Goal: Transaction & Acquisition: Purchase product/service

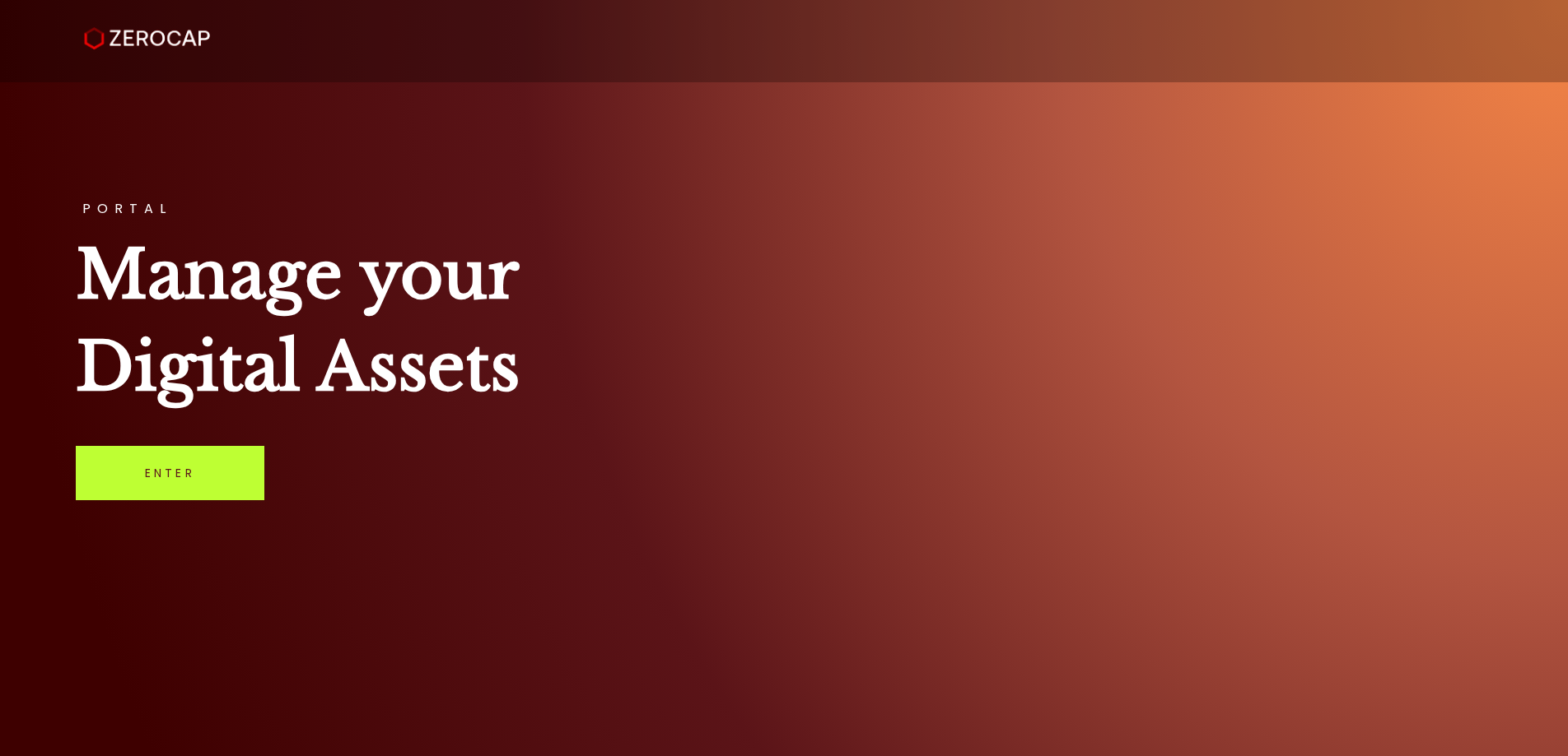
click at [146, 489] on link "Enter" at bounding box center [169, 473] width 188 height 55
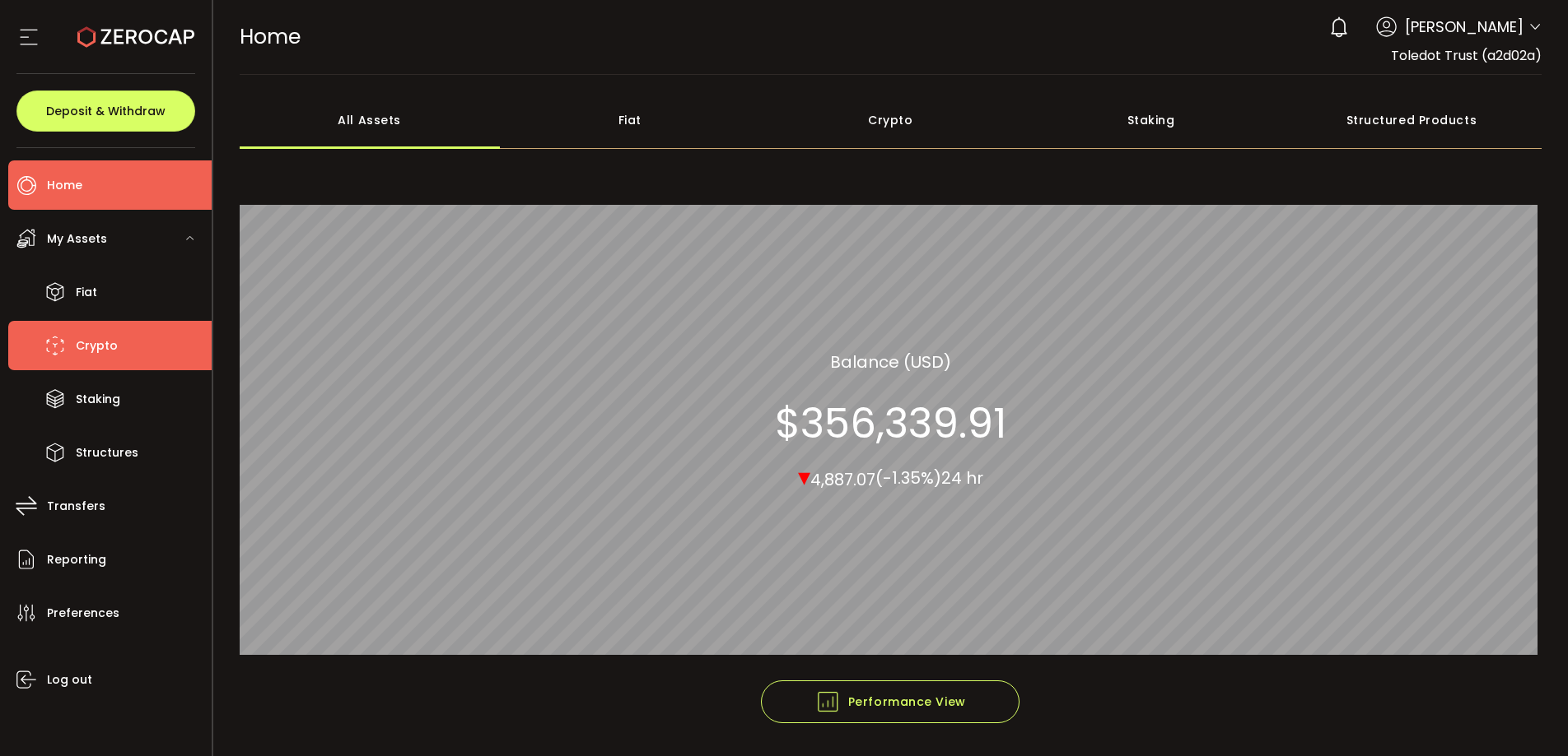
click at [110, 345] on span "Crypto" at bounding box center [96, 346] width 42 height 24
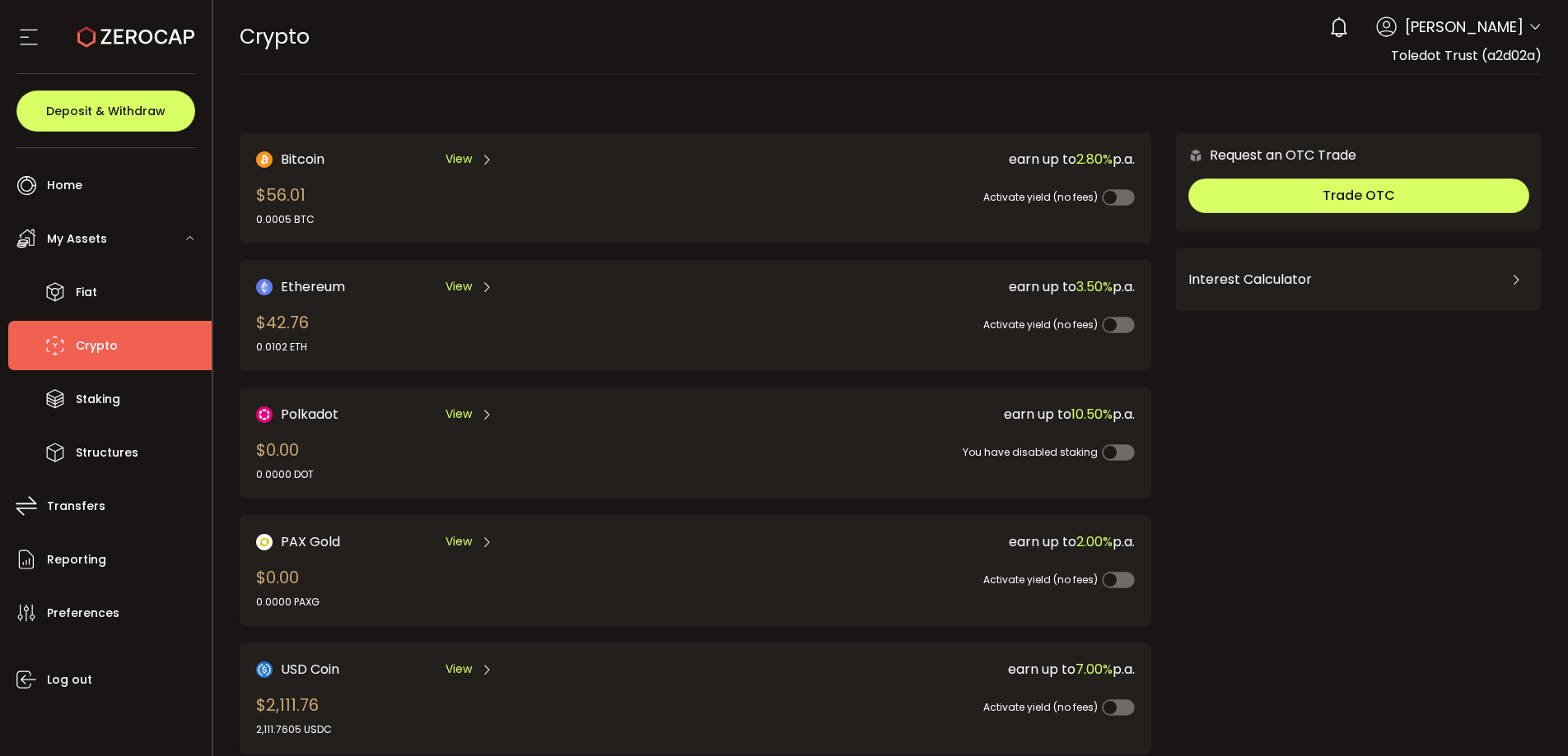
scroll to position [4, 0]
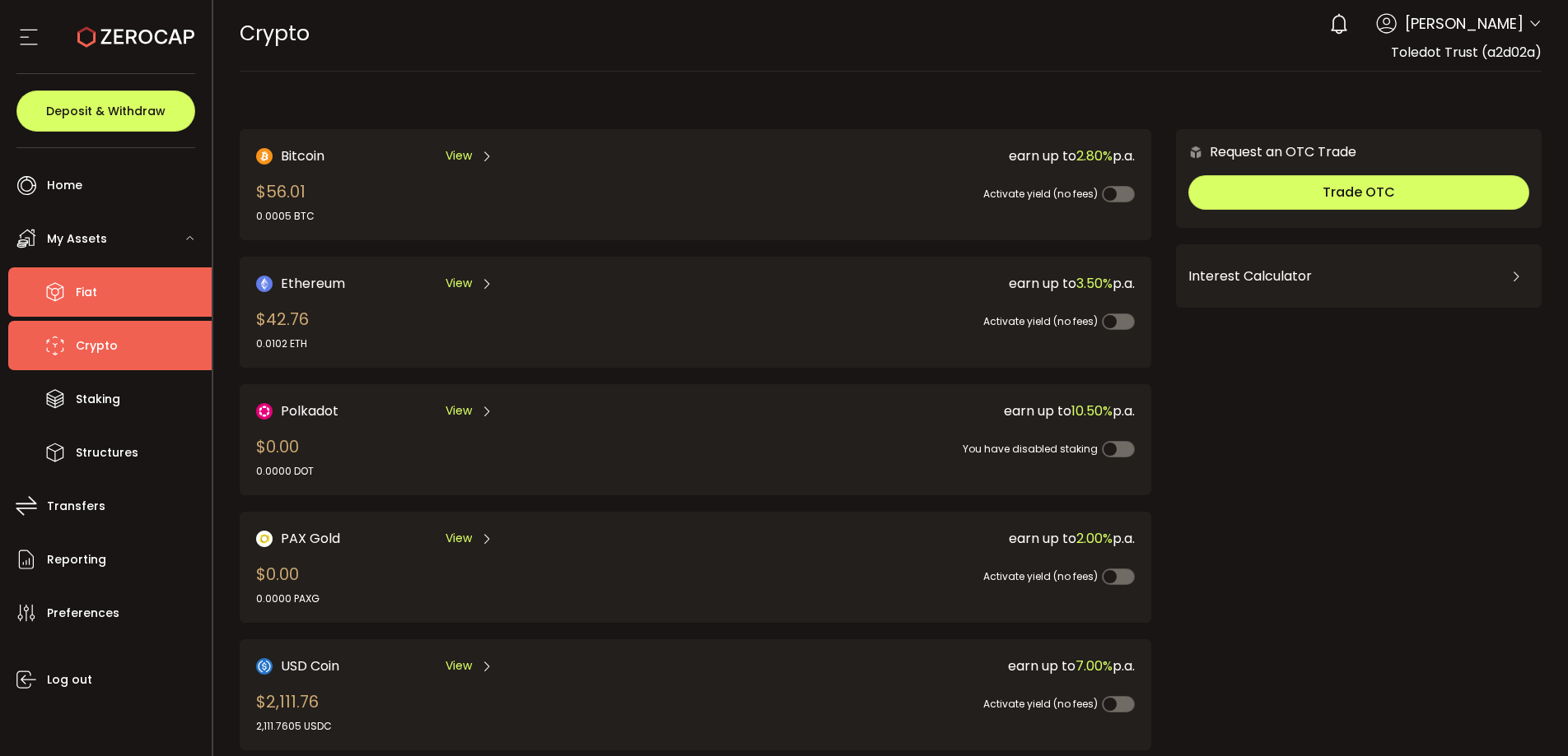
click at [122, 301] on li "Fiat" at bounding box center [109, 292] width 203 height 49
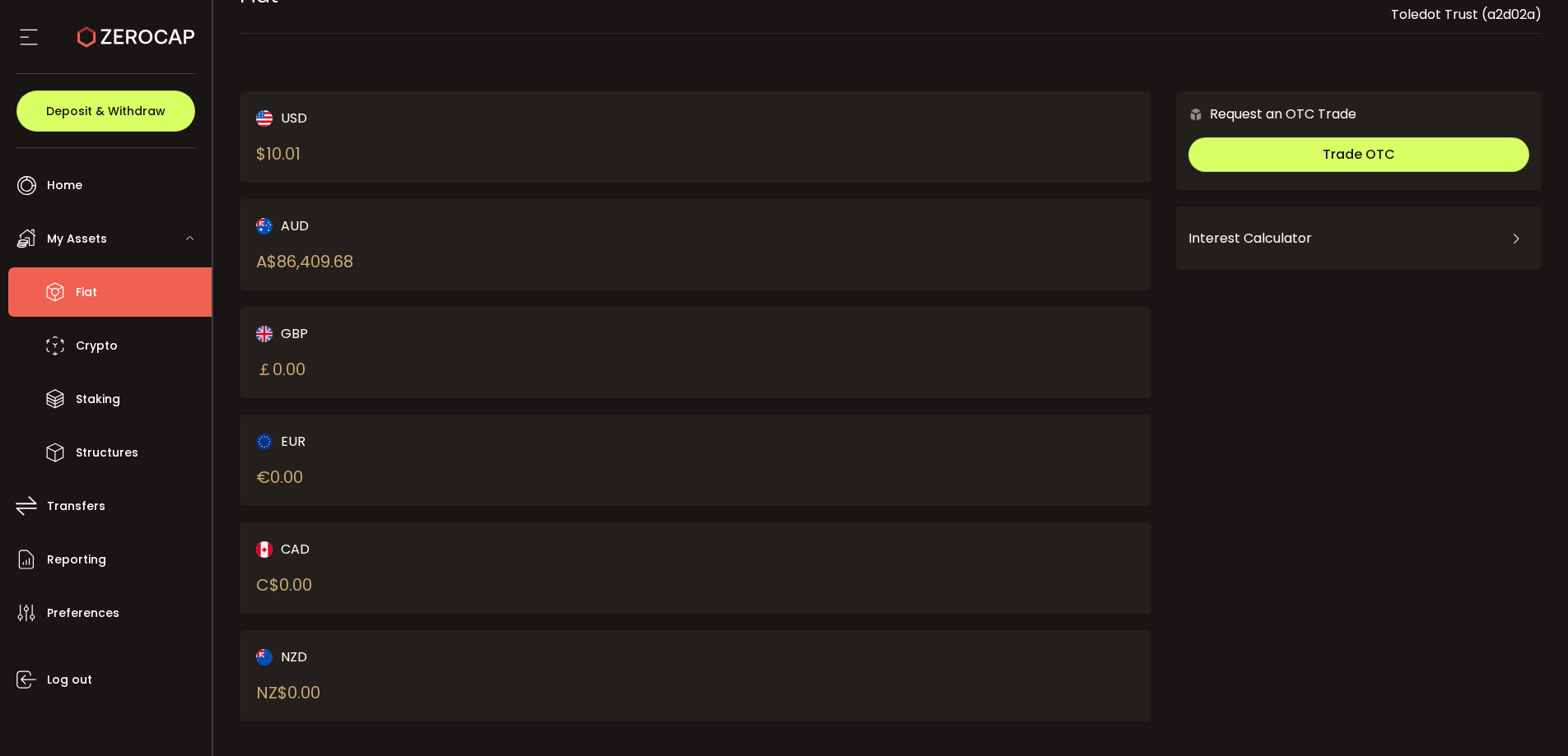
scroll to position [56, 0]
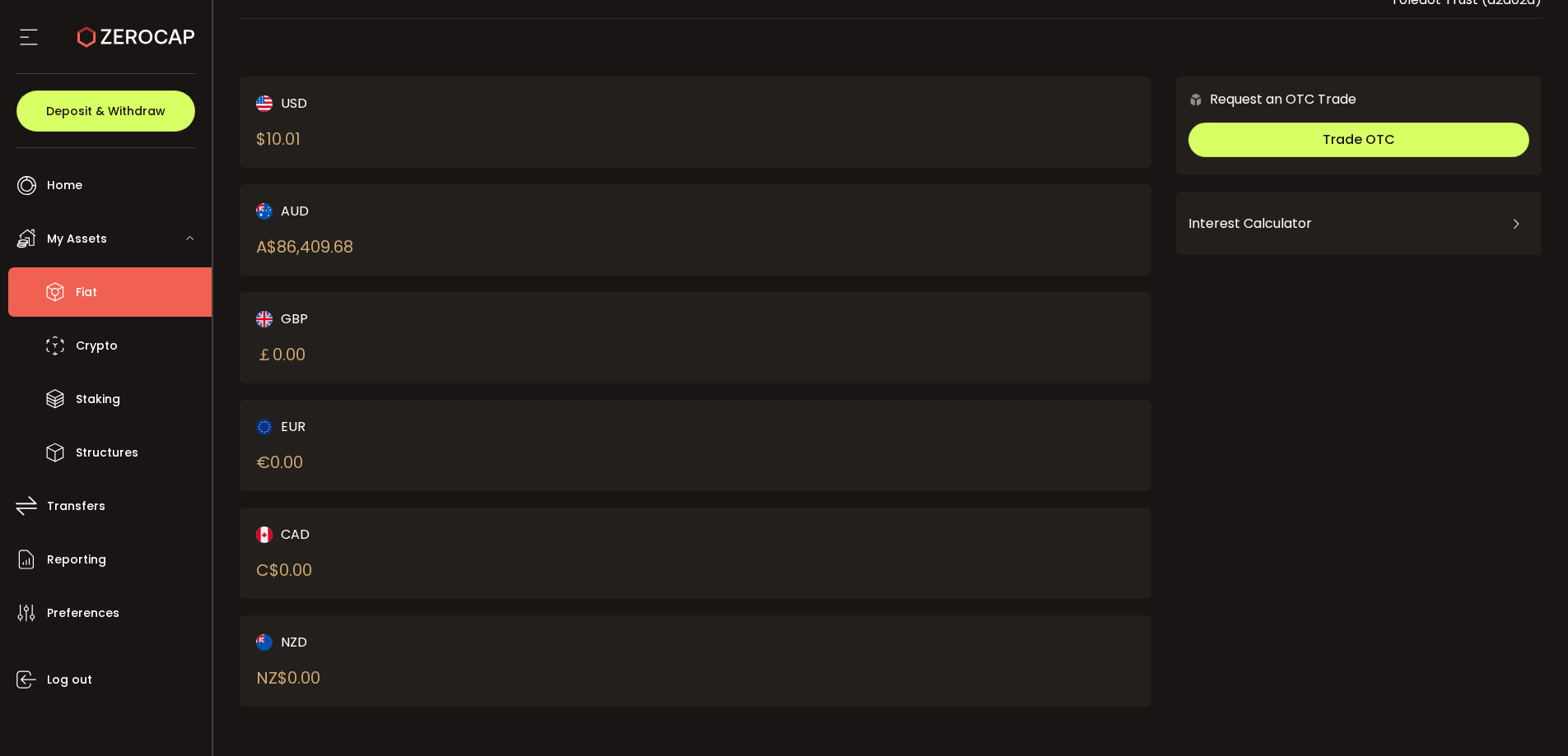
click at [97, 295] on li "Fiat" at bounding box center [109, 292] width 203 height 49
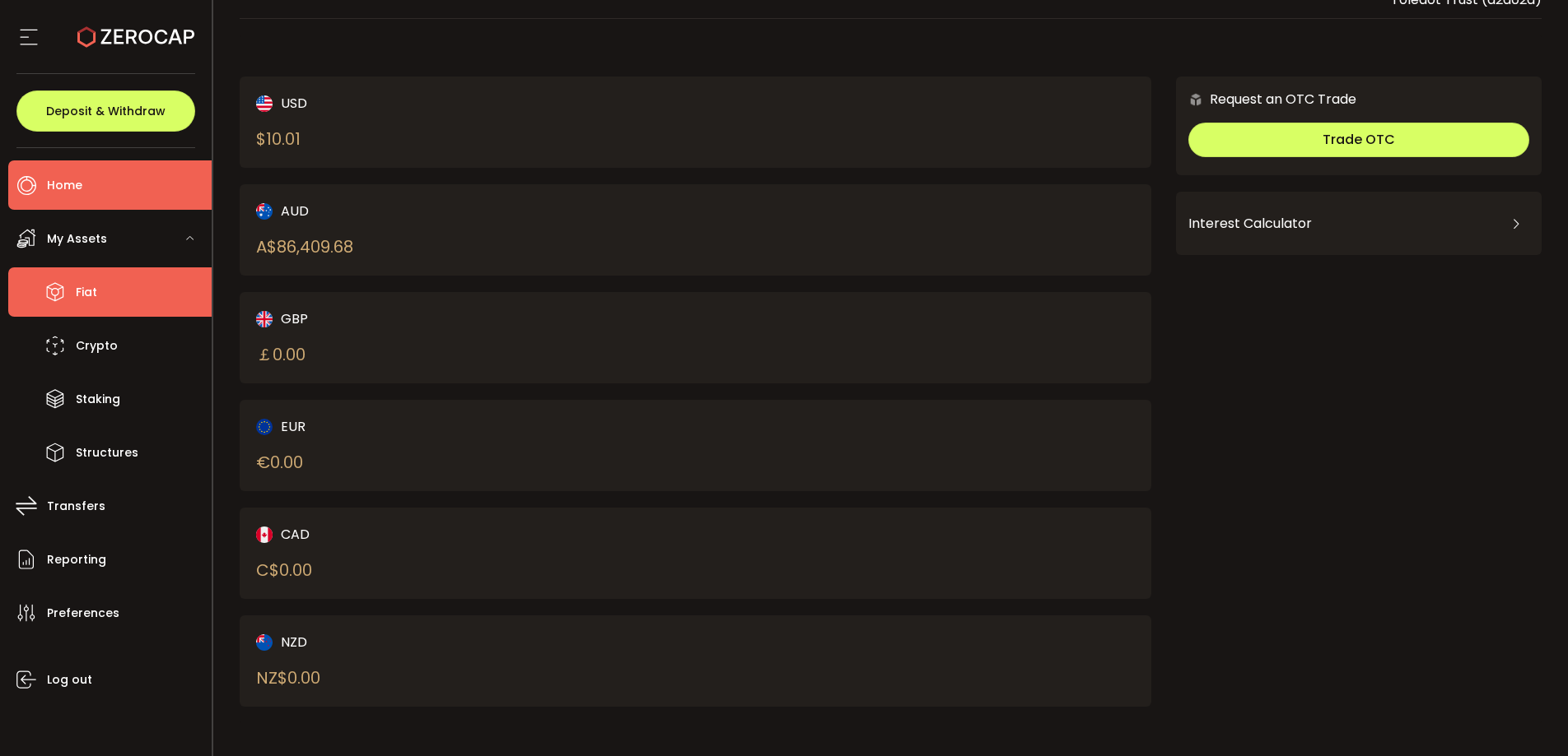
click at [76, 188] on span "Home" at bounding box center [65, 186] width 35 height 24
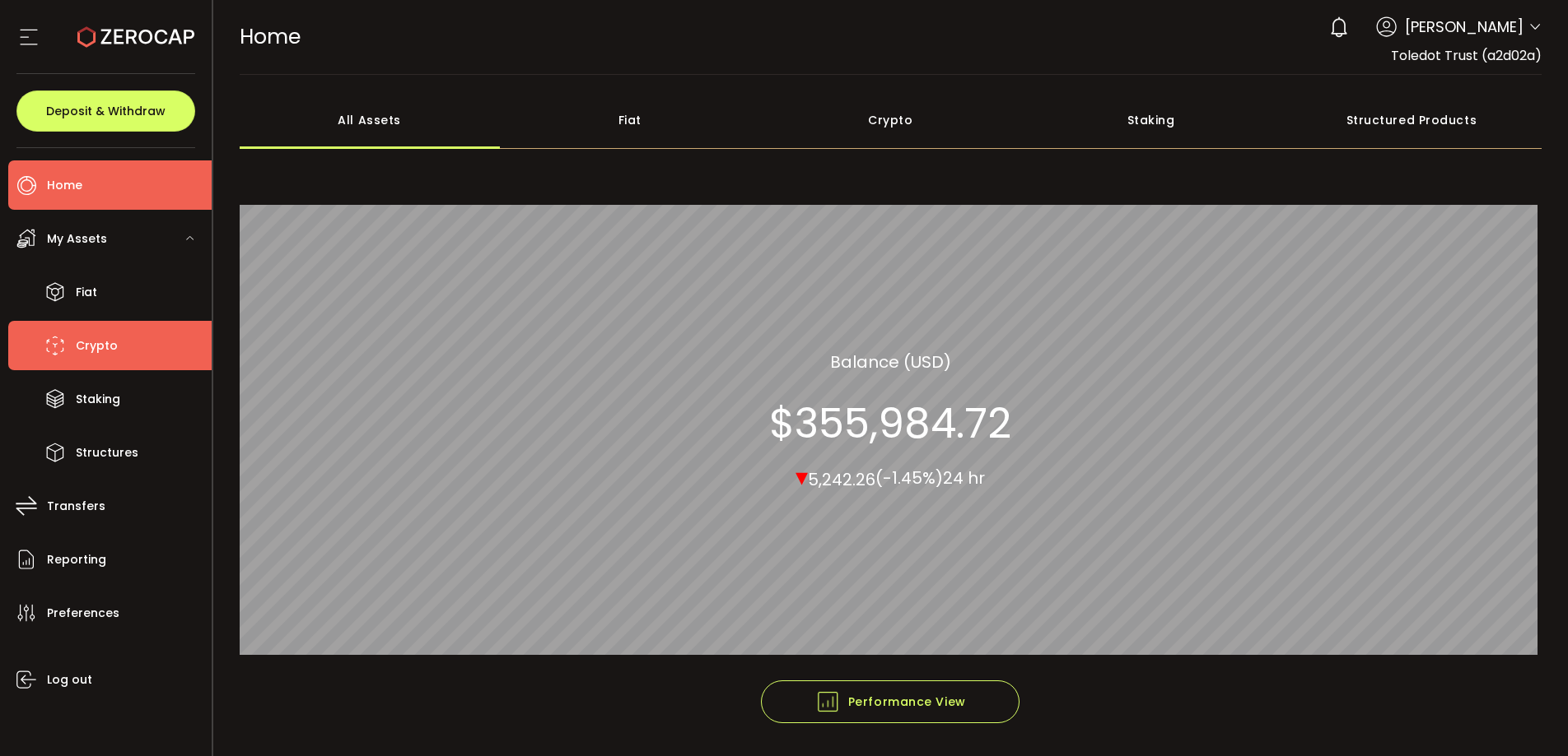
click at [110, 348] on span "Crypto" at bounding box center [96, 346] width 42 height 24
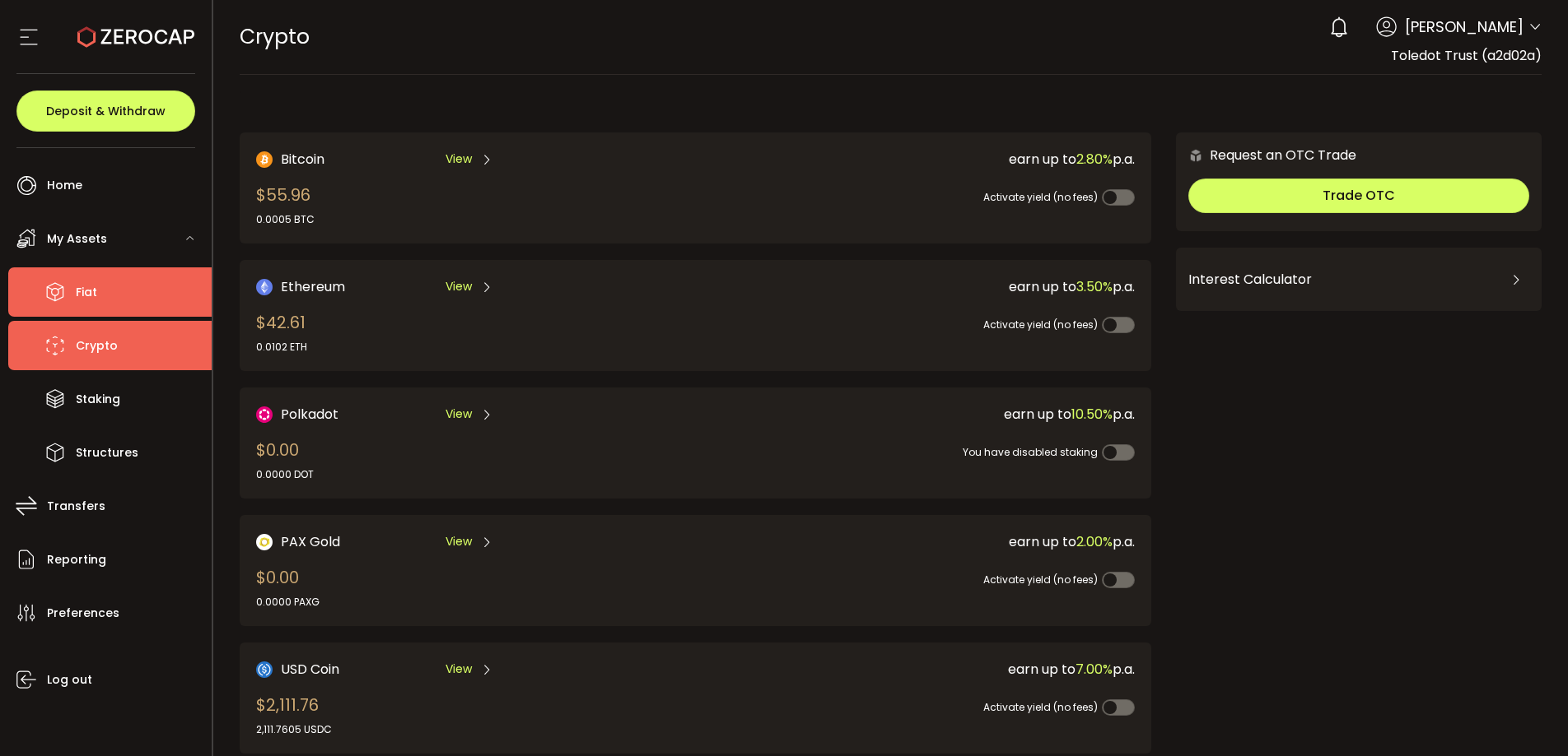
click at [119, 297] on li "Fiat" at bounding box center [109, 292] width 203 height 49
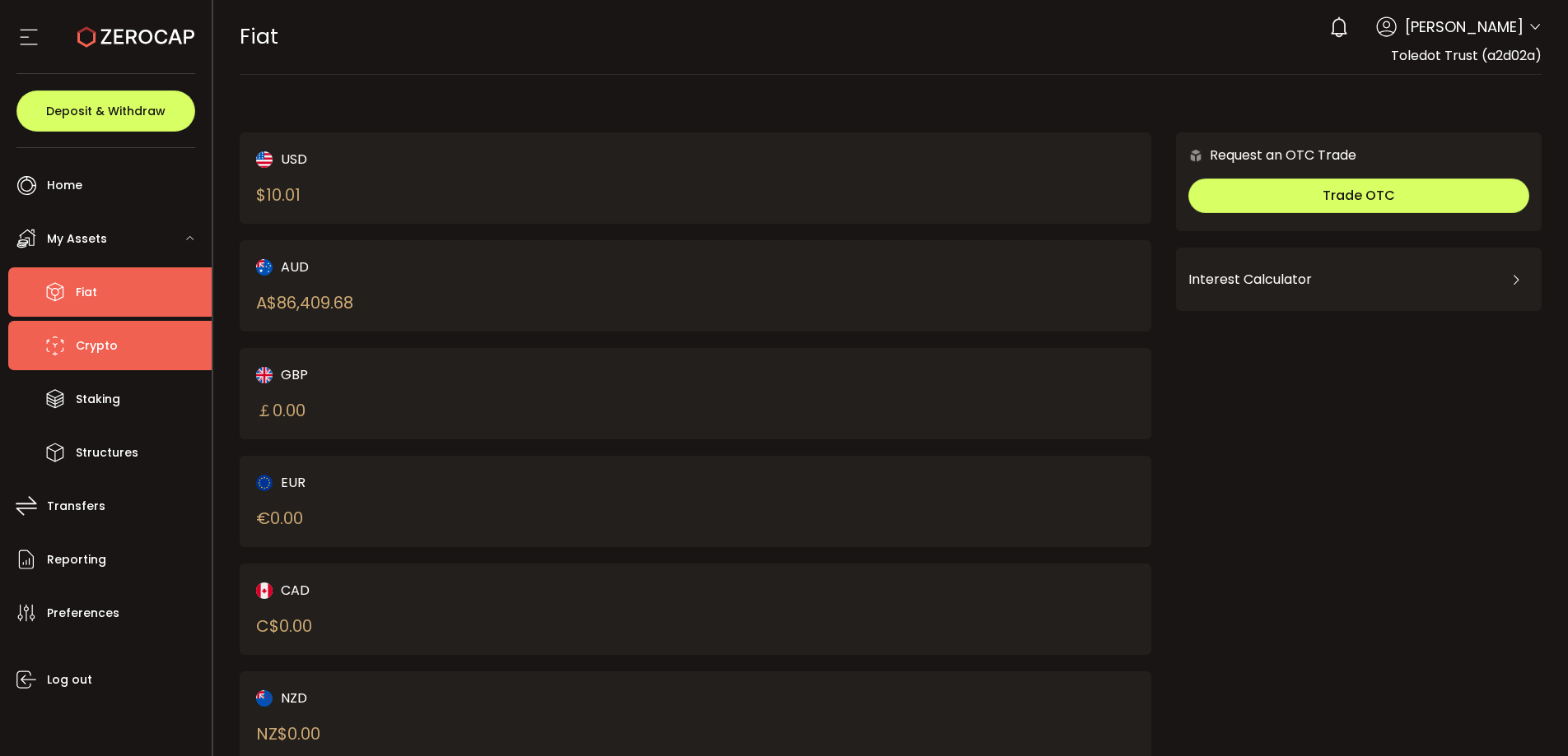
click at [124, 346] on li "Crypto" at bounding box center [109, 346] width 203 height 49
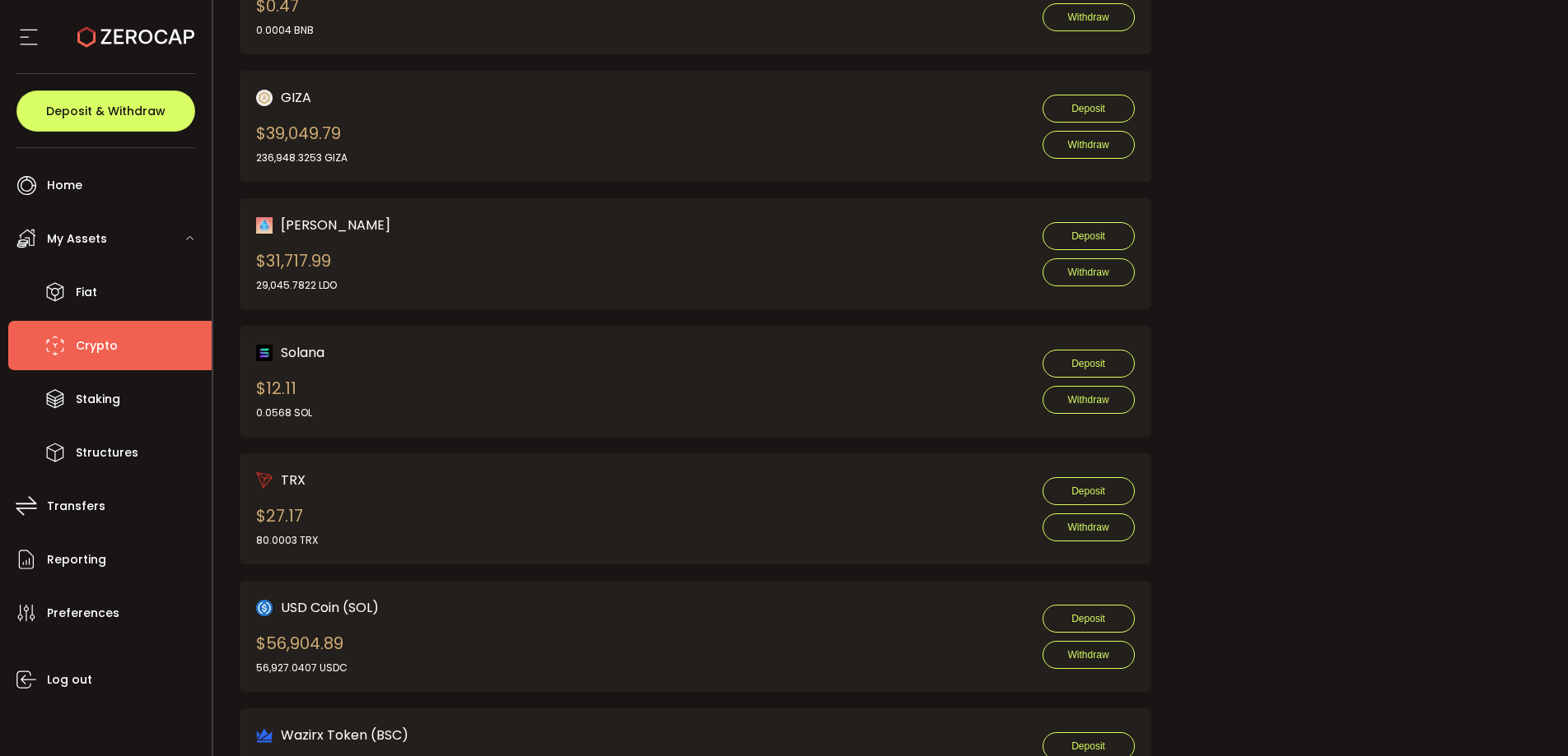
scroll to position [1626, 0]
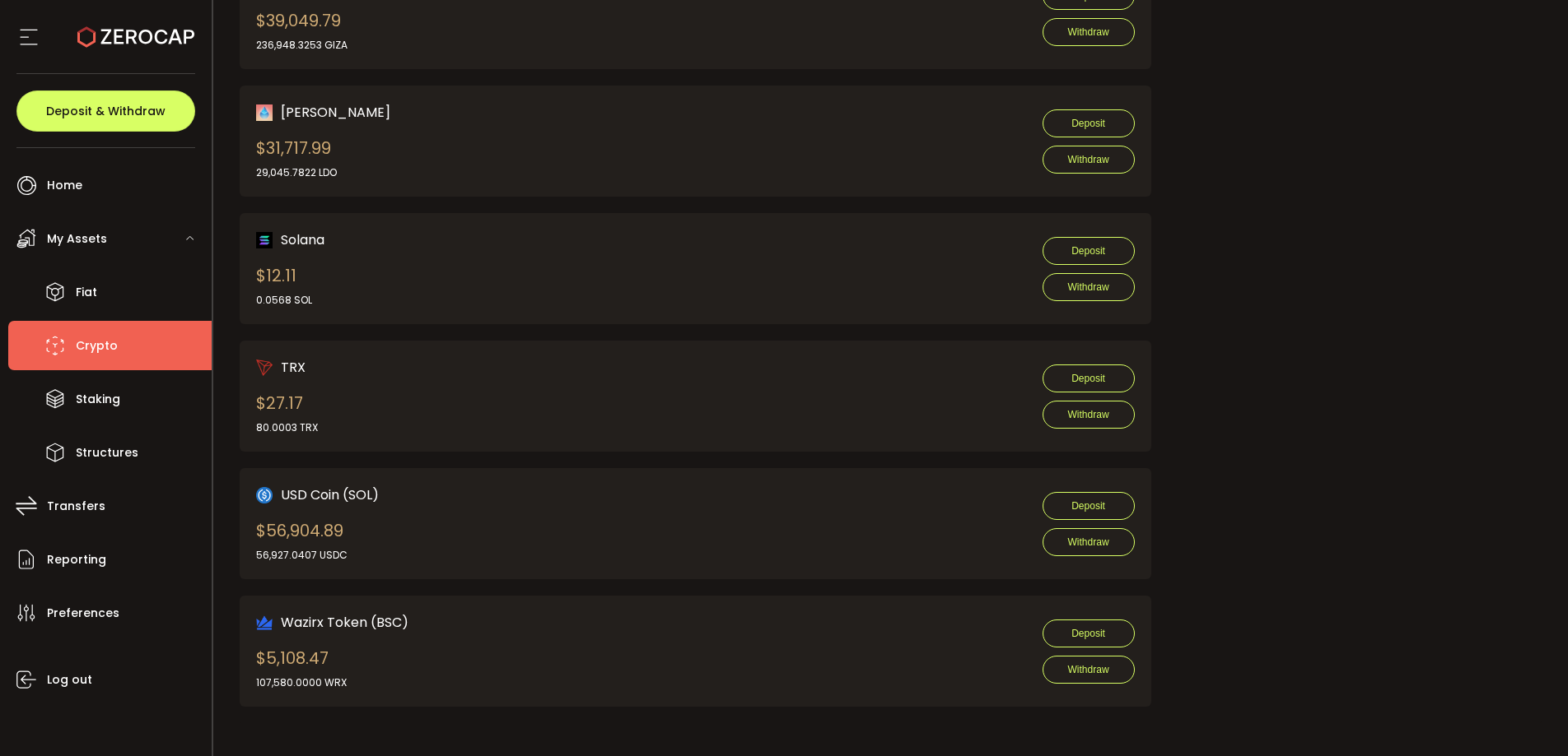
click at [695, 502] on div "USD Coin (SOL) $56,904.89 56,927.0407 USDC Deposit Withdraw" at bounding box center [694, 524] width 878 height 78
click at [1070, 514] on button "Deposit" at bounding box center [1087, 506] width 92 height 28
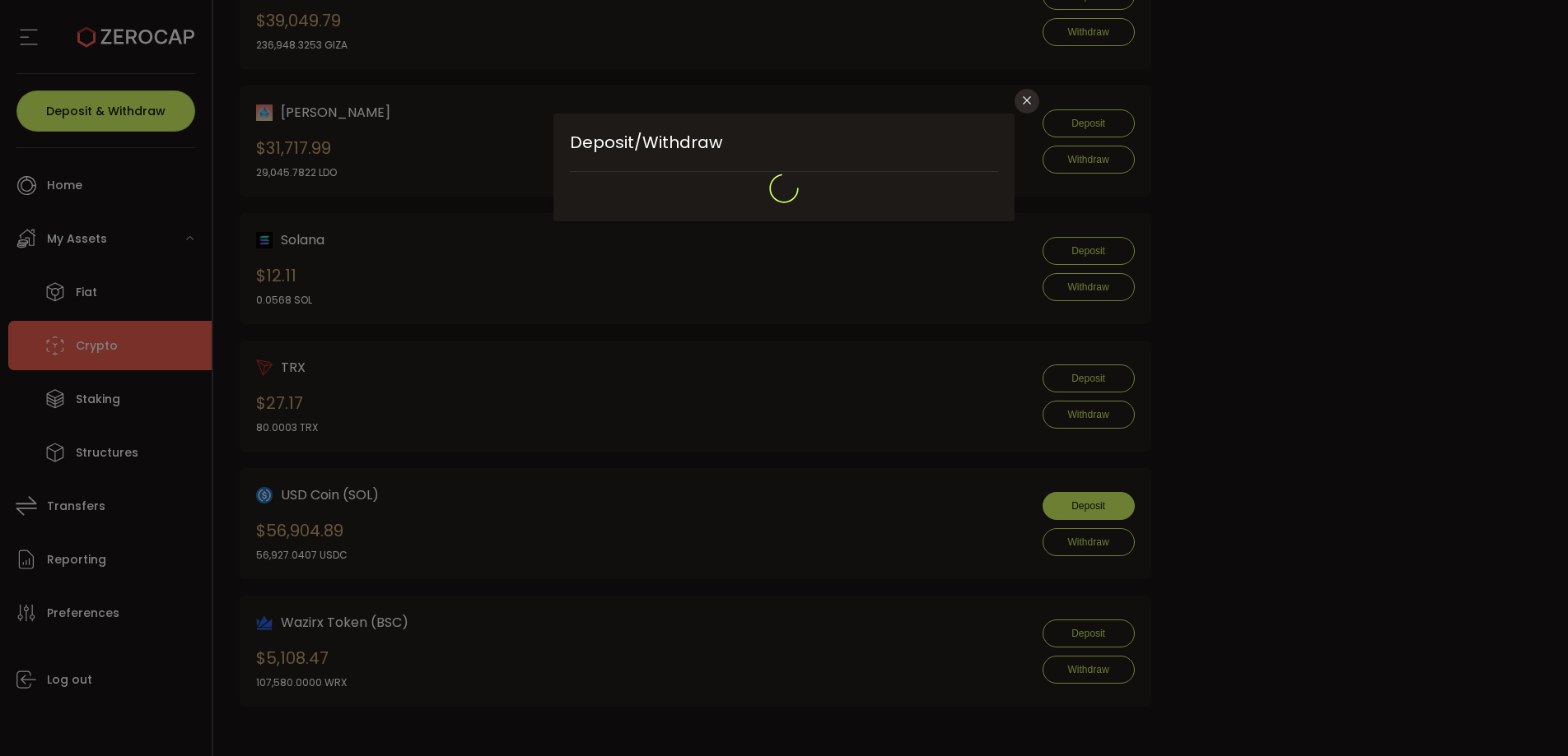
type input "**********"
type input "******"
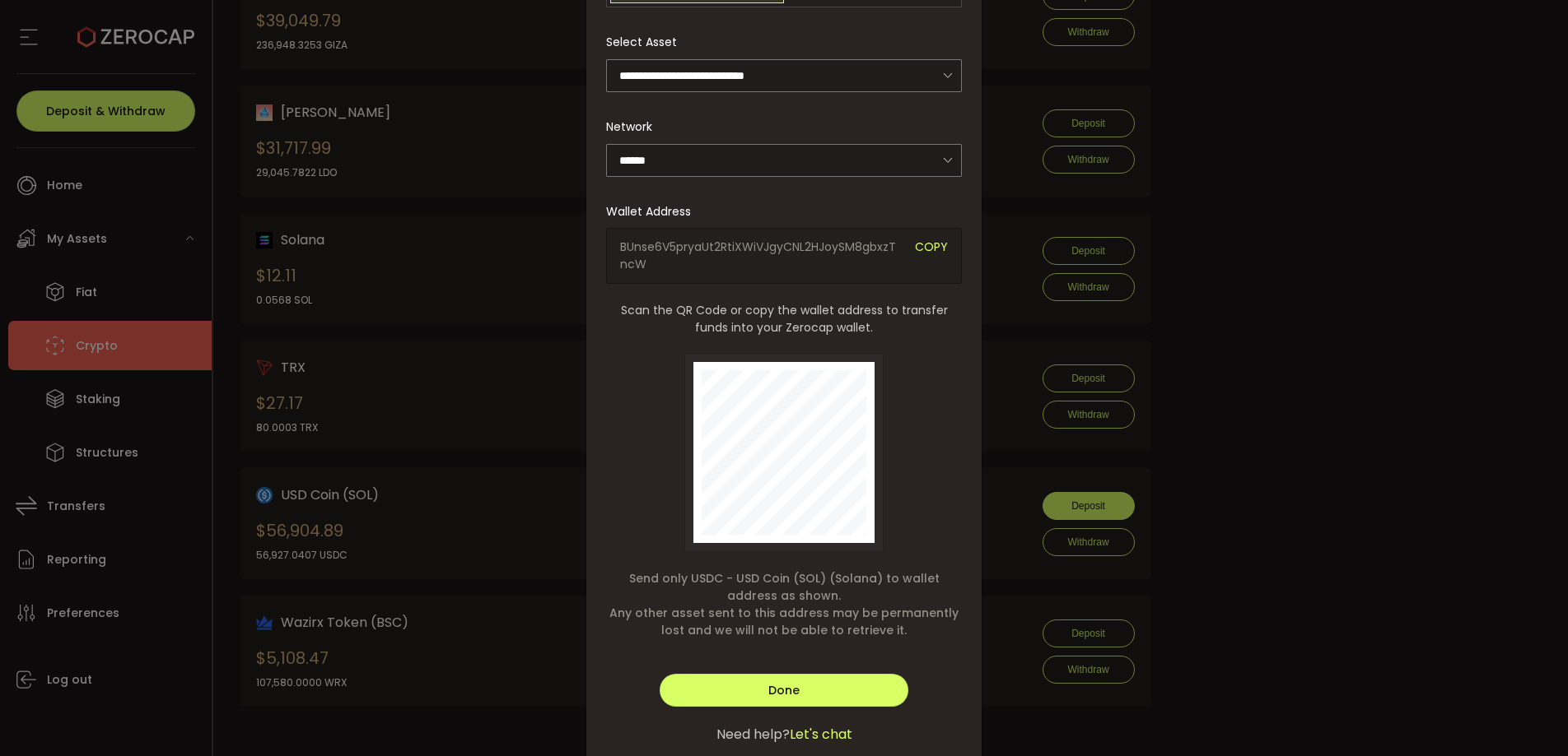
scroll to position [245, 0]
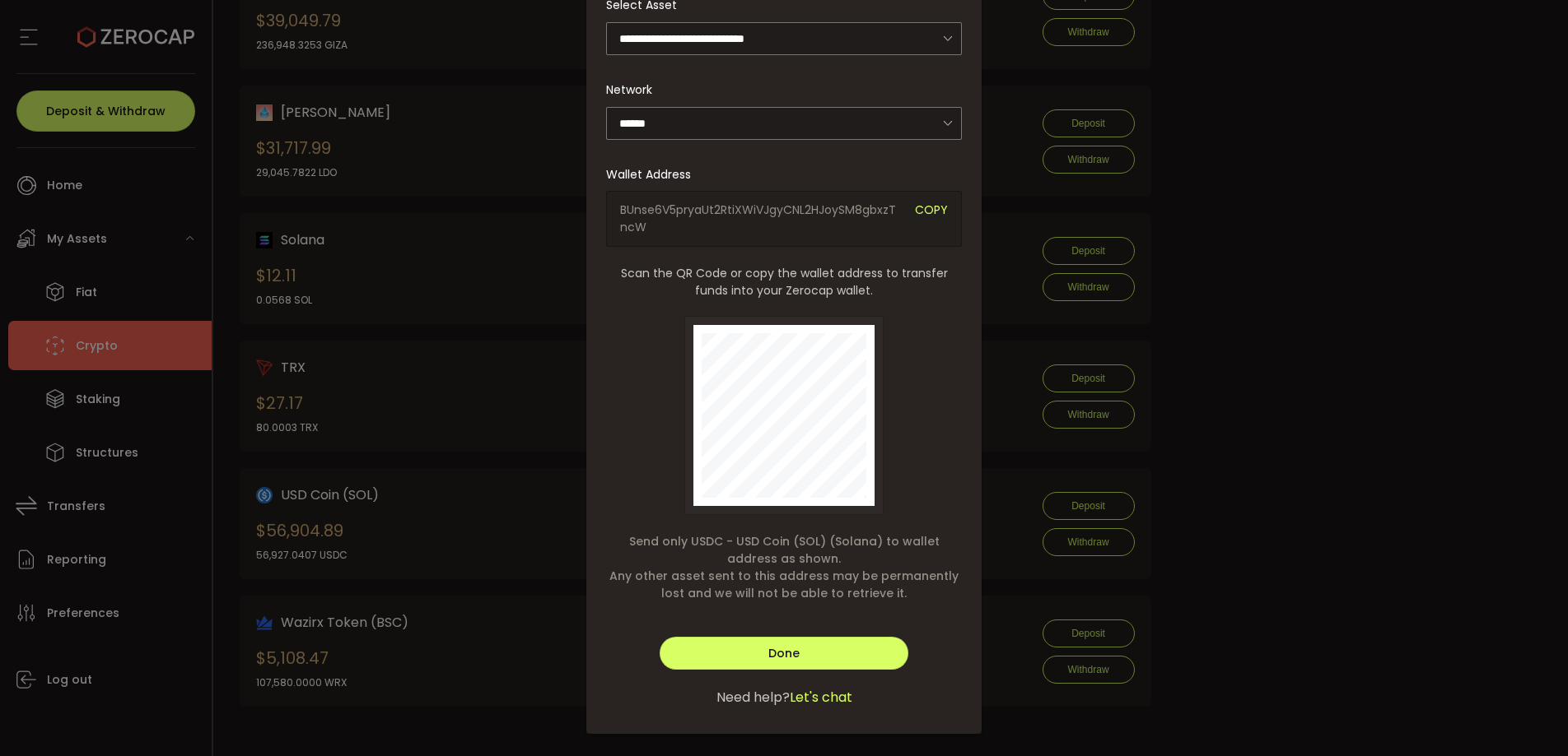
click at [929, 212] on span "COPY" at bounding box center [931, 219] width 33 height 35
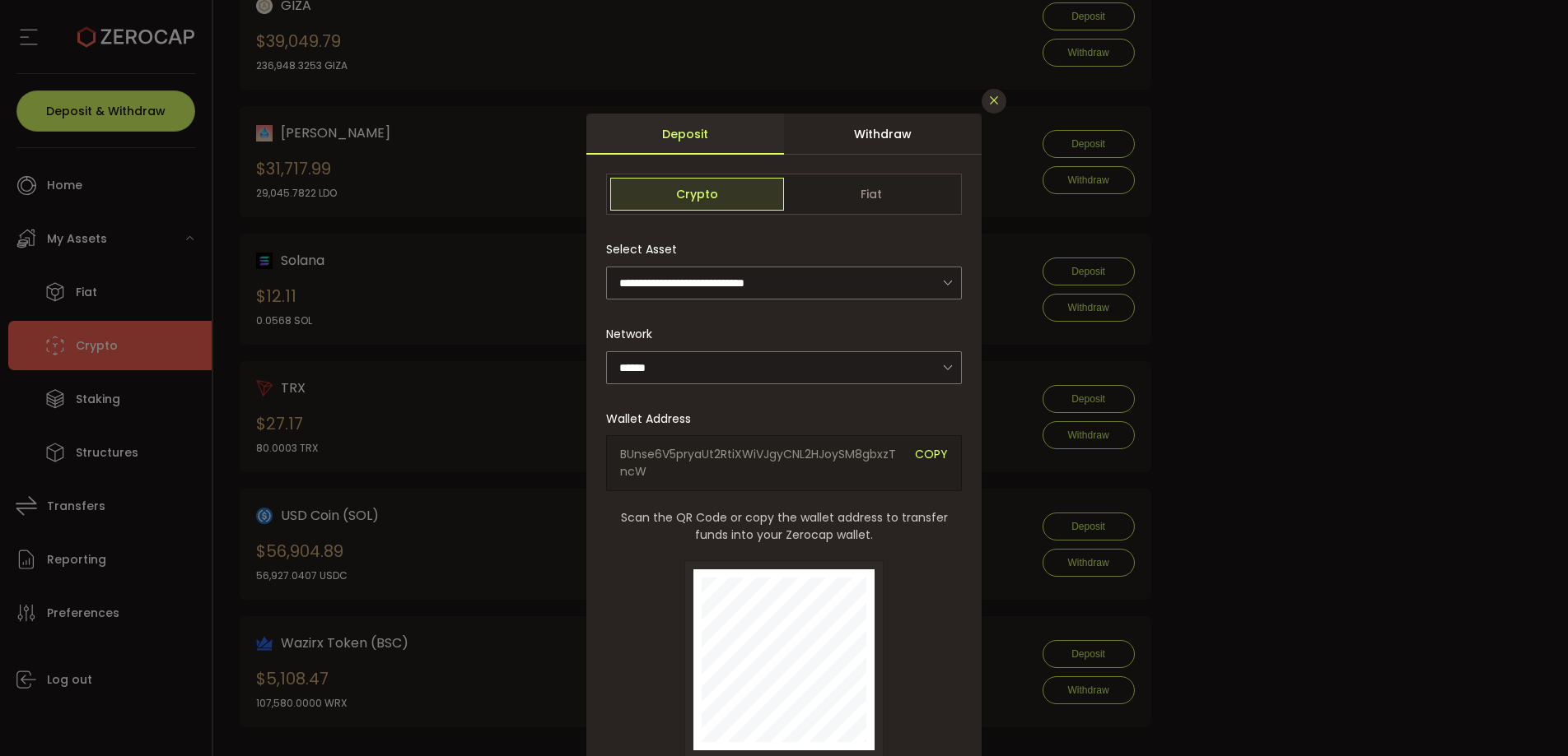
click at [994, 104] on icon "Close" at bounding box center [994, 100] width 13 height 13
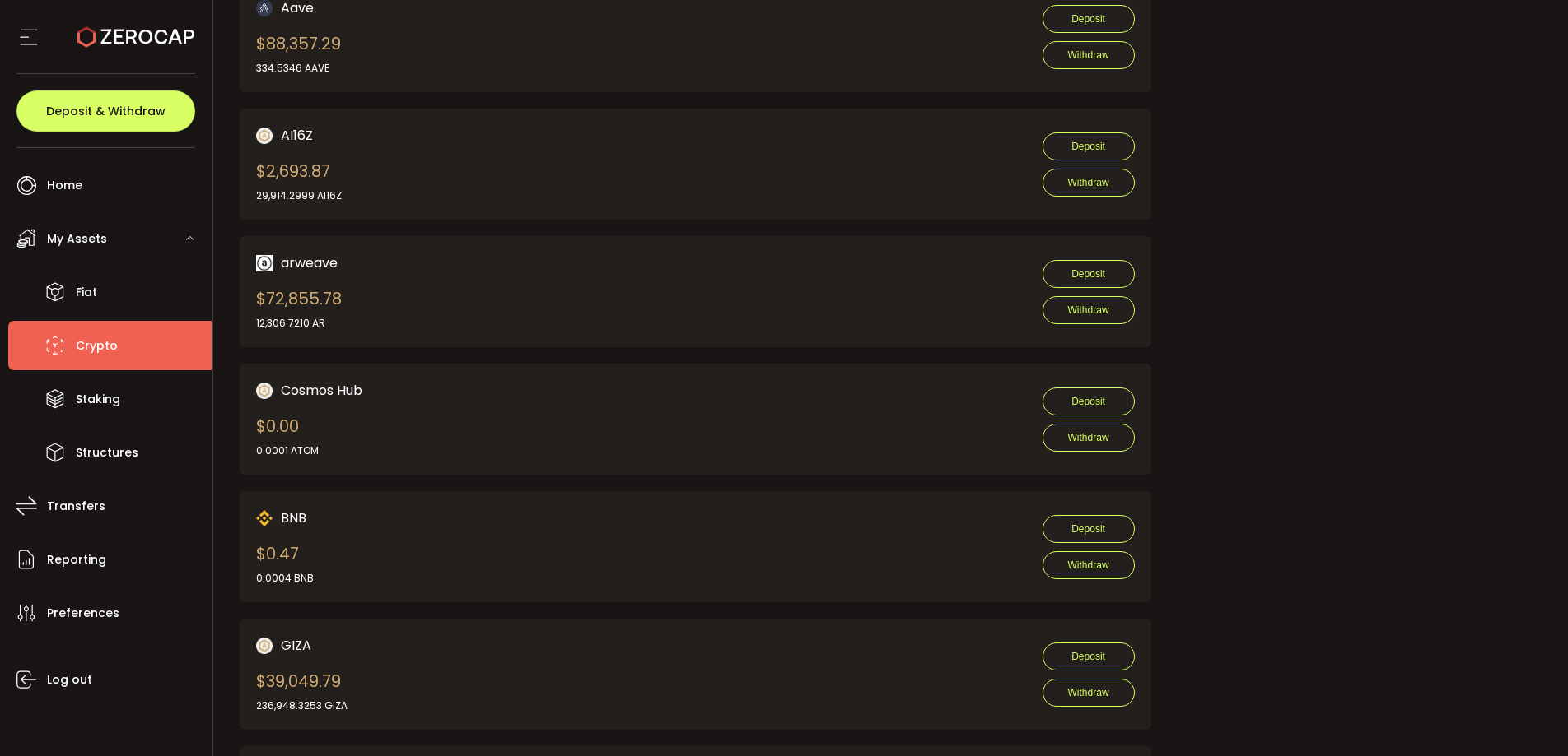
scroll to position [1626, 0]
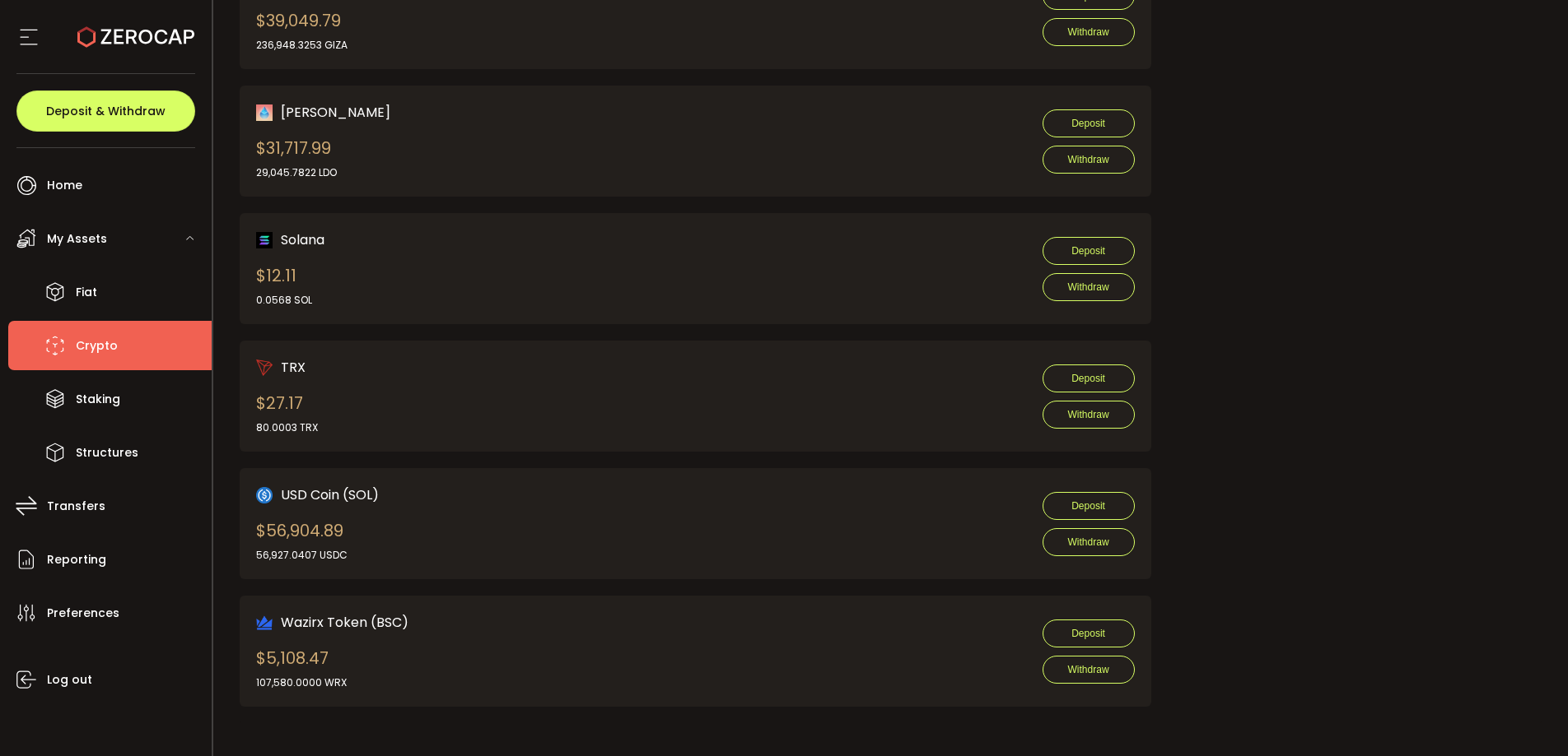
click at [520, 549] on div "USD Coin (SOL) $56,904.89 56,927.0407 USDC Deposit Withdraw" at bounding box center [694, 524] width 878 height 78
click at [102, 280] on li "Fiat" at bounding box center [109, 292] width 203 height 49
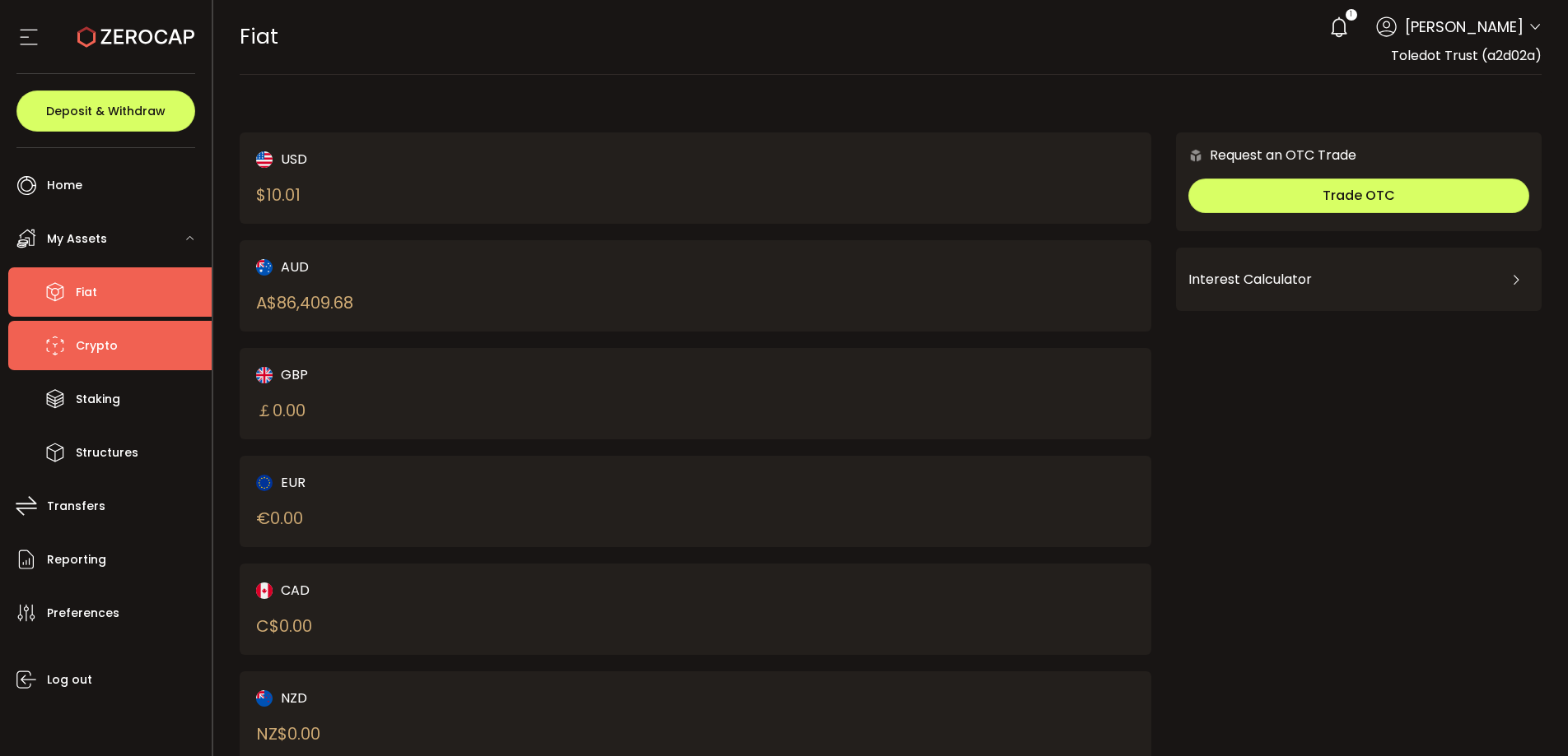
click at [74, 341] on li "Crypto" at bounding box center [109, 346] width 203 height 49
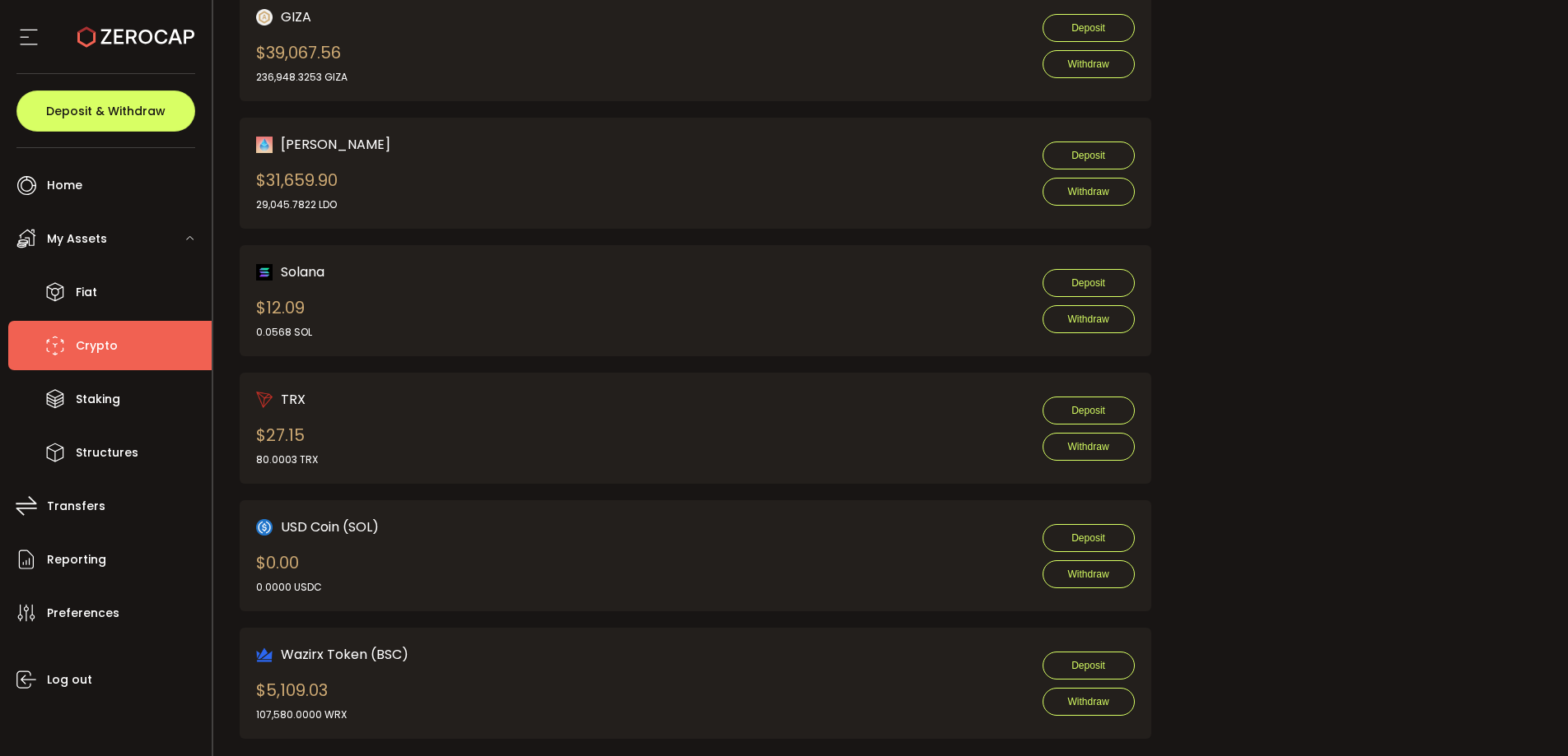
scroll to position [1626, 0]
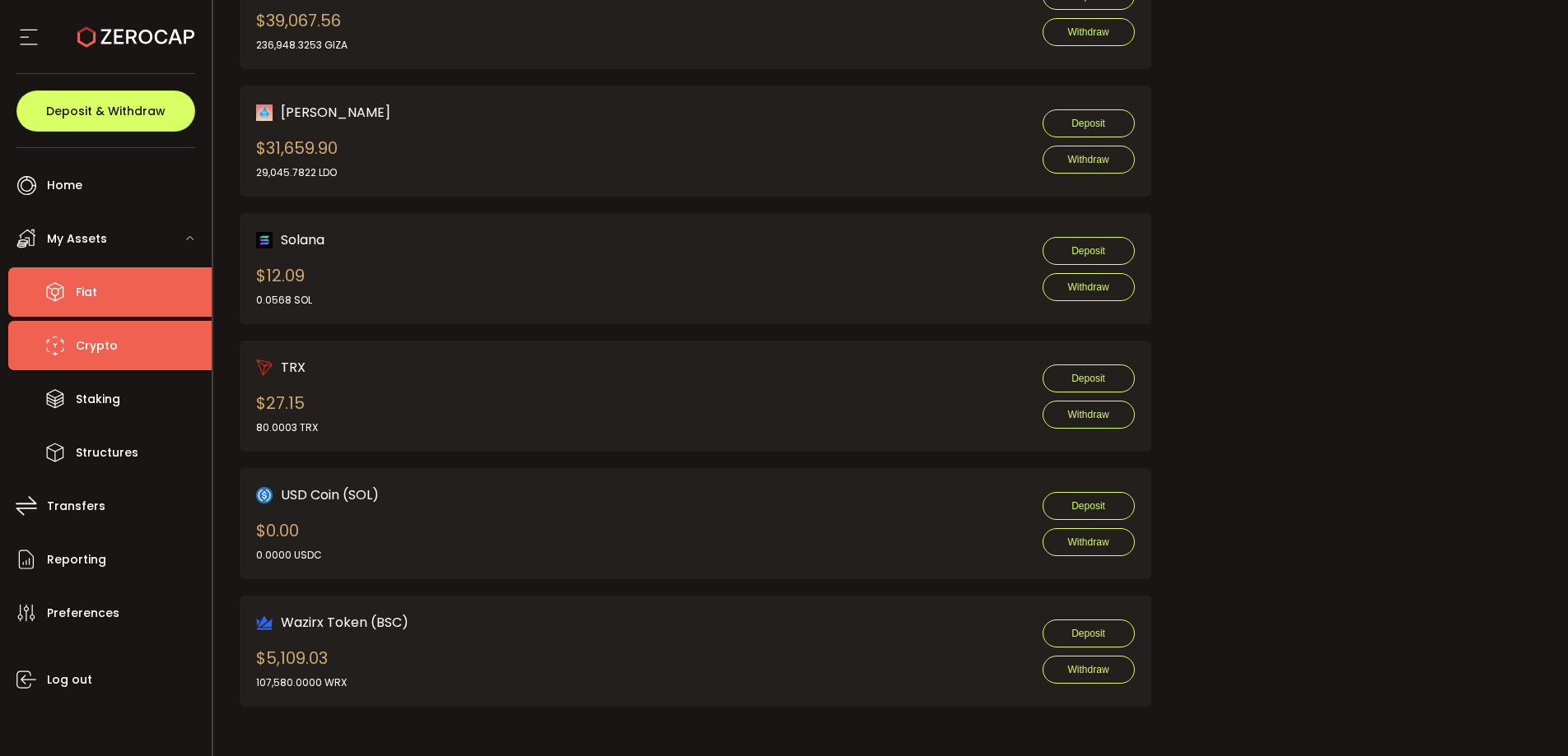
click at [104, 287] on li "Fiat" at bounding box center [109, 292] width 203 height 49
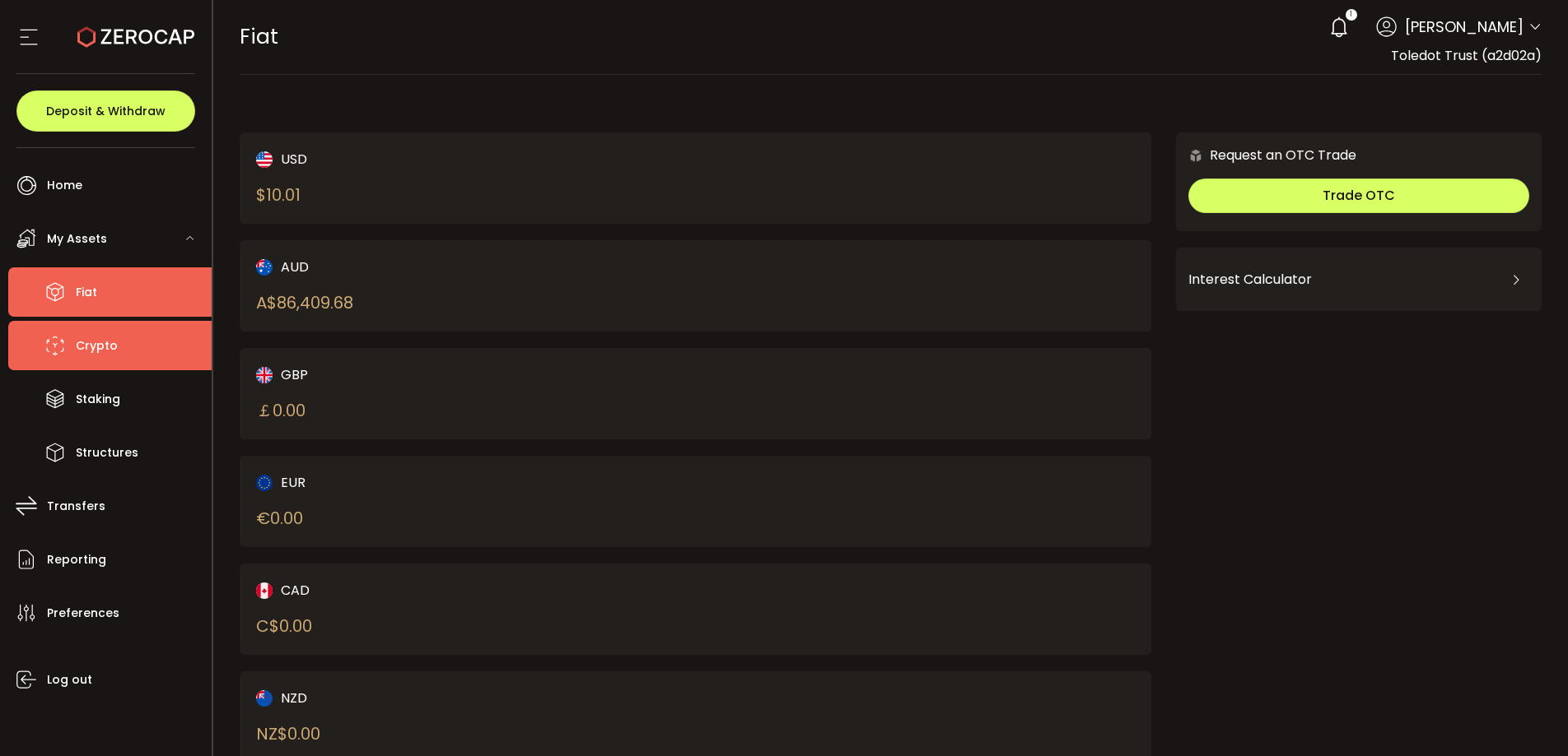
click at [79, 348] on span "Crypto" at bounding box center [96, 346] width 42 height 24
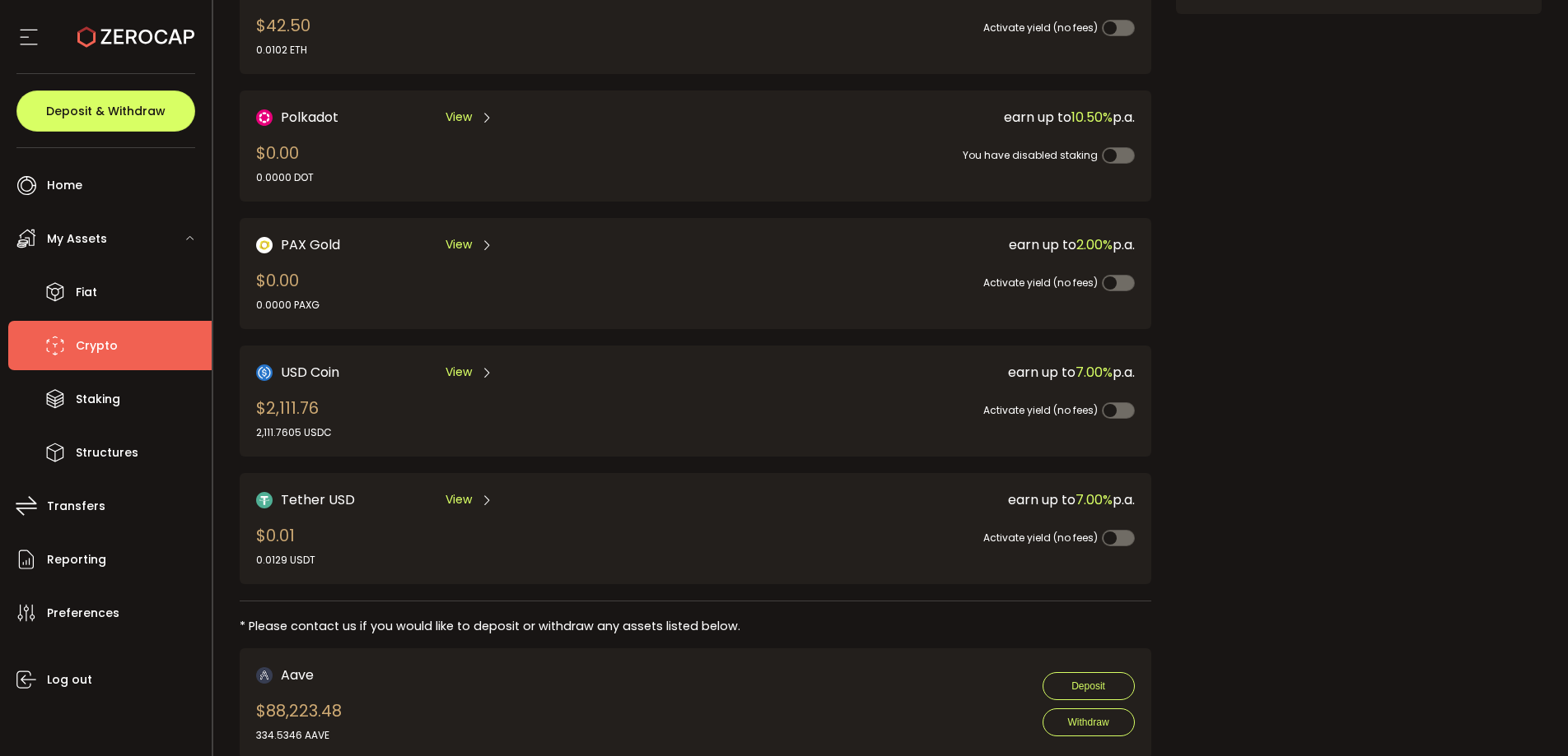
scroll to position [304, 0]
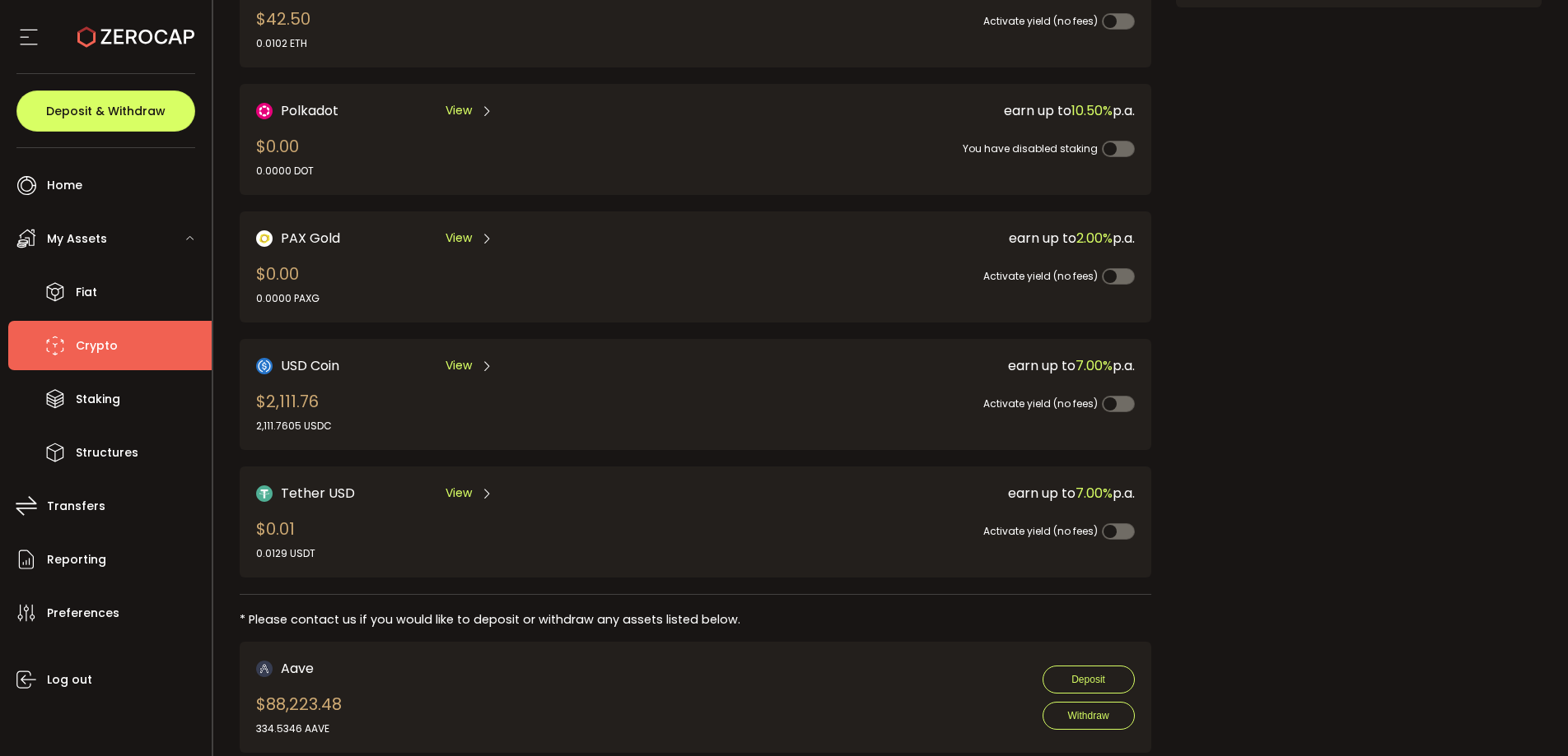
click at [336, 402] on div "USD Coin View $2,111.76 2,111.7605 USDC" at bounding box center [453, 395] width 395 height 78
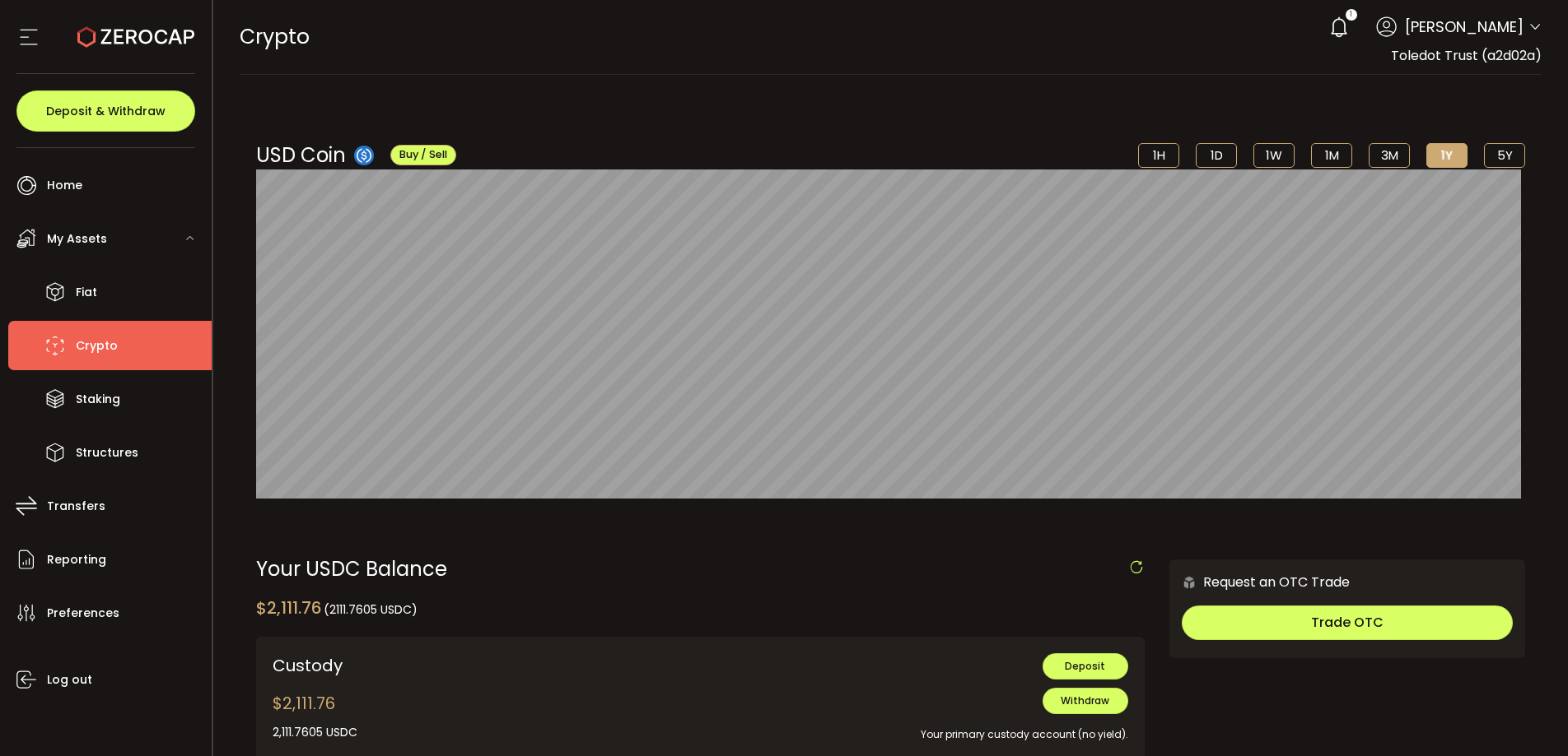
scroll to position [2, 0]
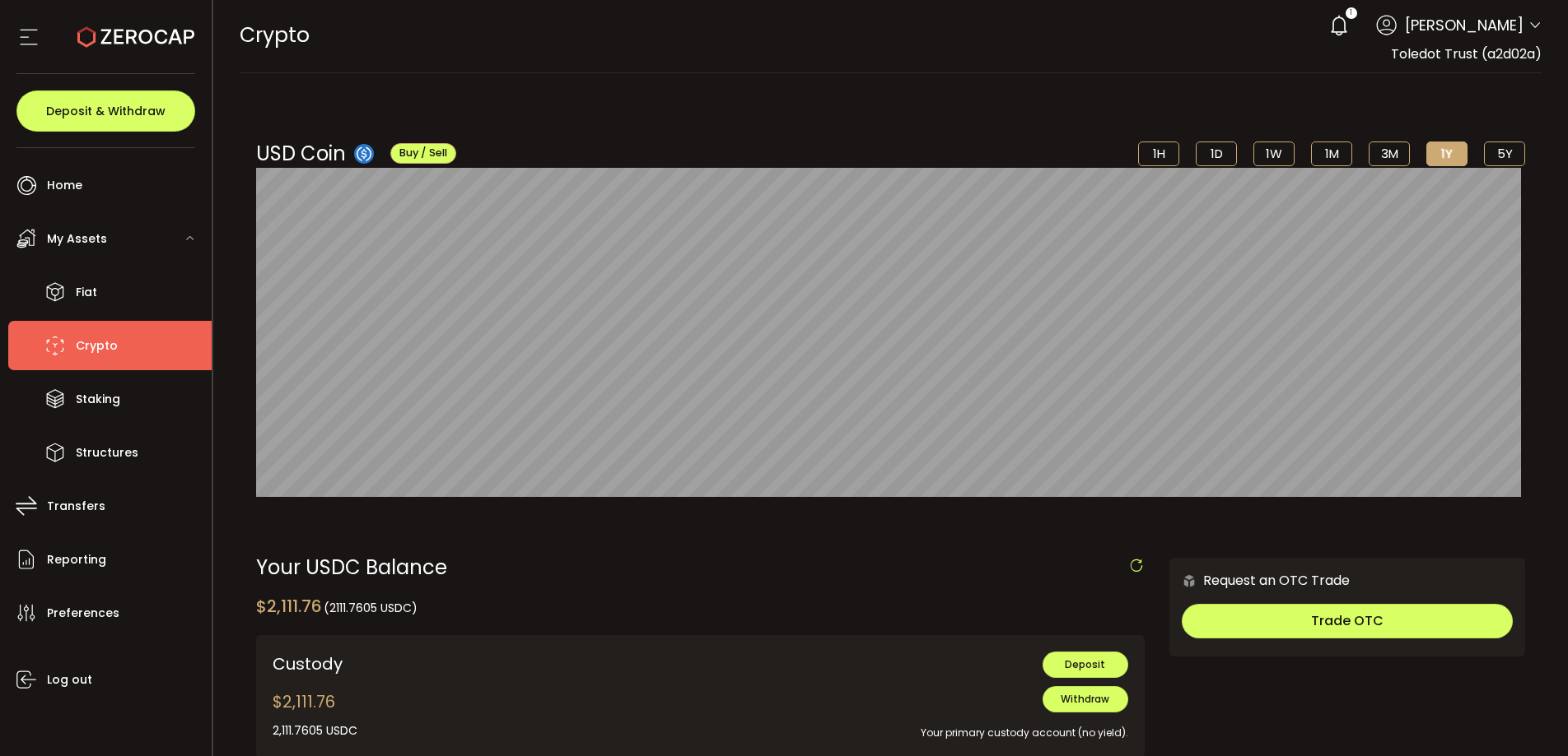
click at [90, 358] on li "Crypto" at bounding box center [109, 346] width 203 height 49
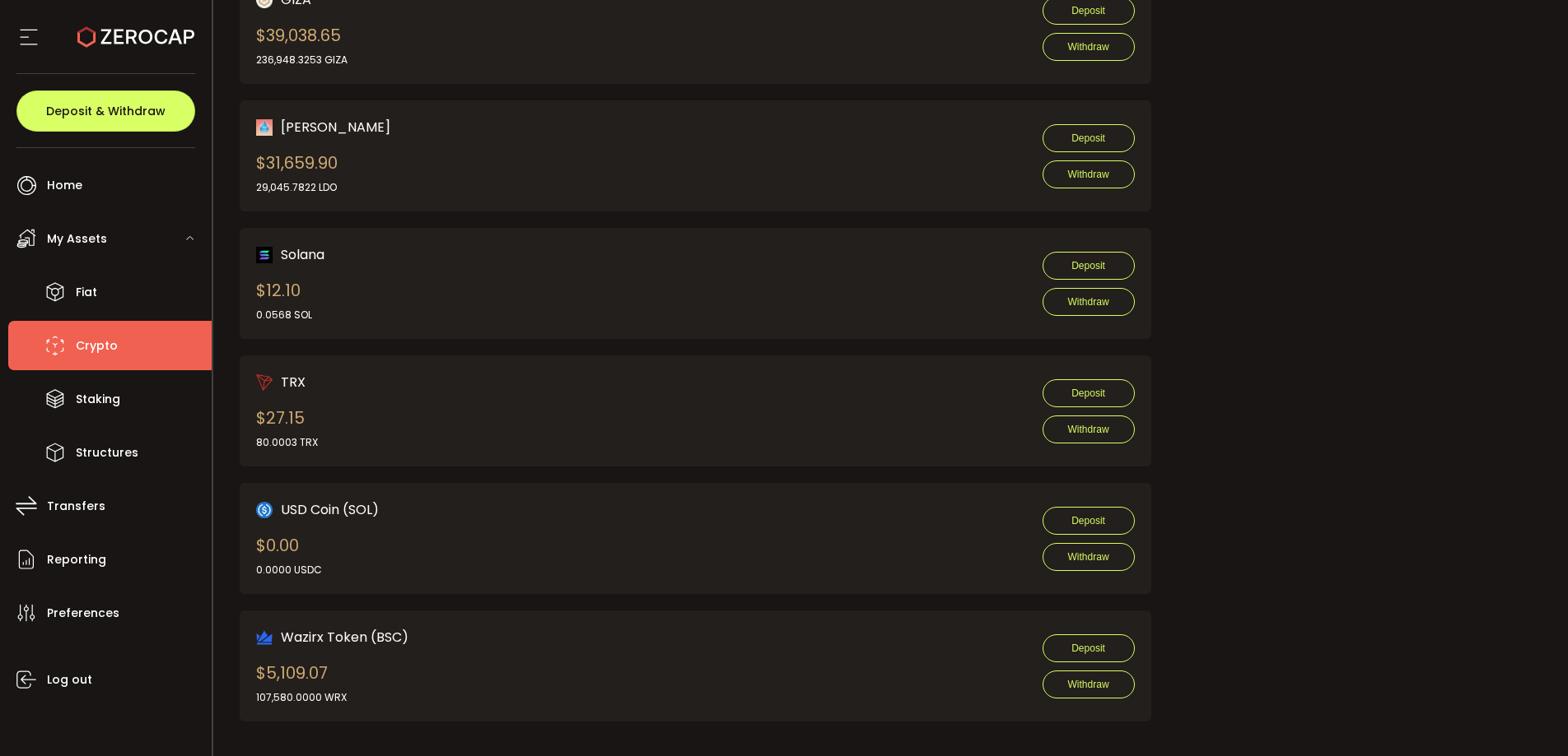
scroll to position [1626, 0]
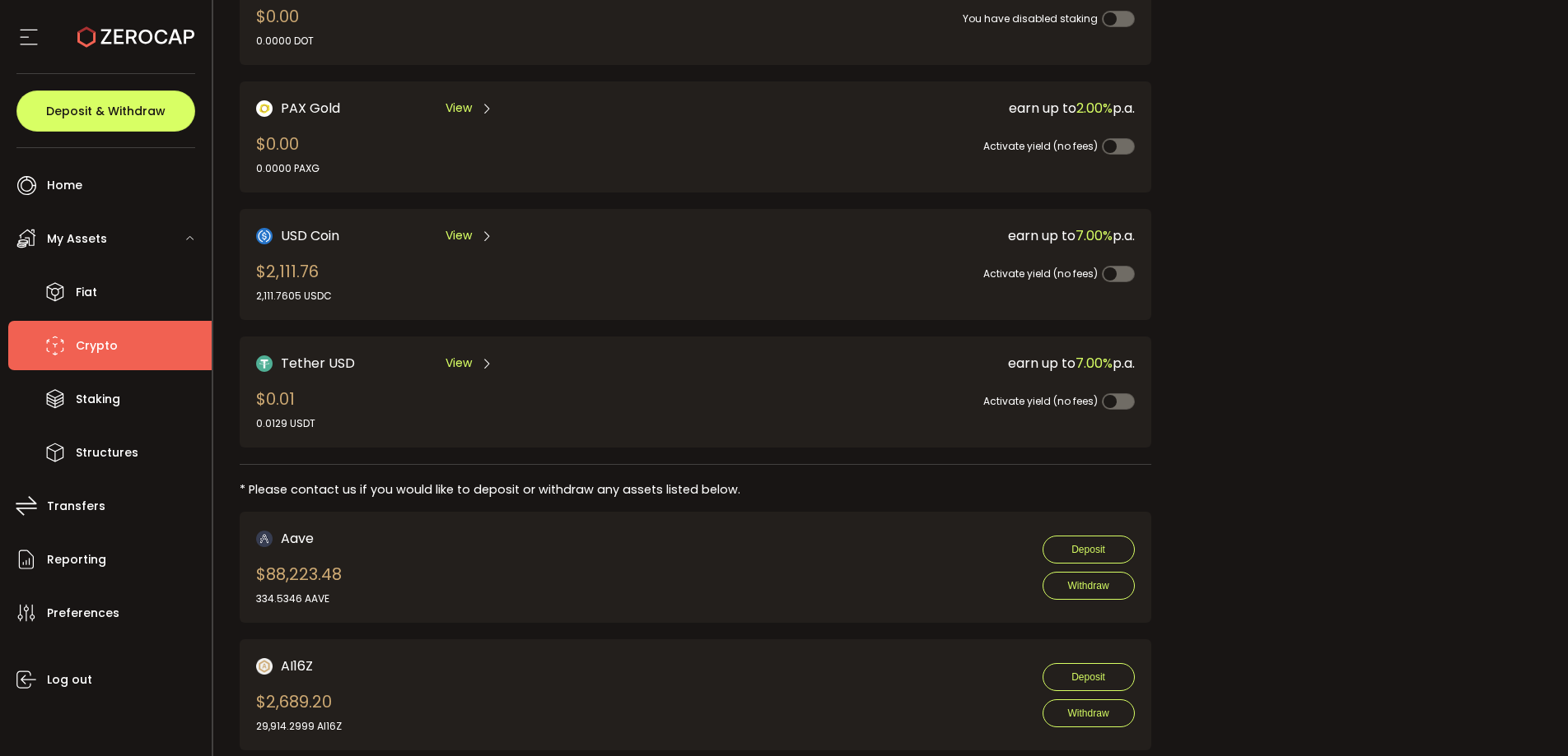
scroll to position [0, 0]
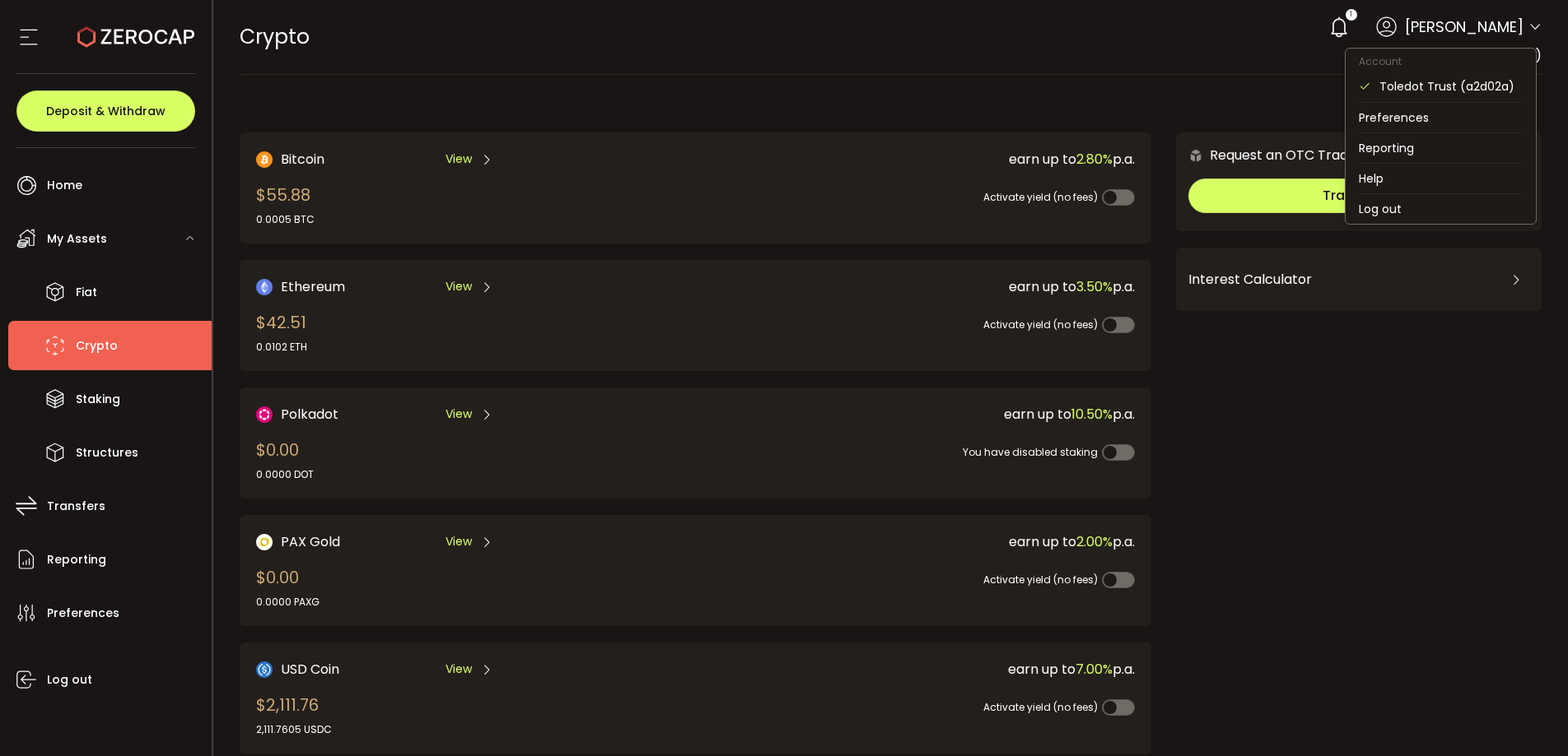
click at [1528, 32] on icon at bounding box center [1534, 27] width 13 height 13
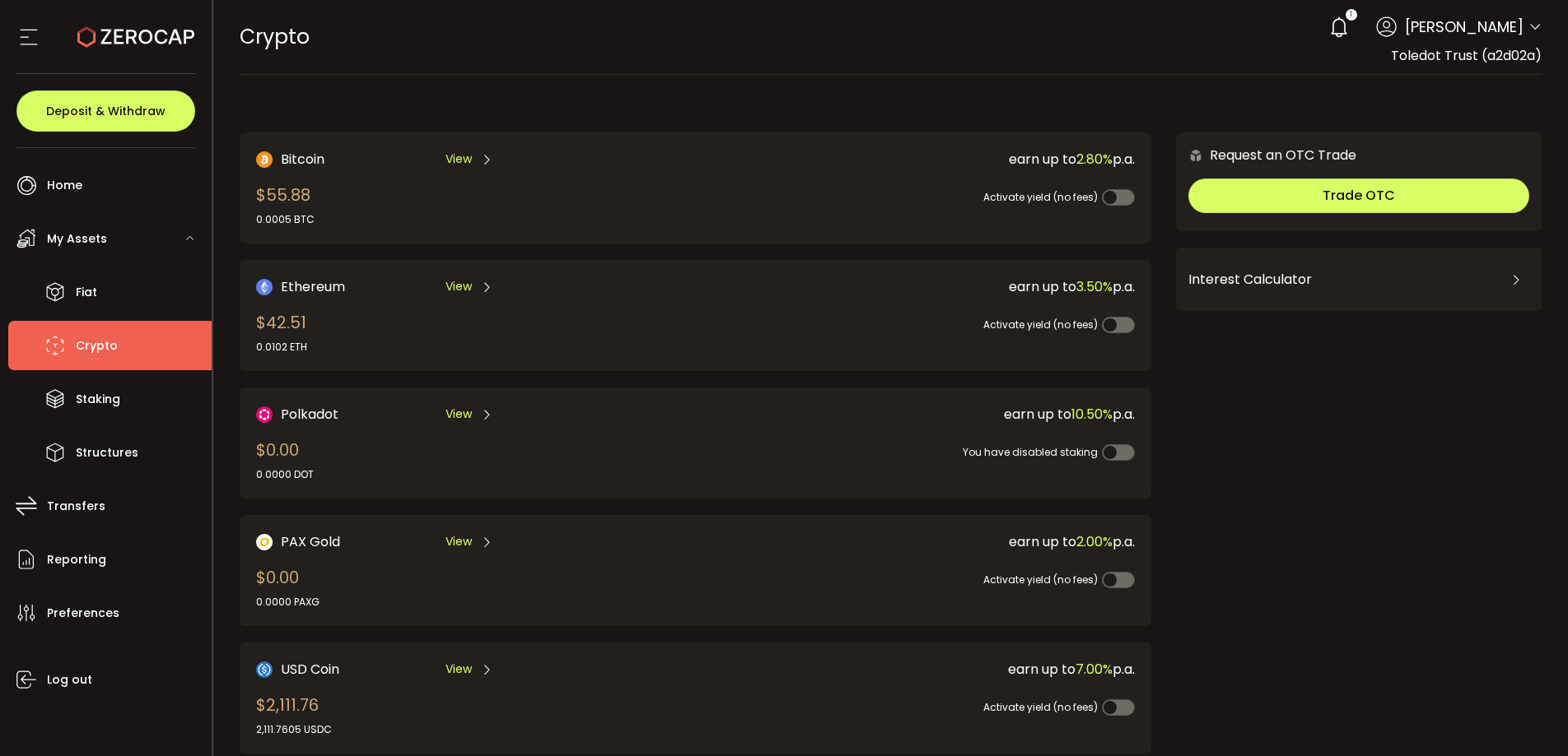
click at [1330, 24] on icon at bounding box center [1338, 26] width 23 height 23
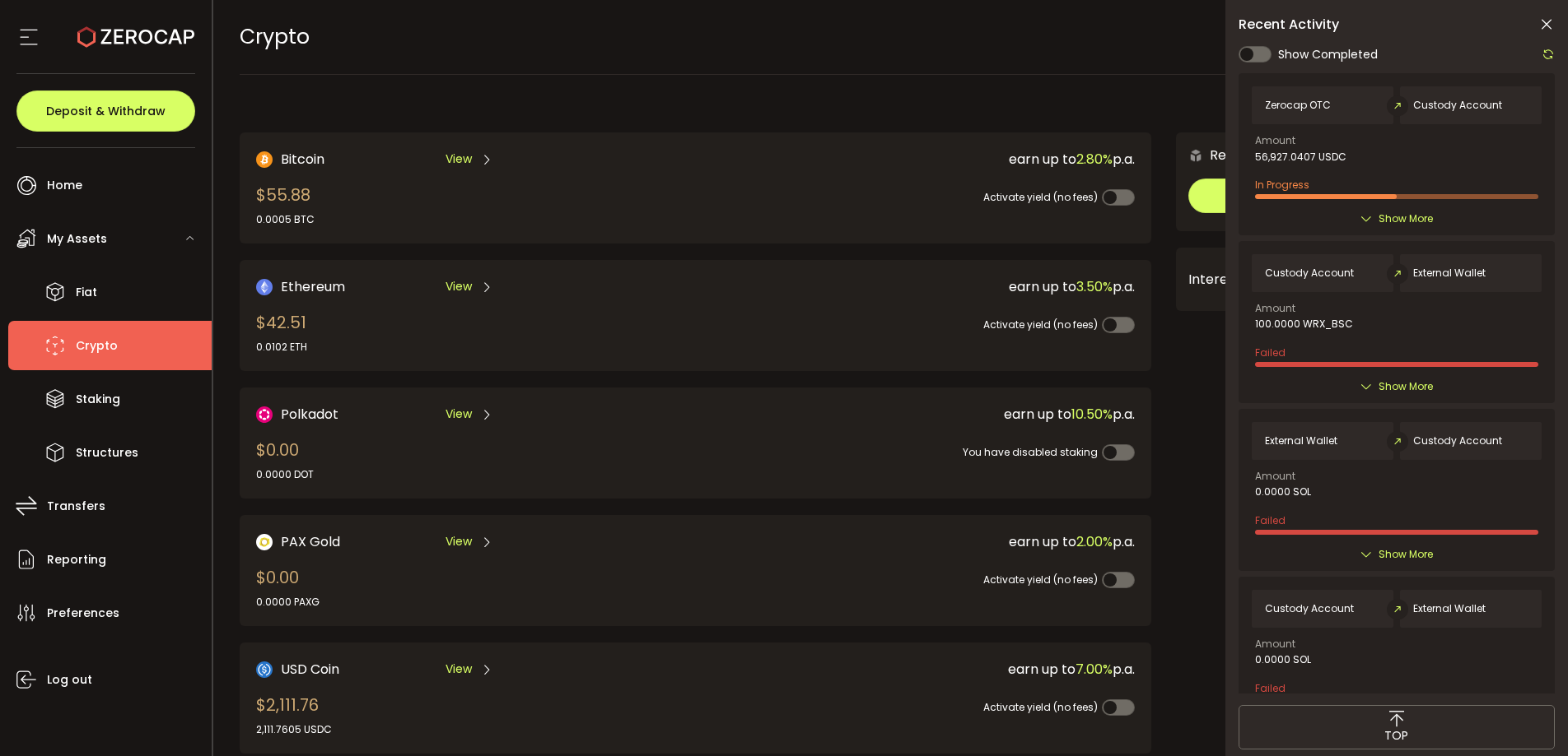
click at [725, 328] on div "Activate yield (no fees)" at bounding box center [905, 316] width 459 height 37
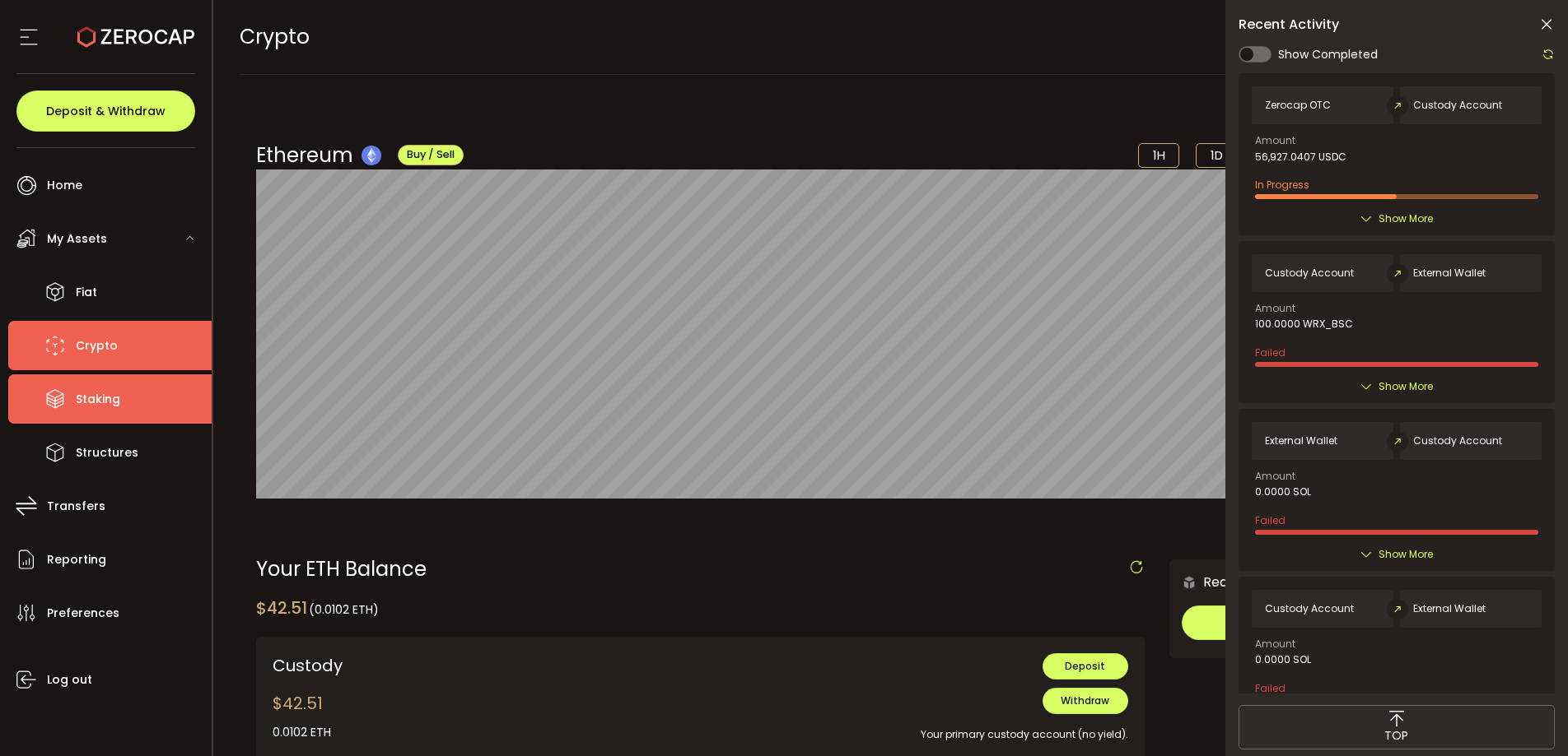
click at [134, 415] on li "Staking" at bounding box center [109, 399] width 203 height 49
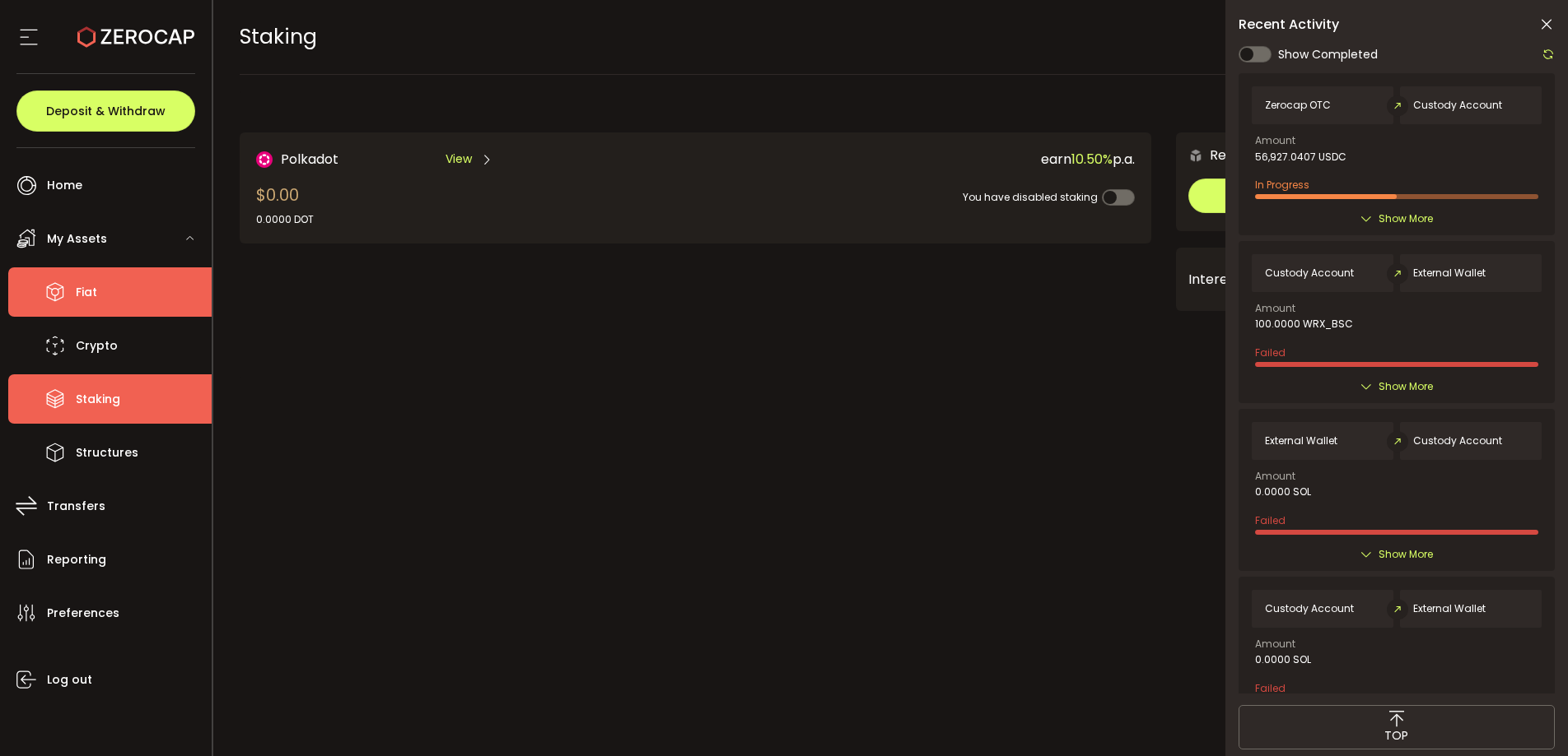
click at [109, 296] on li "Fiat" at bounding box center [109, 292] width 203 height 49
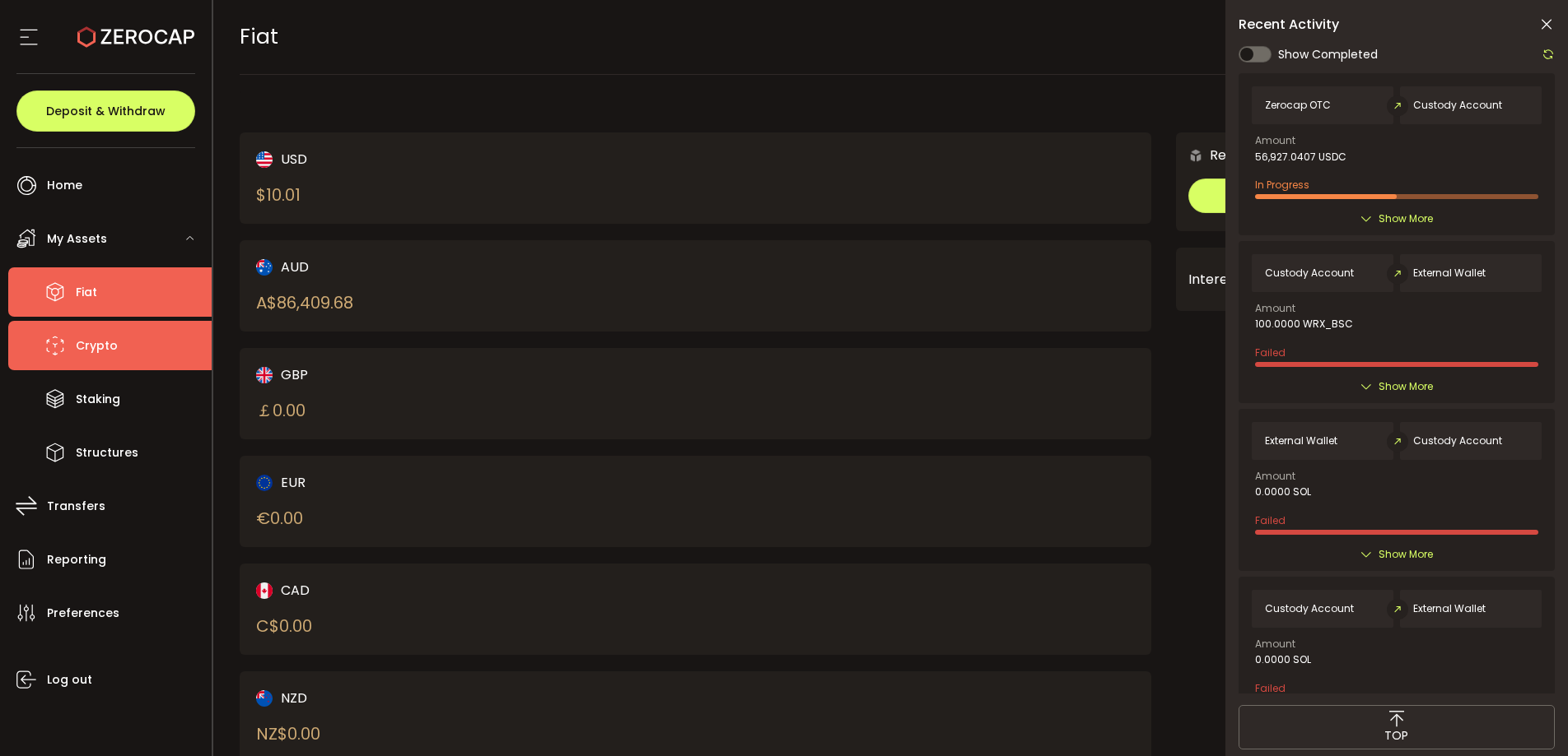
click at [116, 339] on li "Crypto" at bounding box center [109, 346] width 203 height 49
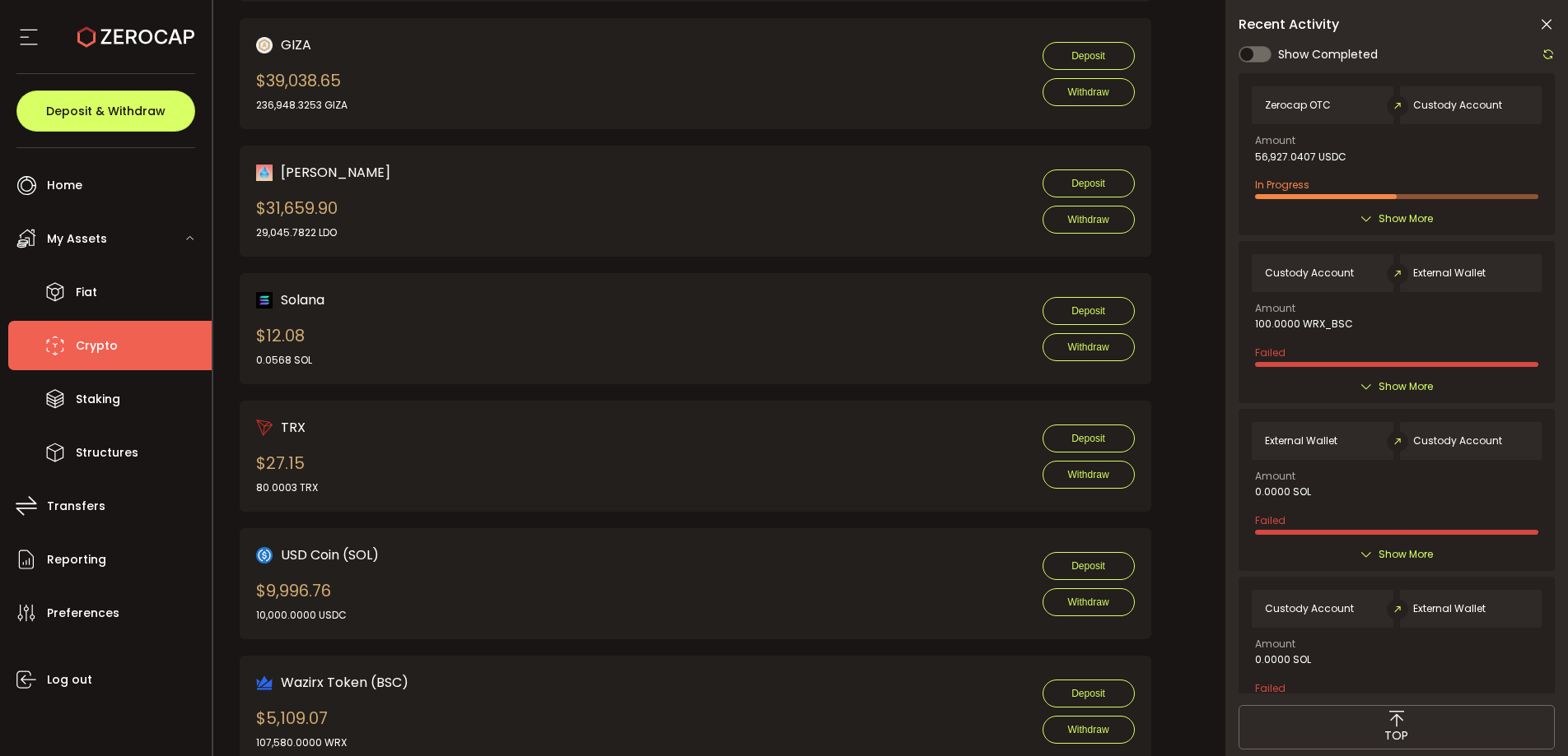
scroll to position [1626, 0]
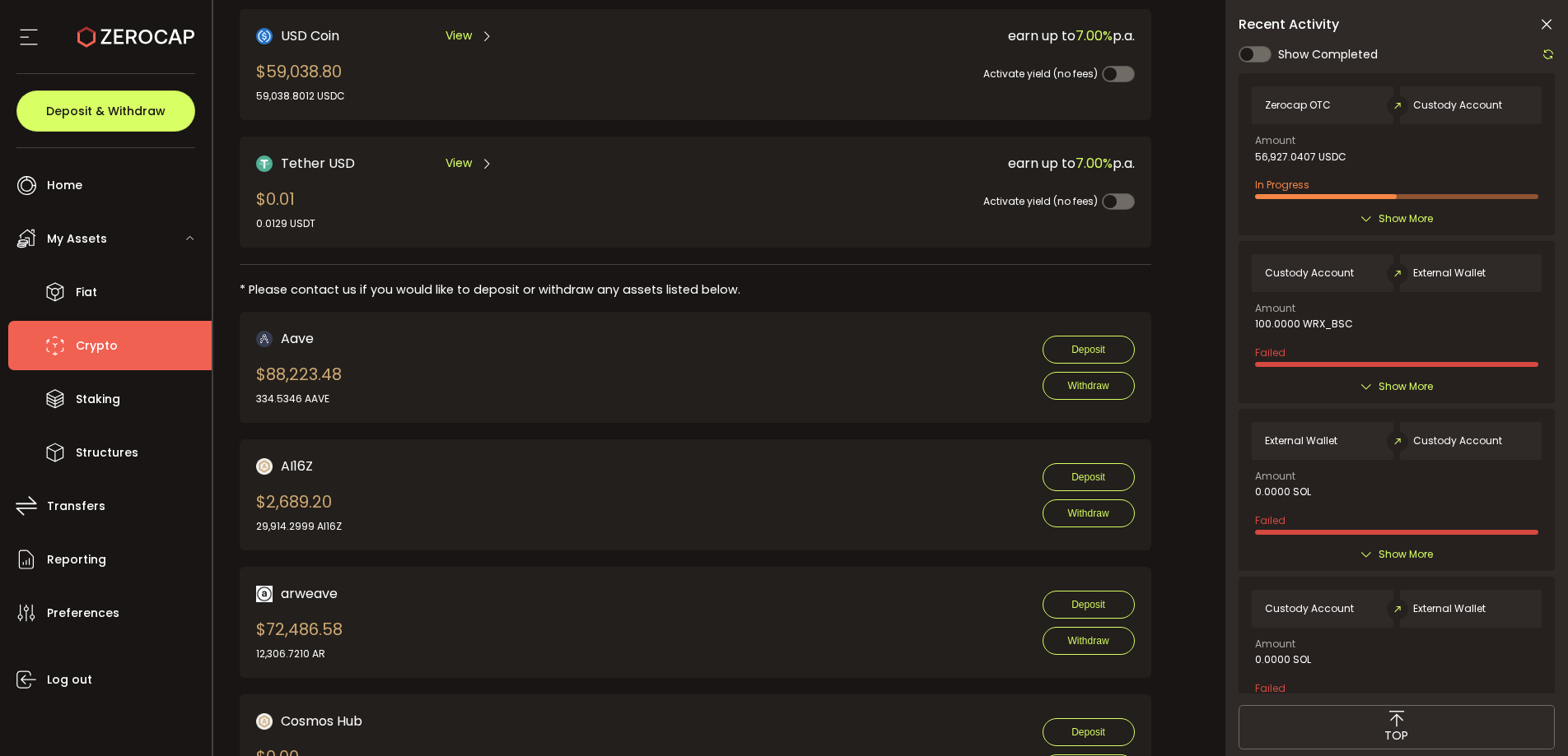
scroll to position [460, 0]
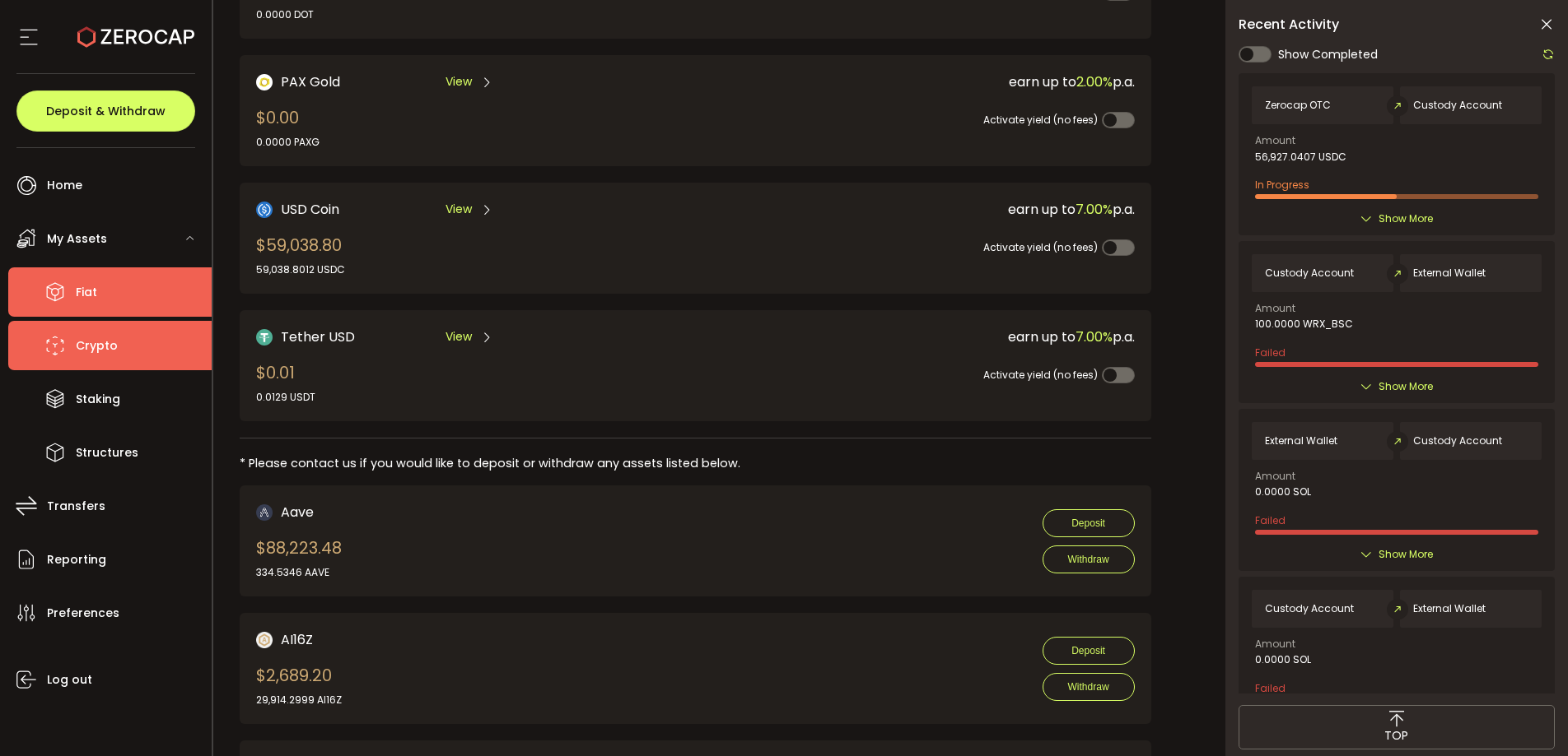
click at [74, 286] on li "Fiat" at bounding box center [109, 292] width 203 height 49
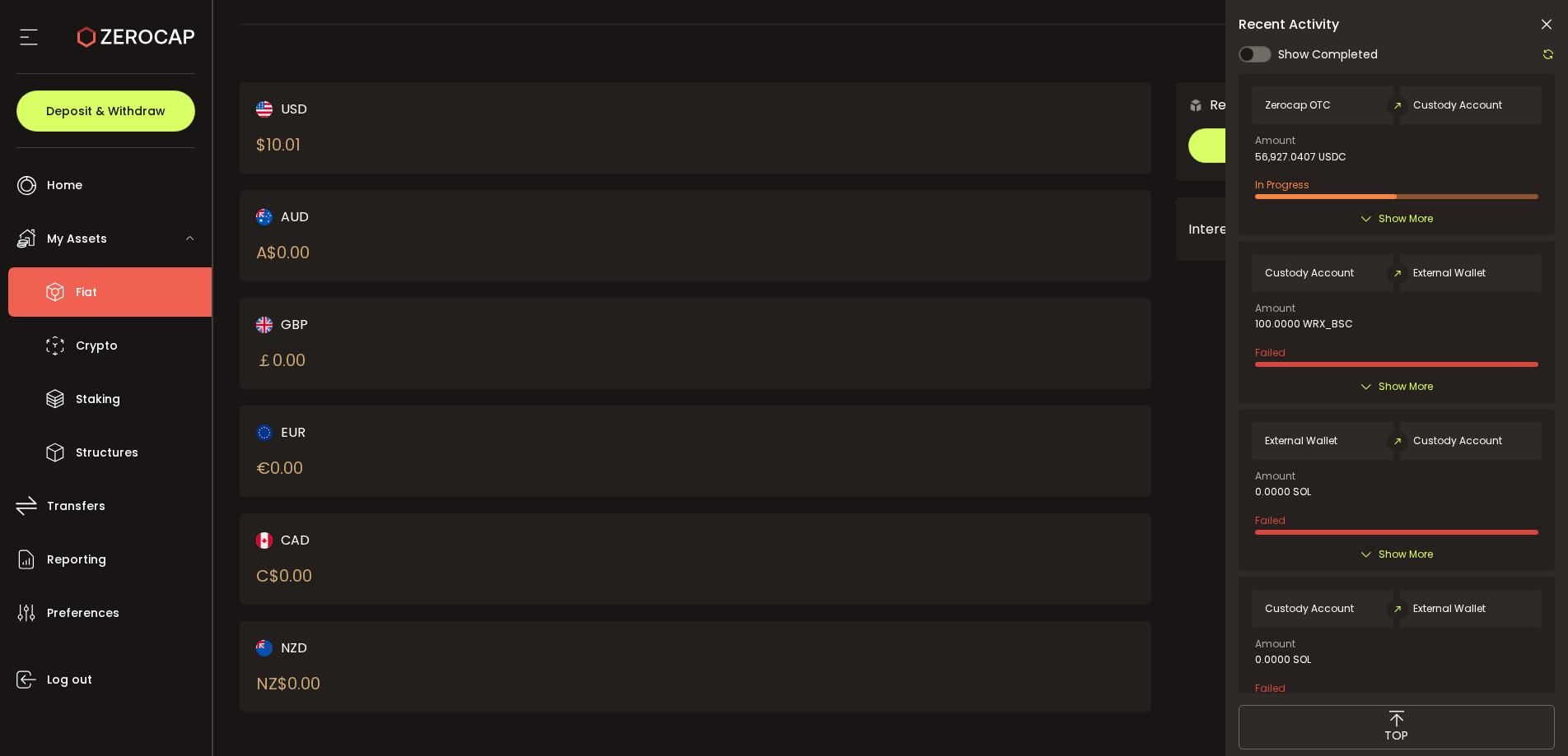
scroll to position [56, 0]
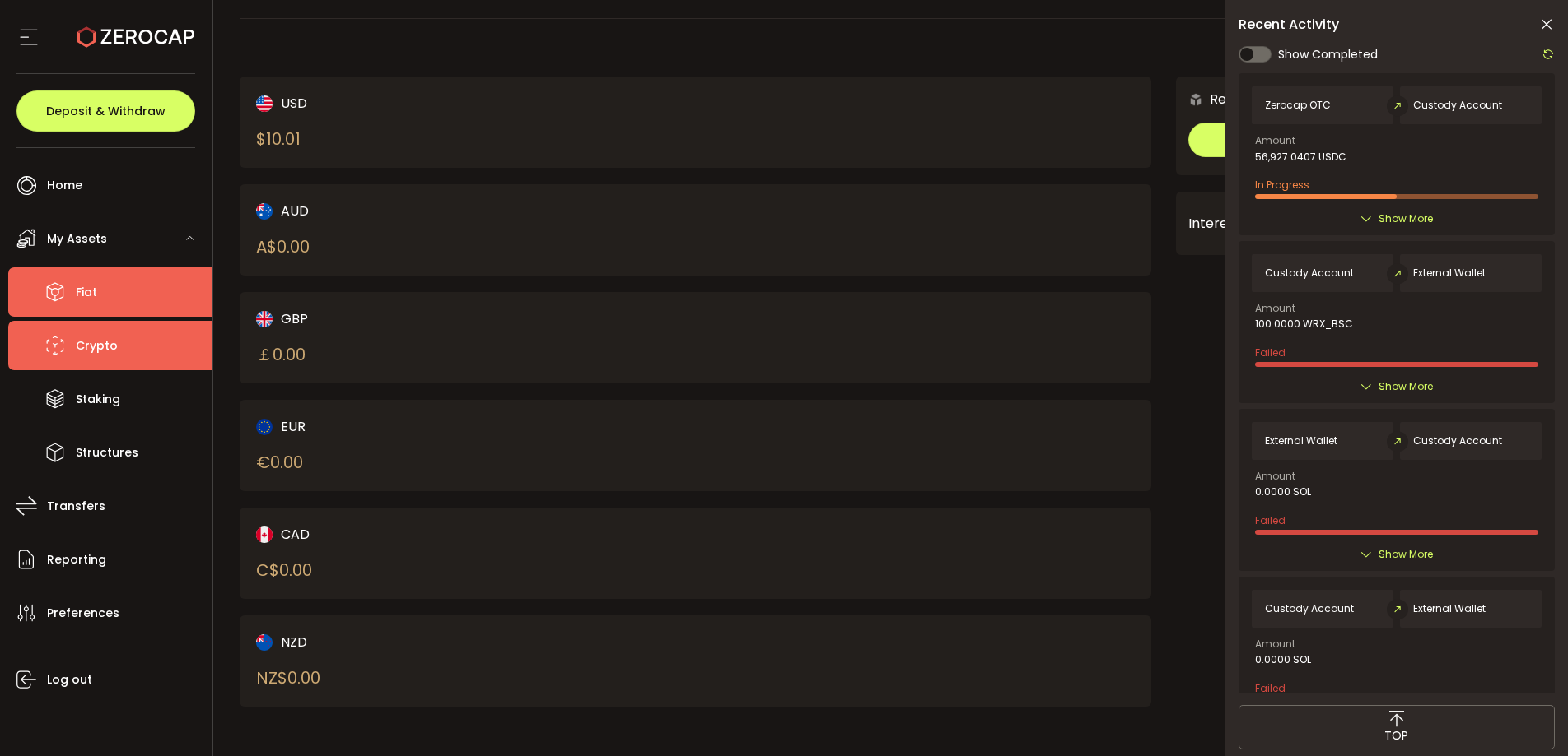
click at [94, 343] on span "Crypto" at bounding box center [96, 346] width 42 height 24
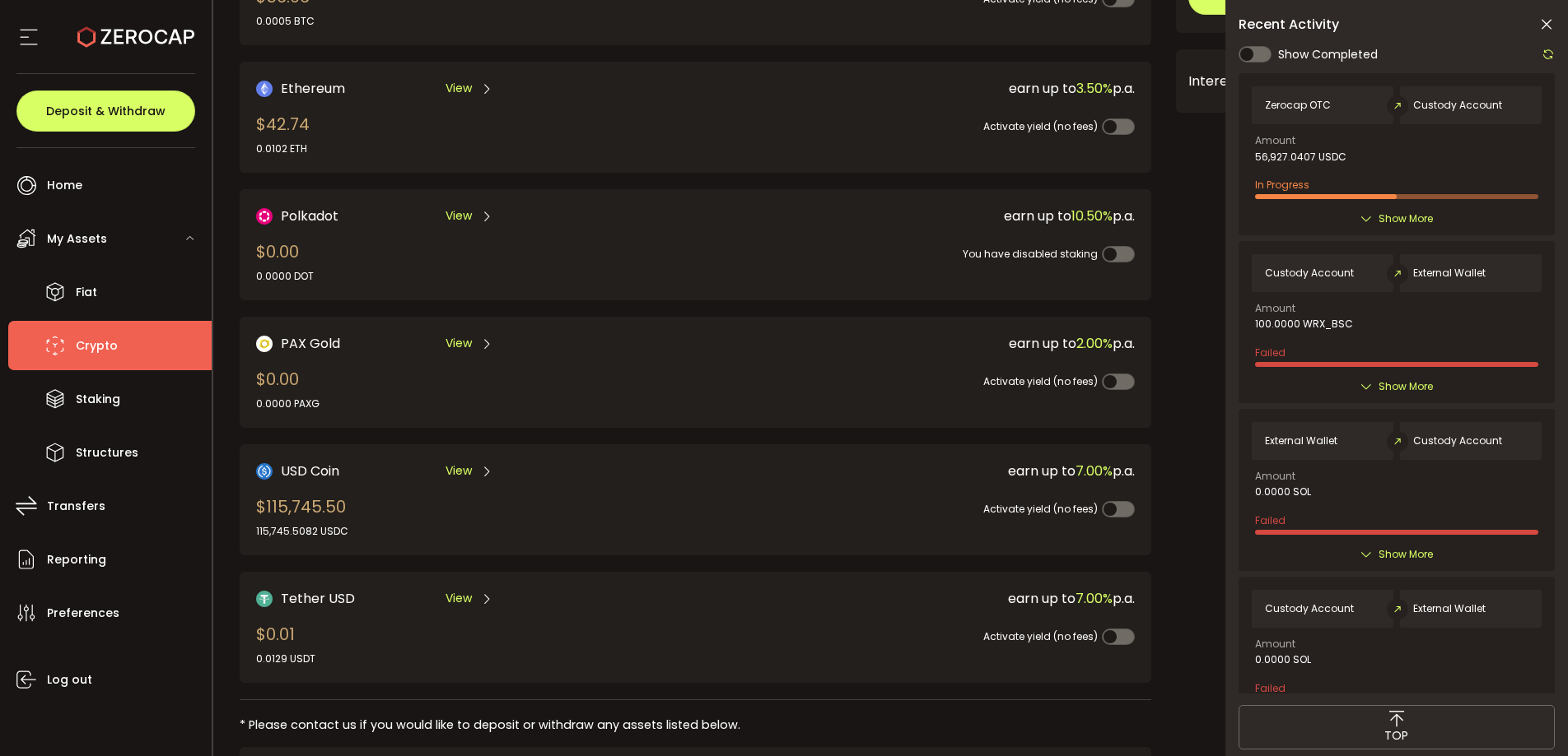
scroll to position [199, 0]
click at [638, 501] on div "USD Coin View $115,745.50 115,745.5082 USDC" at bounding box center [453, 499] width 395 height 78
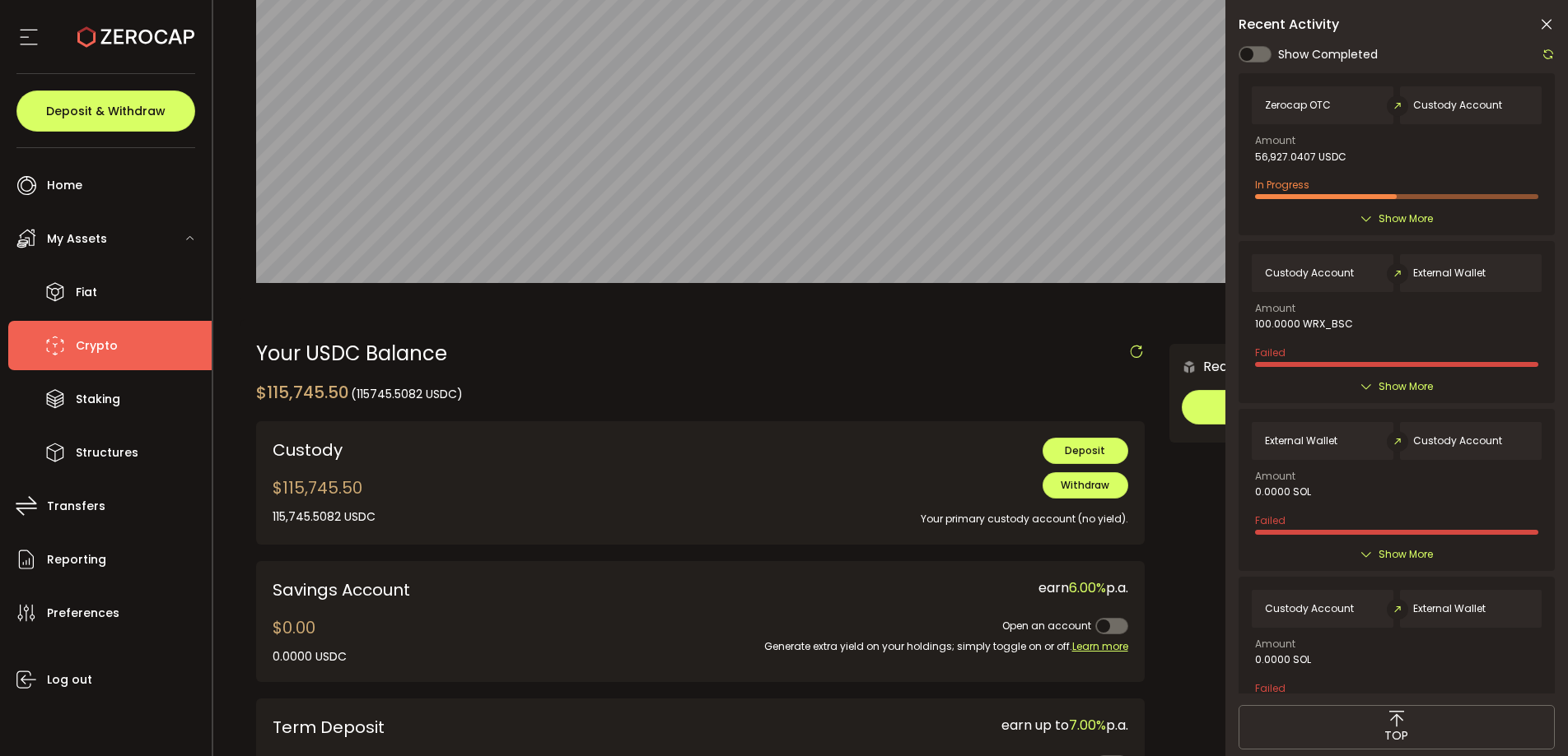
scroll to position [340, 0]
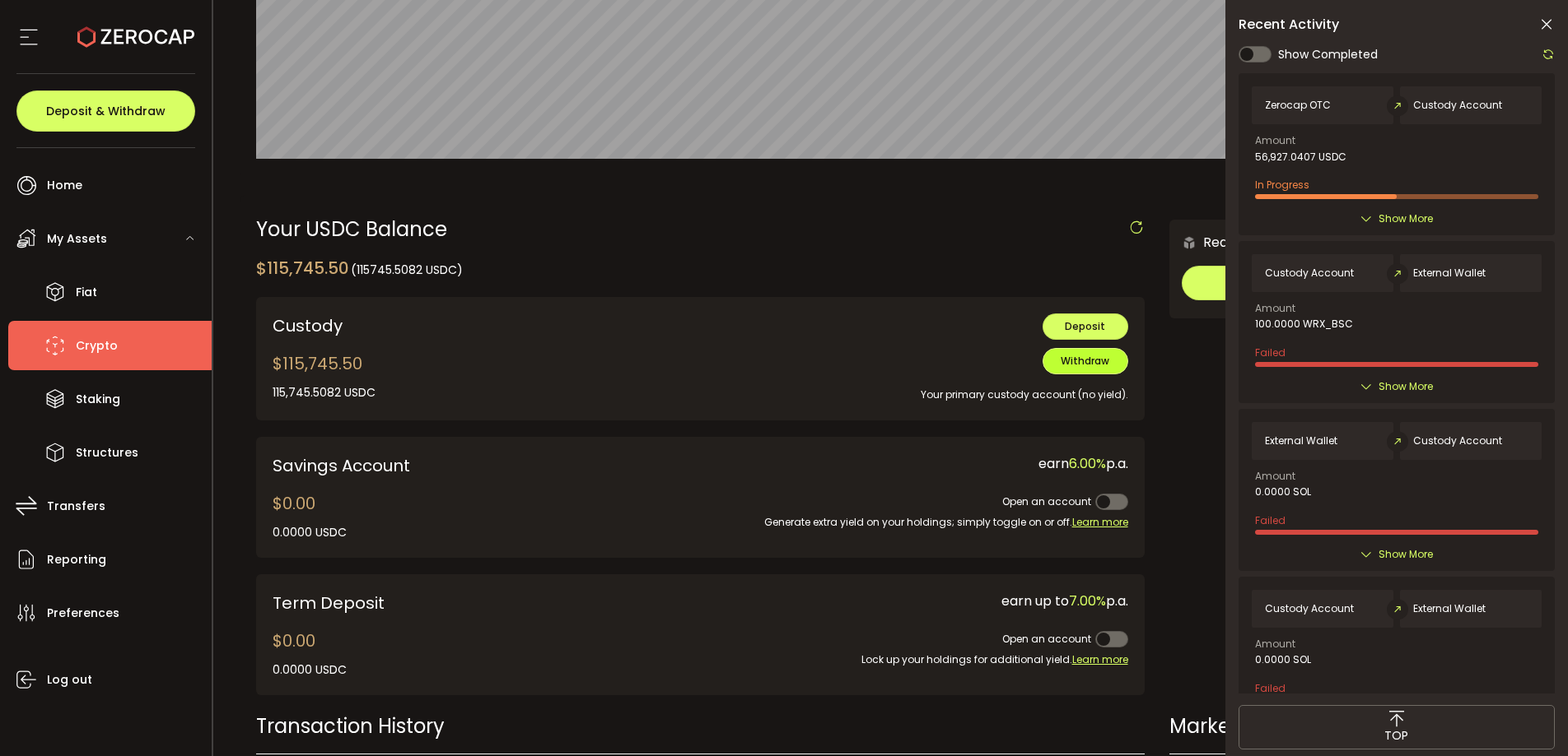
click at [1090, 368] on button "Withdraw" at bounding box center [1085, 361] width 86 height 26
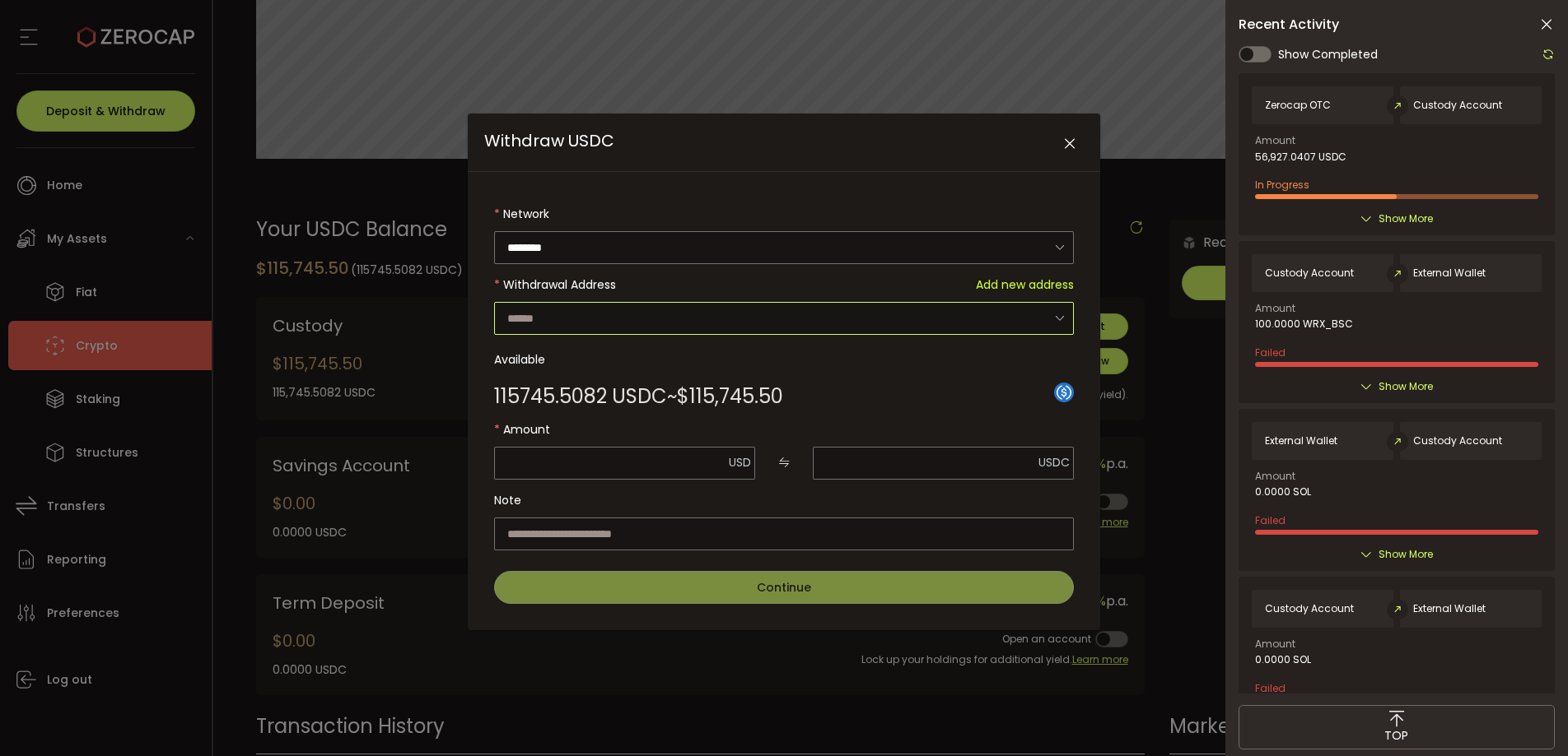
click at [1042, 328] on input "Withdraw USDC" at bounding box center [784, 318] width 580 height 33
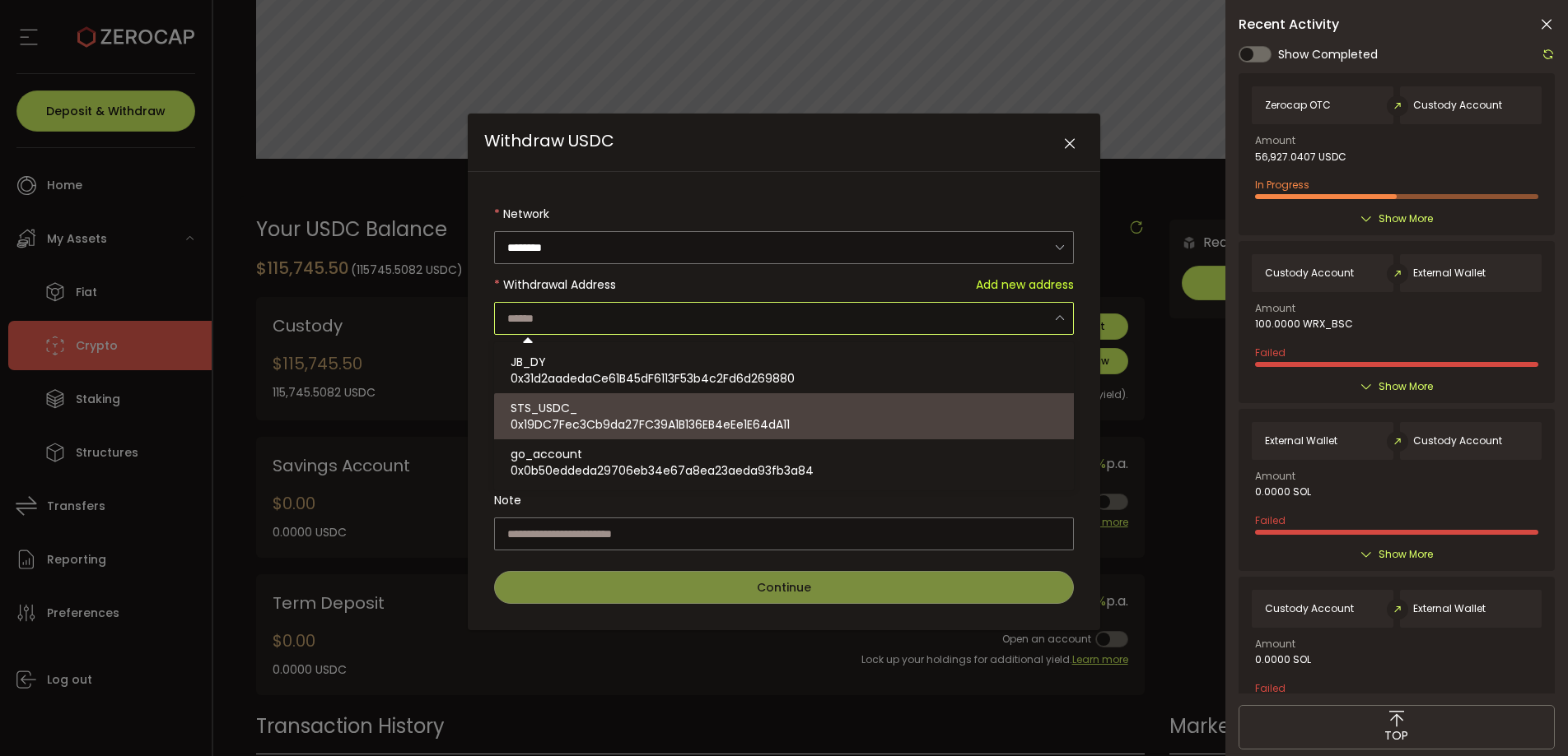
click at [786, 418] on span "0x19DC7Fec3Cb9da27FC39A1B136EB4eEe1E64dA11" at bounding box center [650, 425] width 279 height 16
type input "**********"
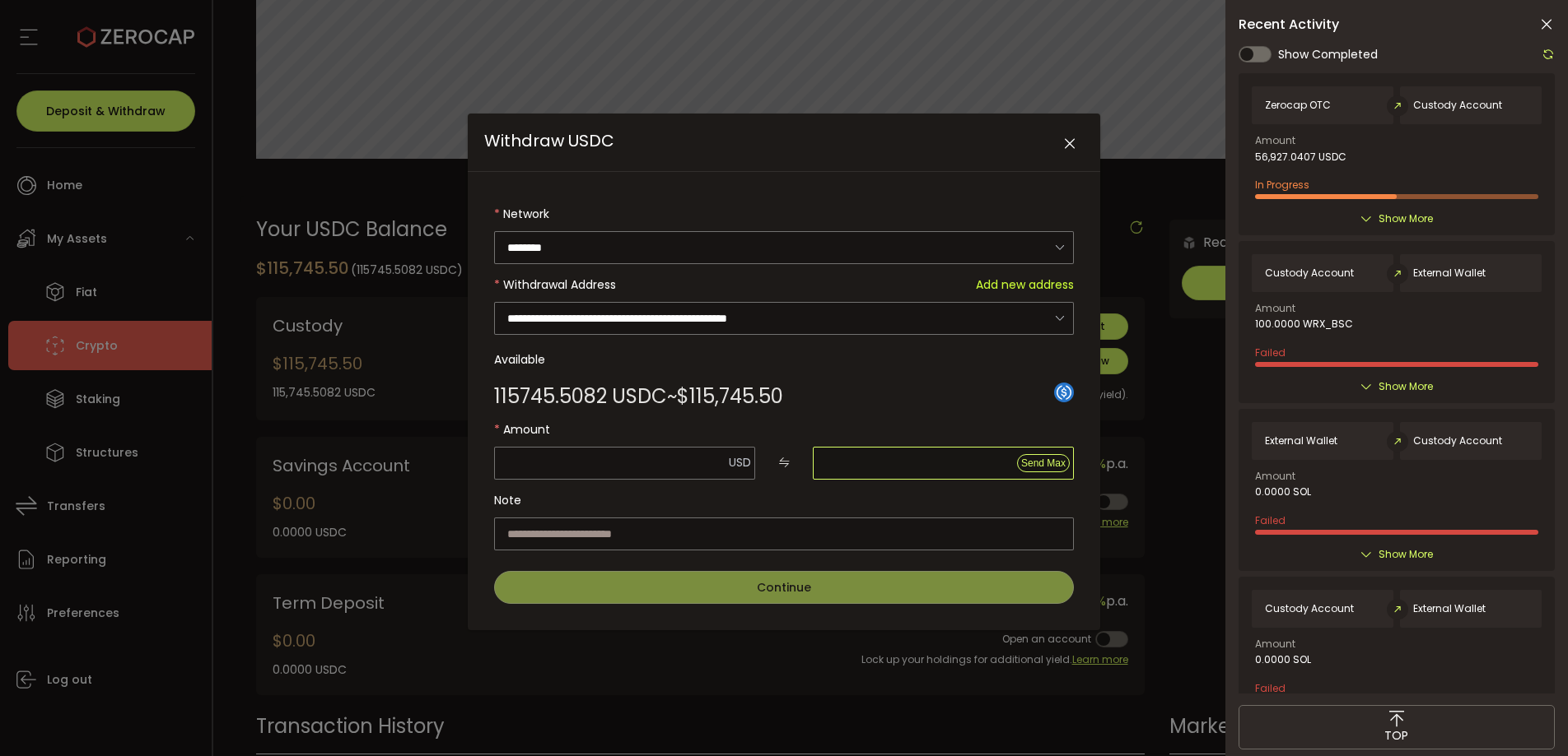
click at [863, 464] on input "Withdraw USDC" at bounding box center [943, 463] width 261 height 33
type input "****"
type input "*"
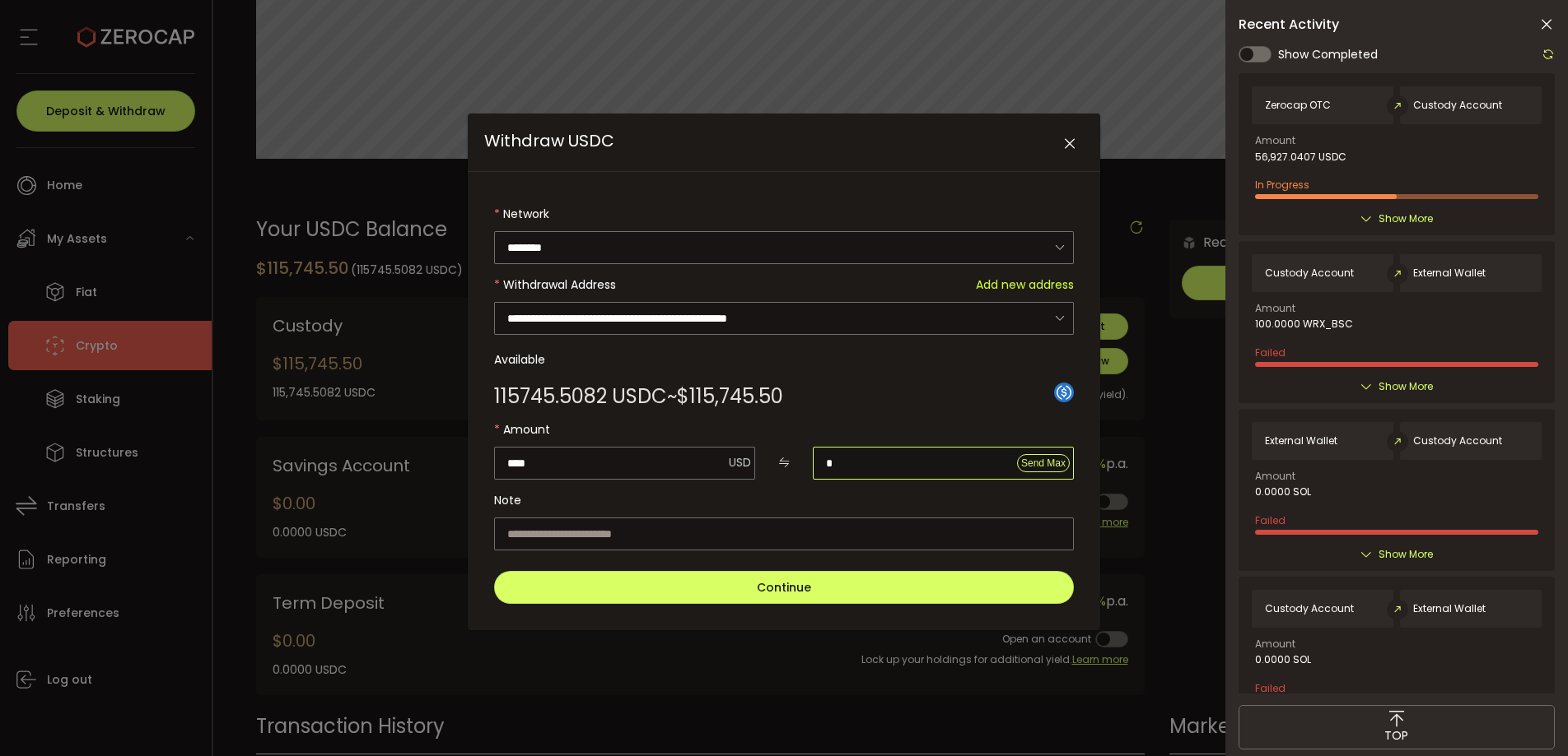
type input "*****"
type input "**"
type input "******"
type input "***"
type input "*******"
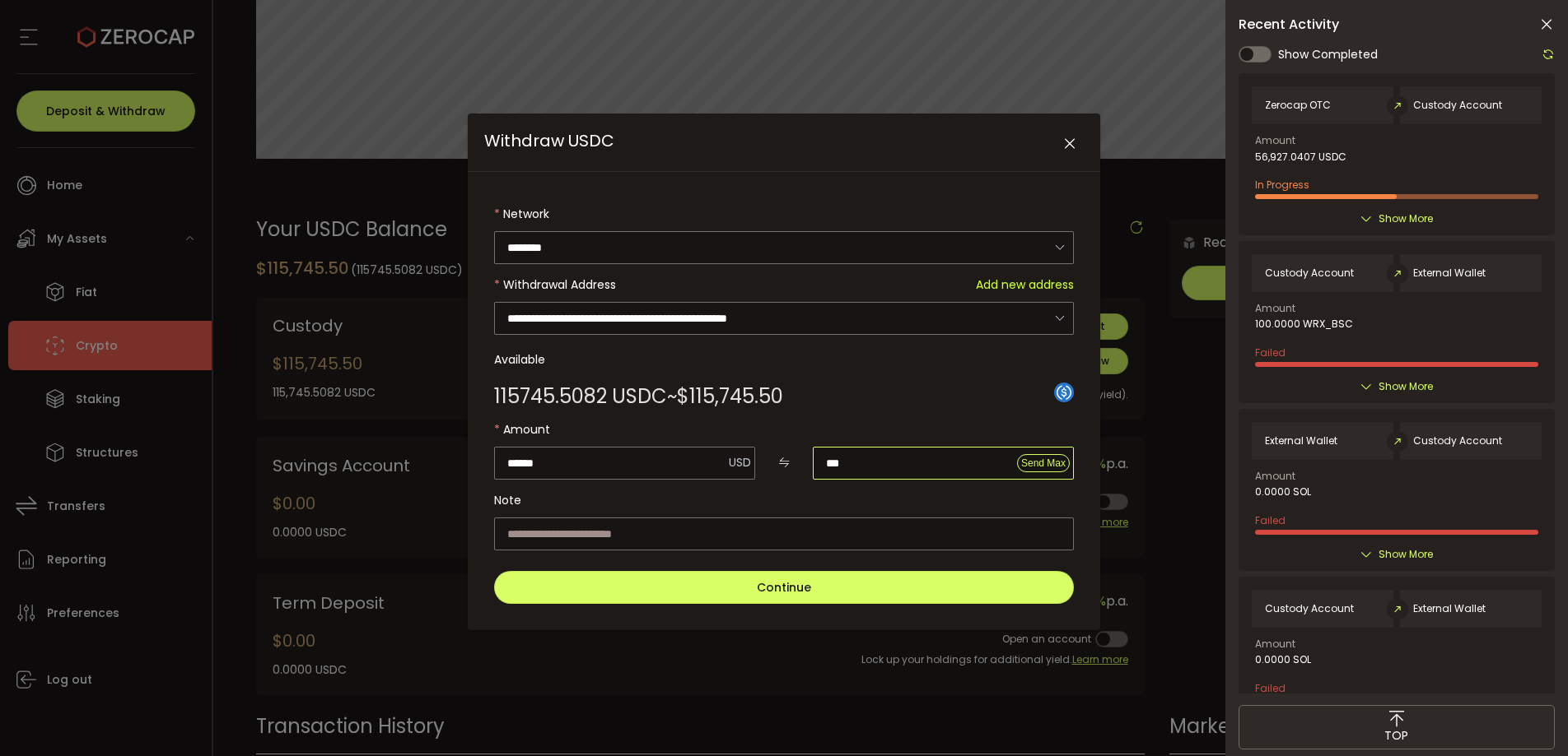
type input "****"
type input "********"
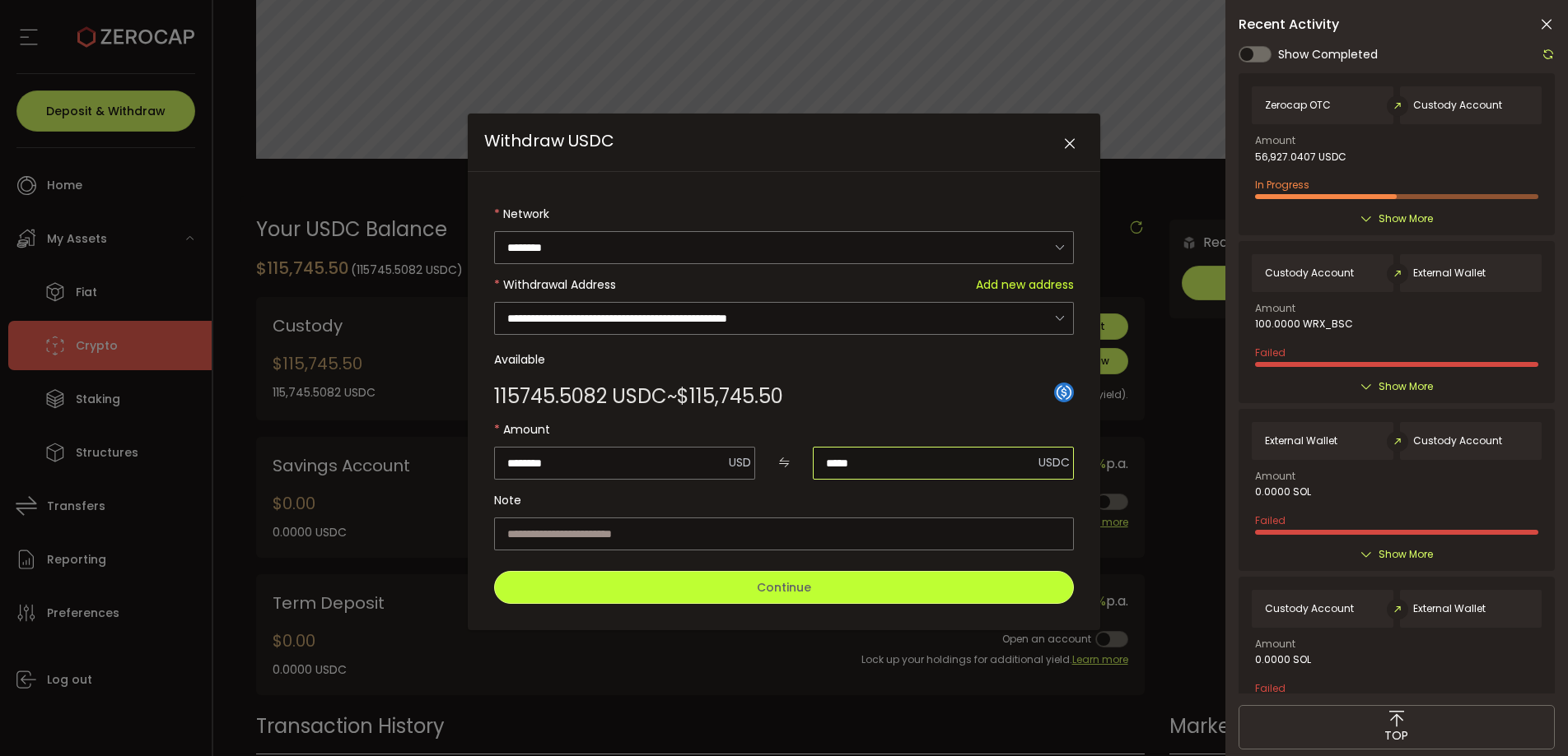
type input "*****"
click at [841, 591] on button "Continue" at bounding box center [784, 588] width 580 height 33
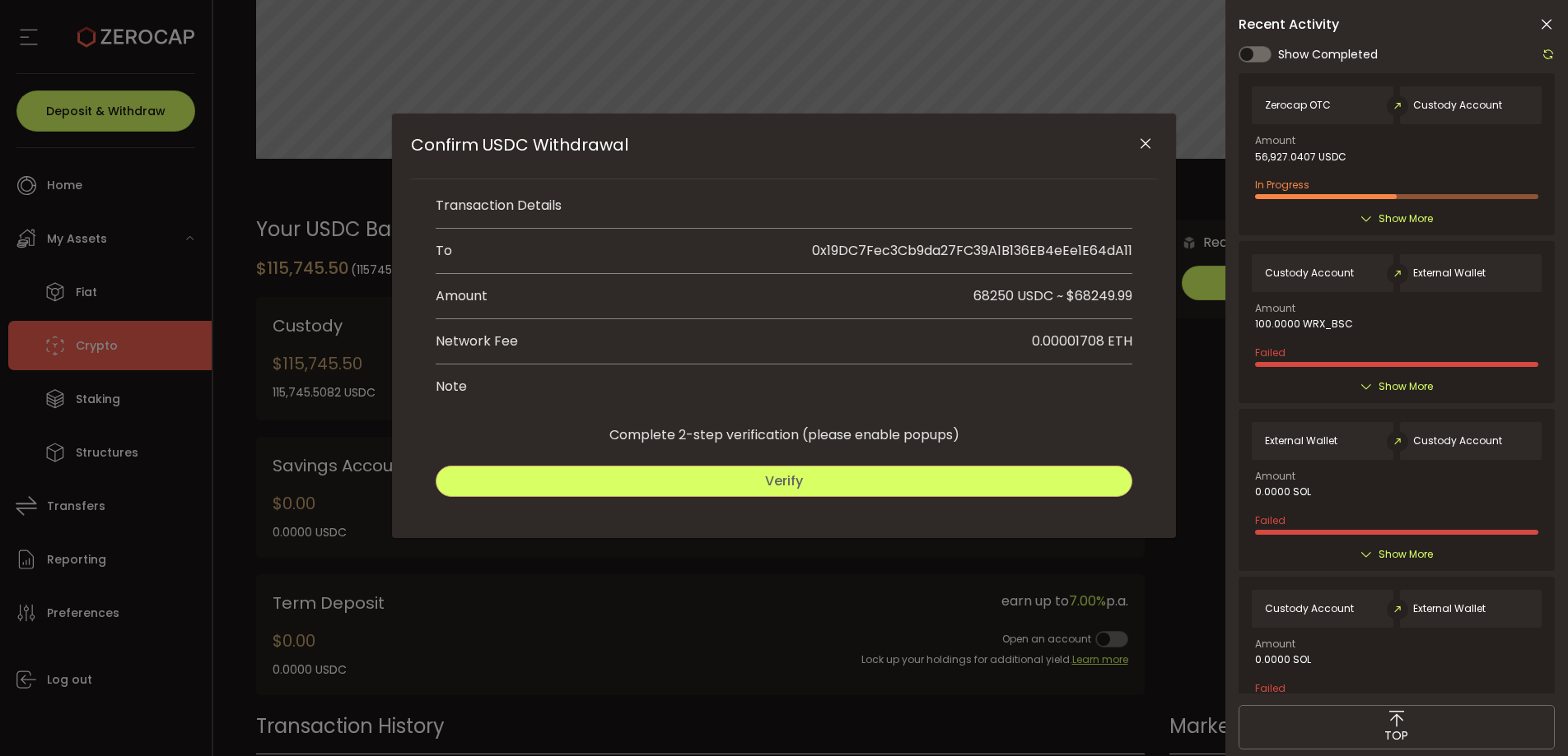
click at [869, 485] on button "Verify" at bounding box center [784, 481] width 696 height 31
click at [962, 483] on span "Submit" at bounding box center [960, 480] width 47 height 19
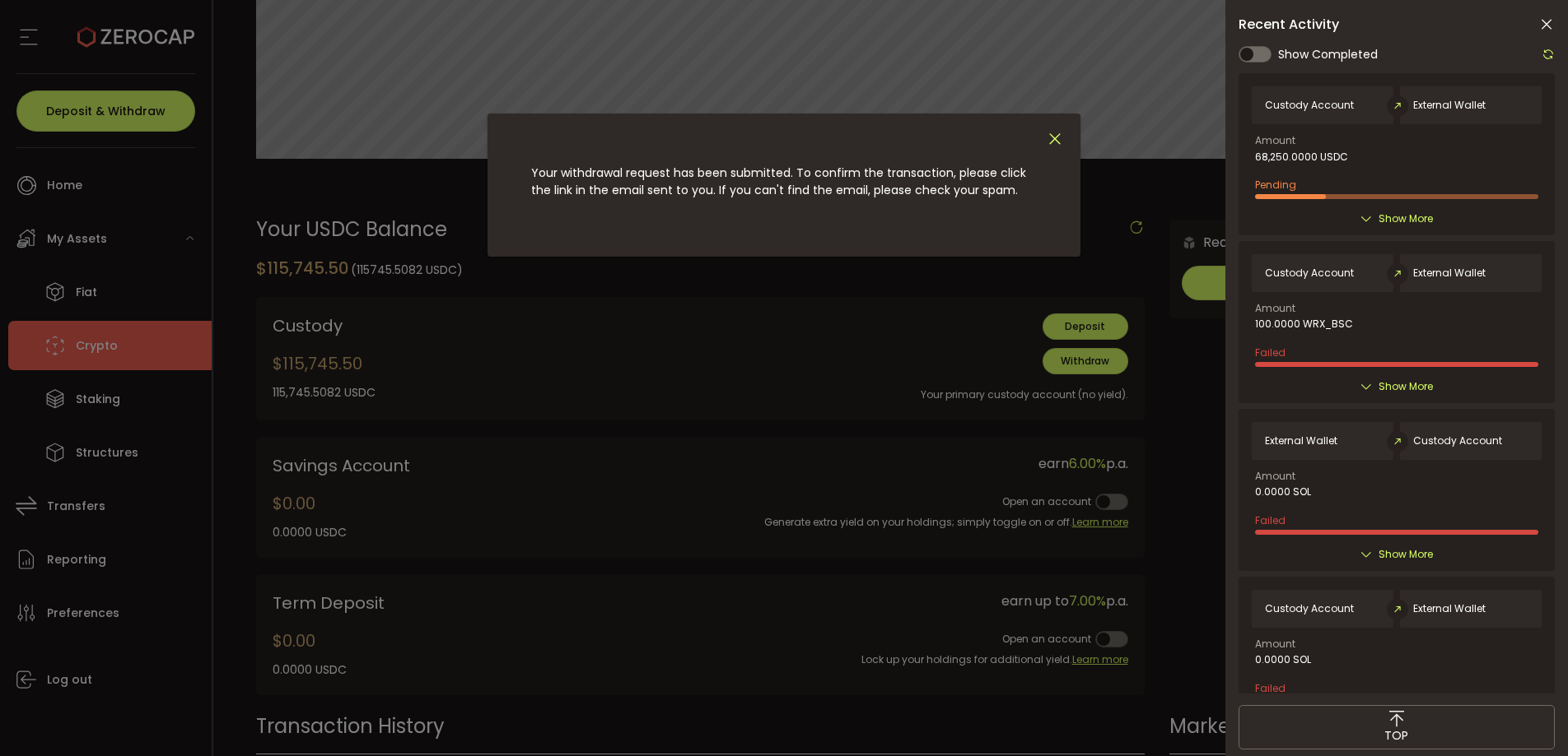
click at [1059, 142] on icon "Close" at bounding box center [1055, 139] width 18 height 18
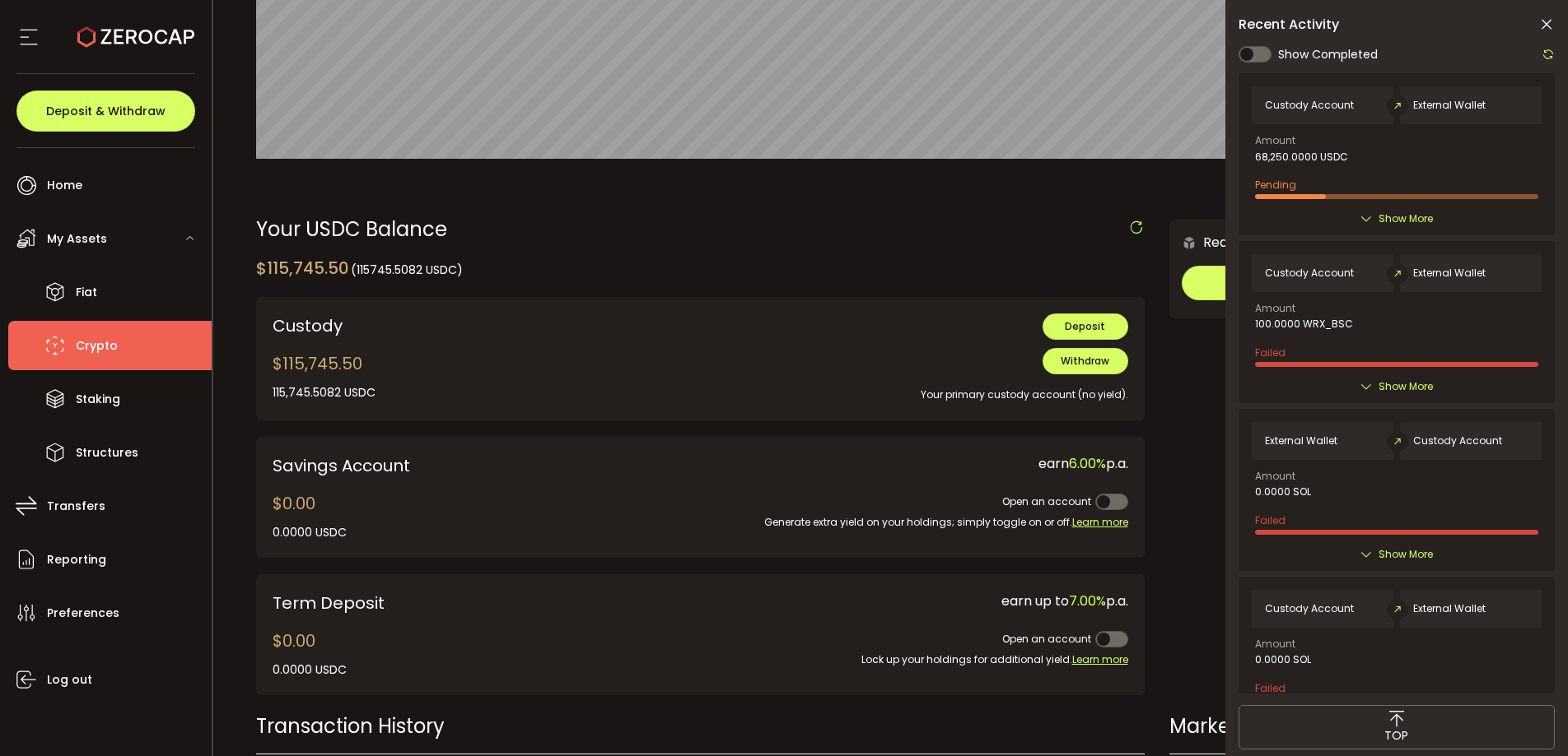
scroll to position [307, 0]
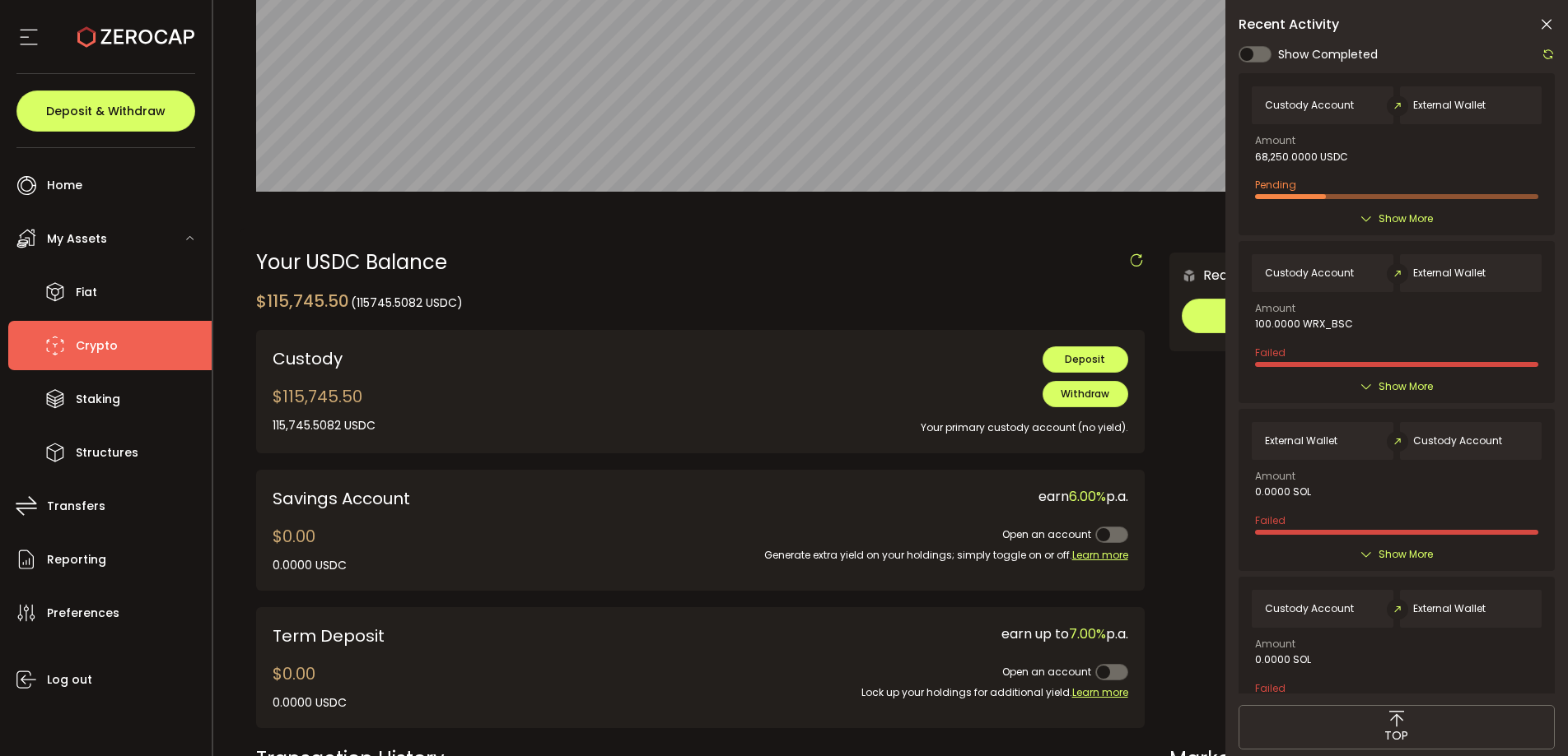
click at [96, 347] on span "Crypto" at bounding box center [96, 346] width 42 height 24
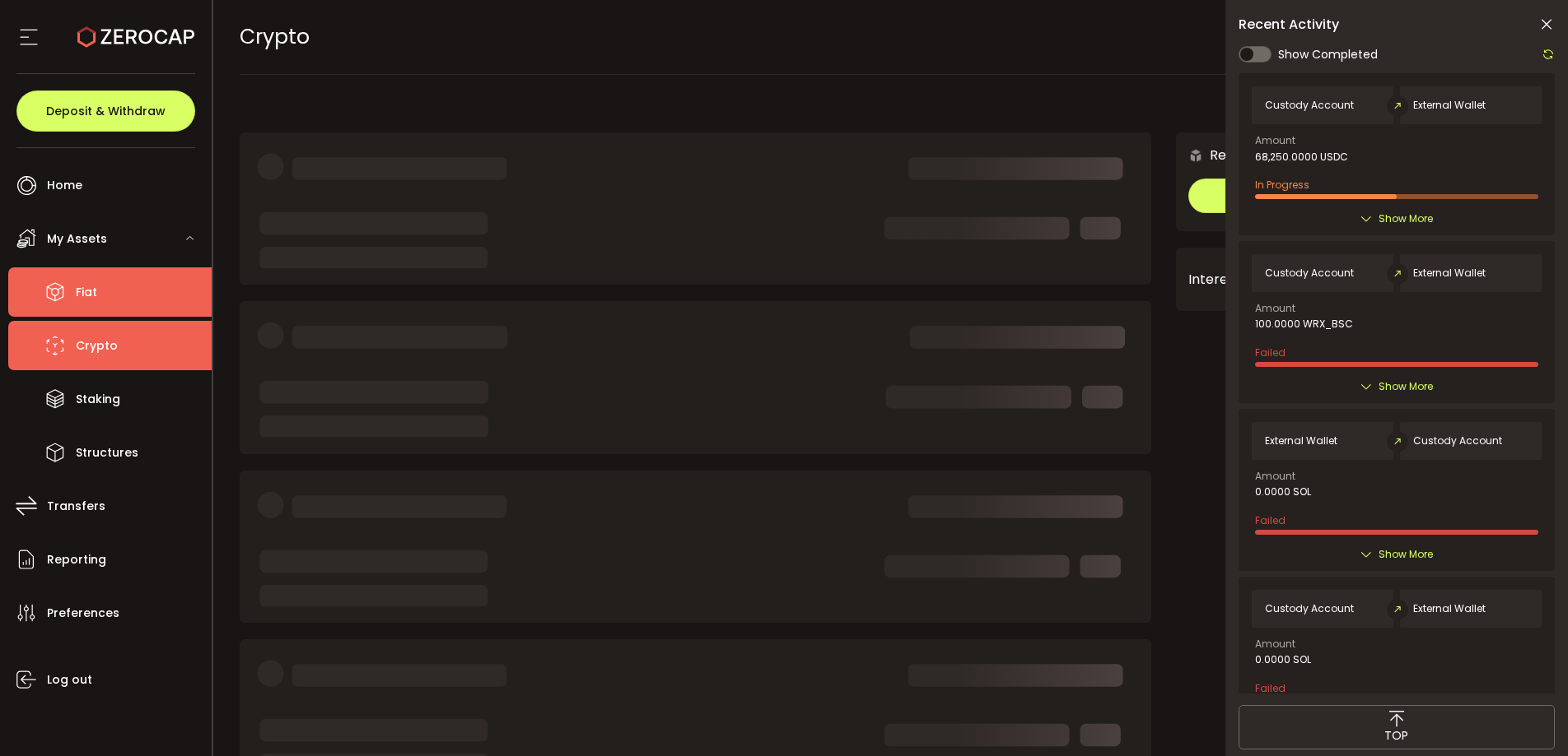
click at [88, 293] on span "Fiat" at bounding box center [86, 293] width 22 height 24
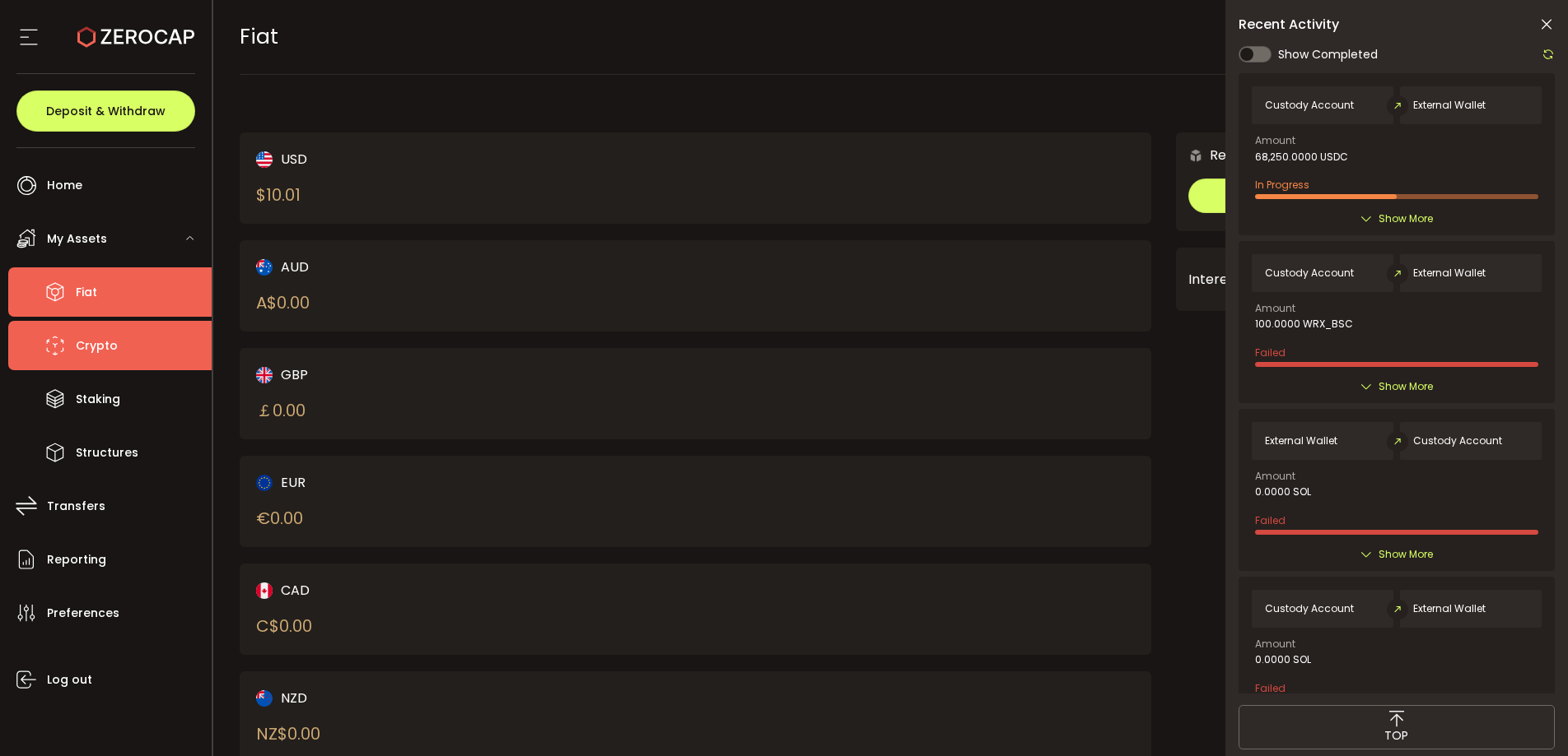
click at [102, 332] on li "Crypto" at bounding box center [109, 346] width 203 height 49
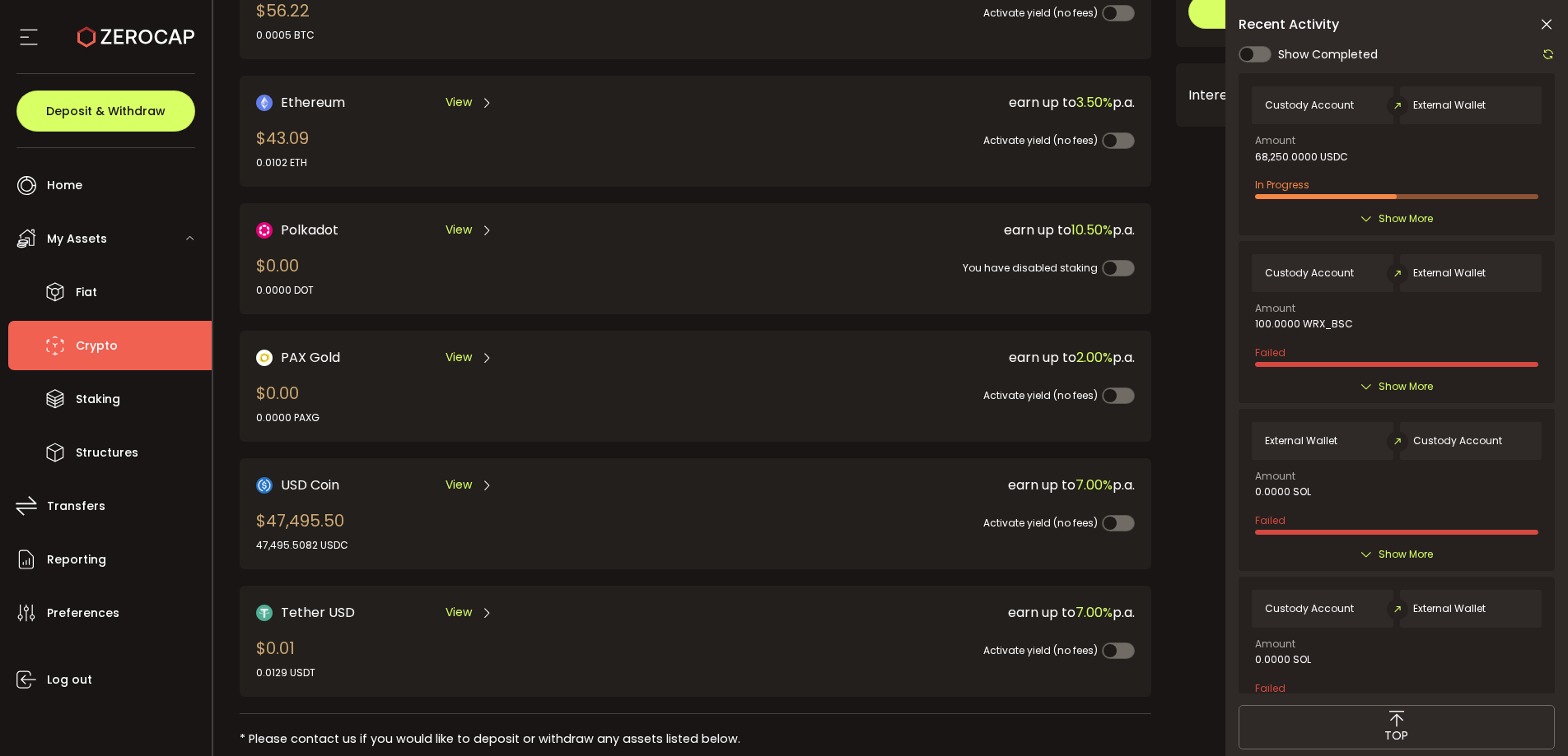
scroll to position [202, 0]
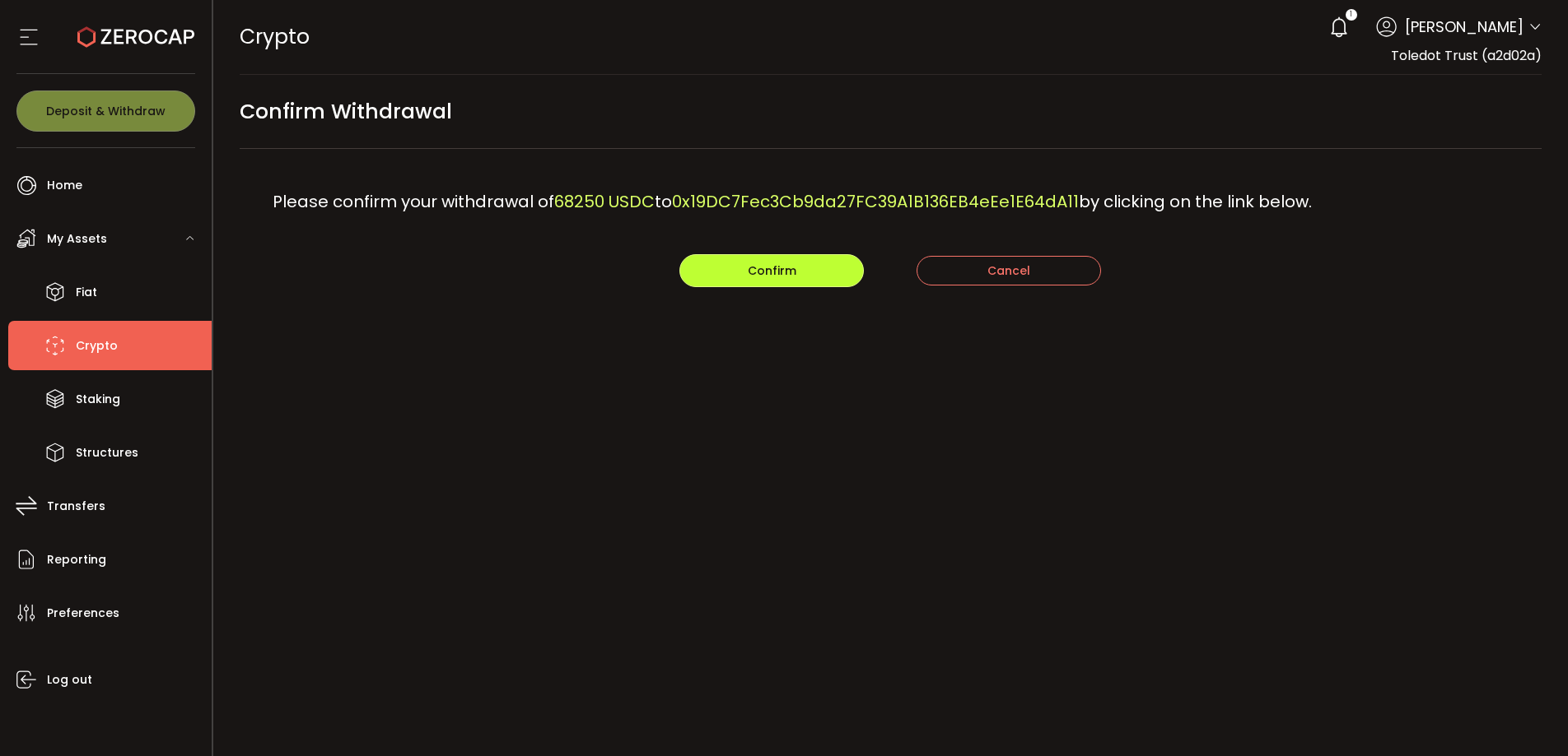
click at [809, 281] on button "Confirm" at bounding box center [771, 271] width 185 height 33
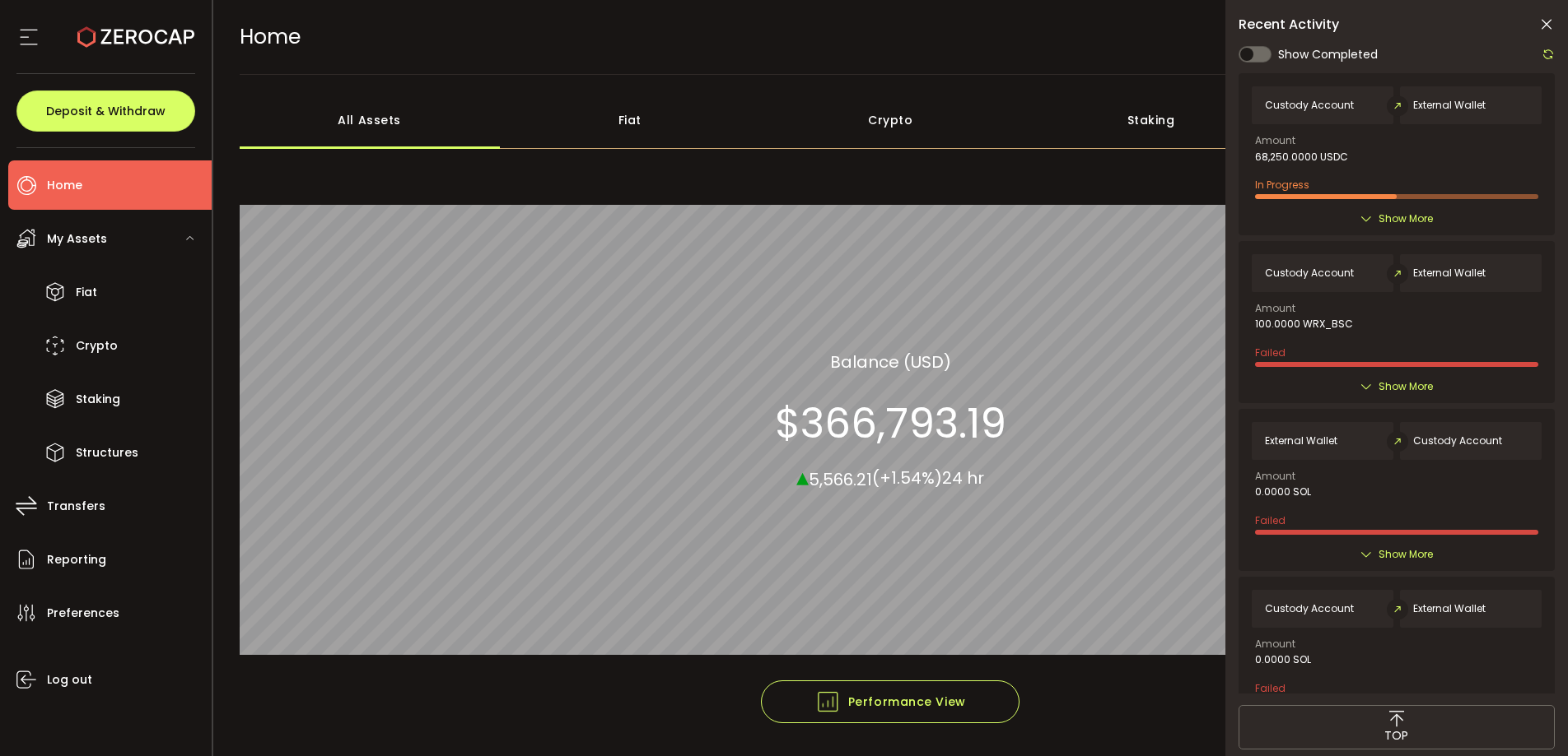
click at [1504, 47] on div "Show Completed" at bounding box center [1396, 55] width 316 height 21
click at [1552, 25] on icon at bounding box center [1546, 25] width 16 height 16
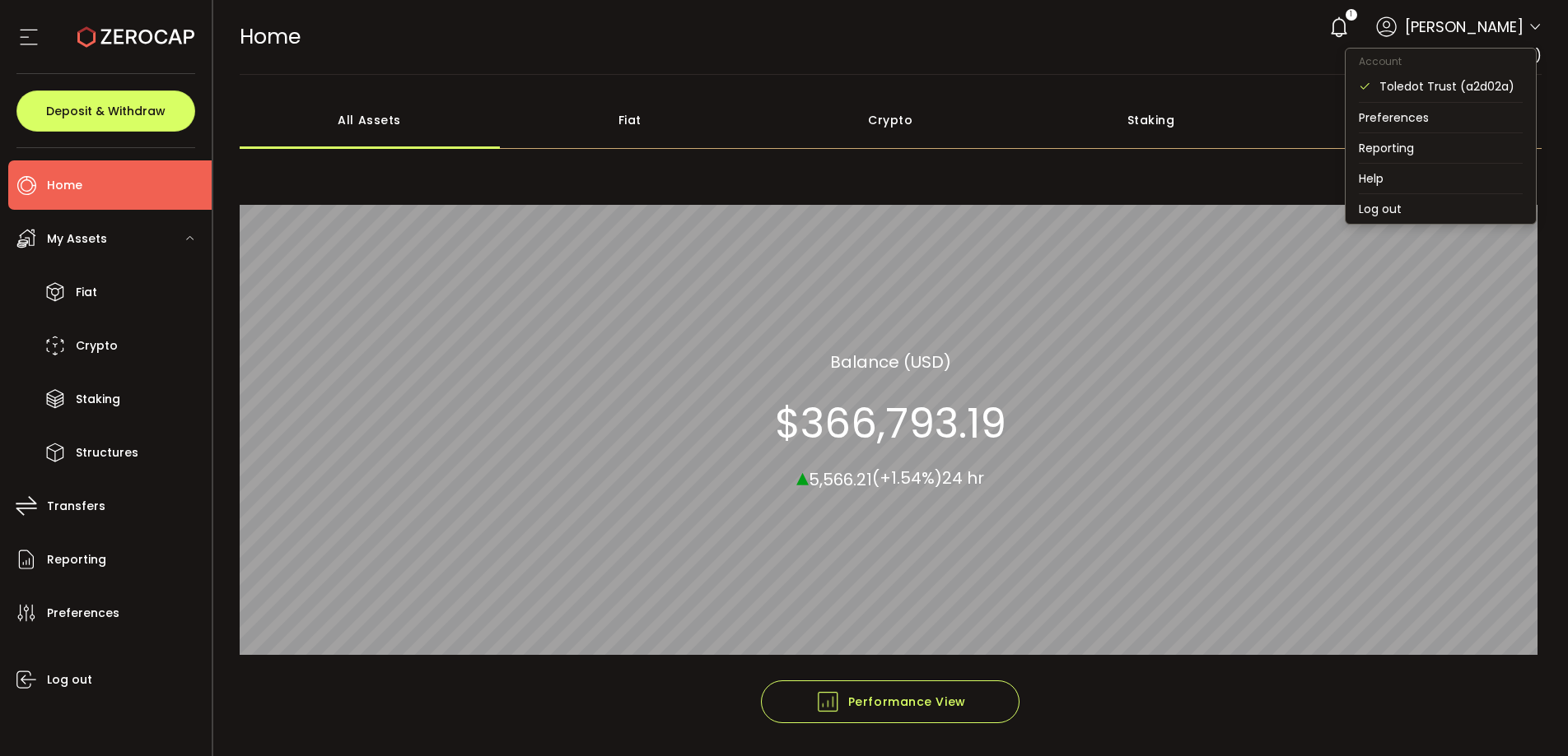
click at [1528, 32] on icon at bounding box center [1534, 27] width 13 height 13
click at [1532, 25] on icon at bounding box center [1534, 27] width 13 height 13
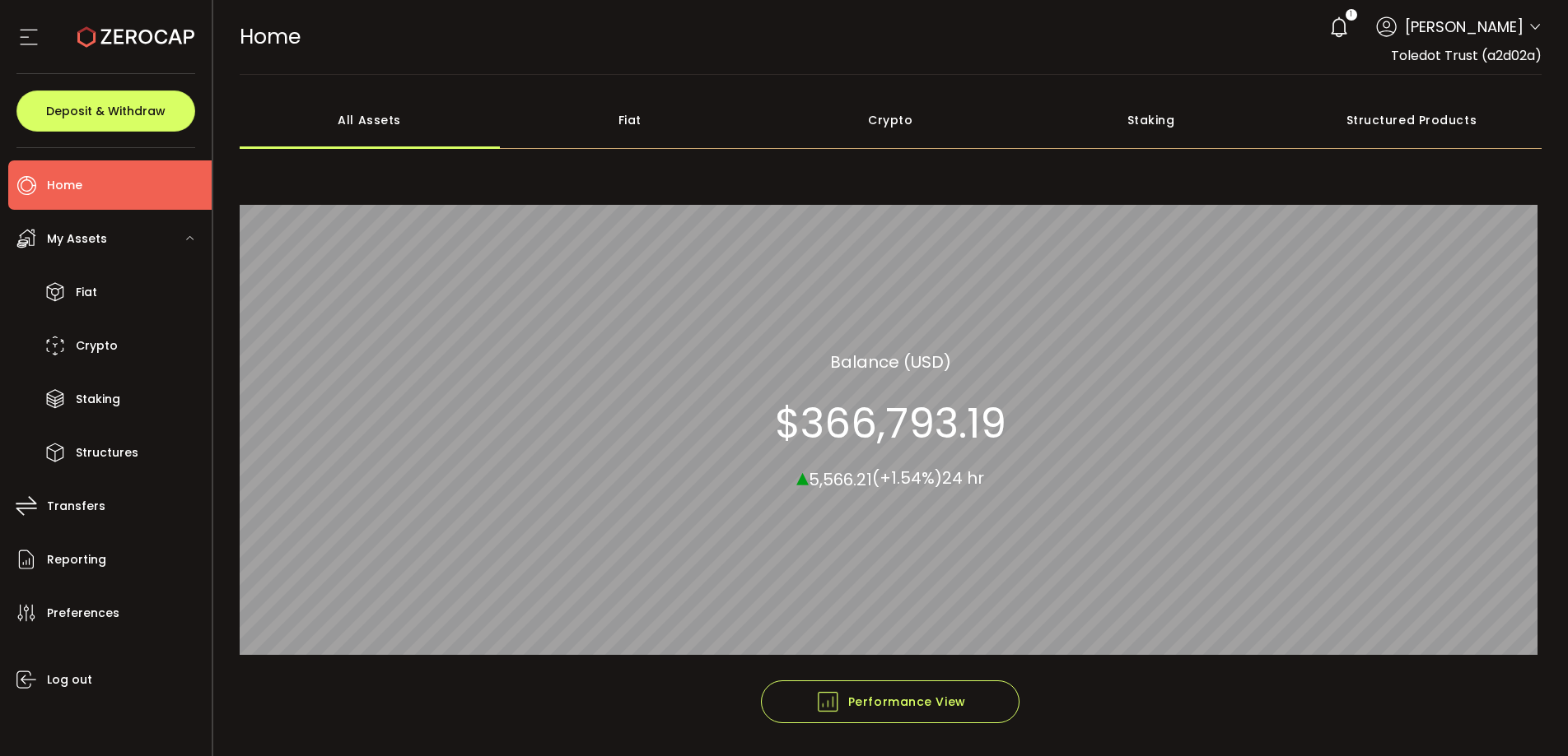
click at [1265, 76] on main "**********" at bounding box center [890, 442] width 1355 height 736
click at [84, 499] on span "Transfers" at bounding box center [76, 507] width 58 height 24
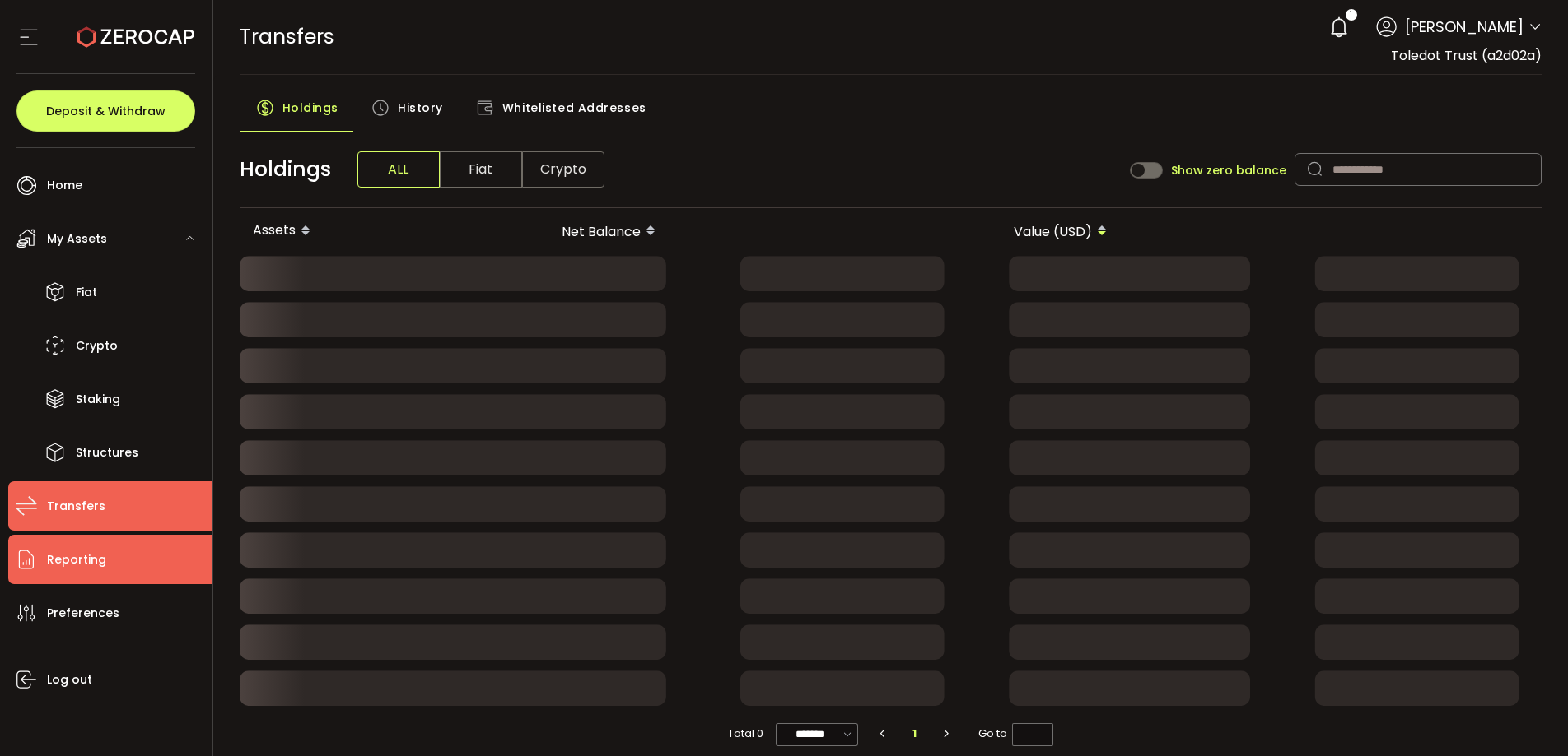
click at [88, 561] on span "Reporting" at bounding box center [76, 560] width 59 height 24
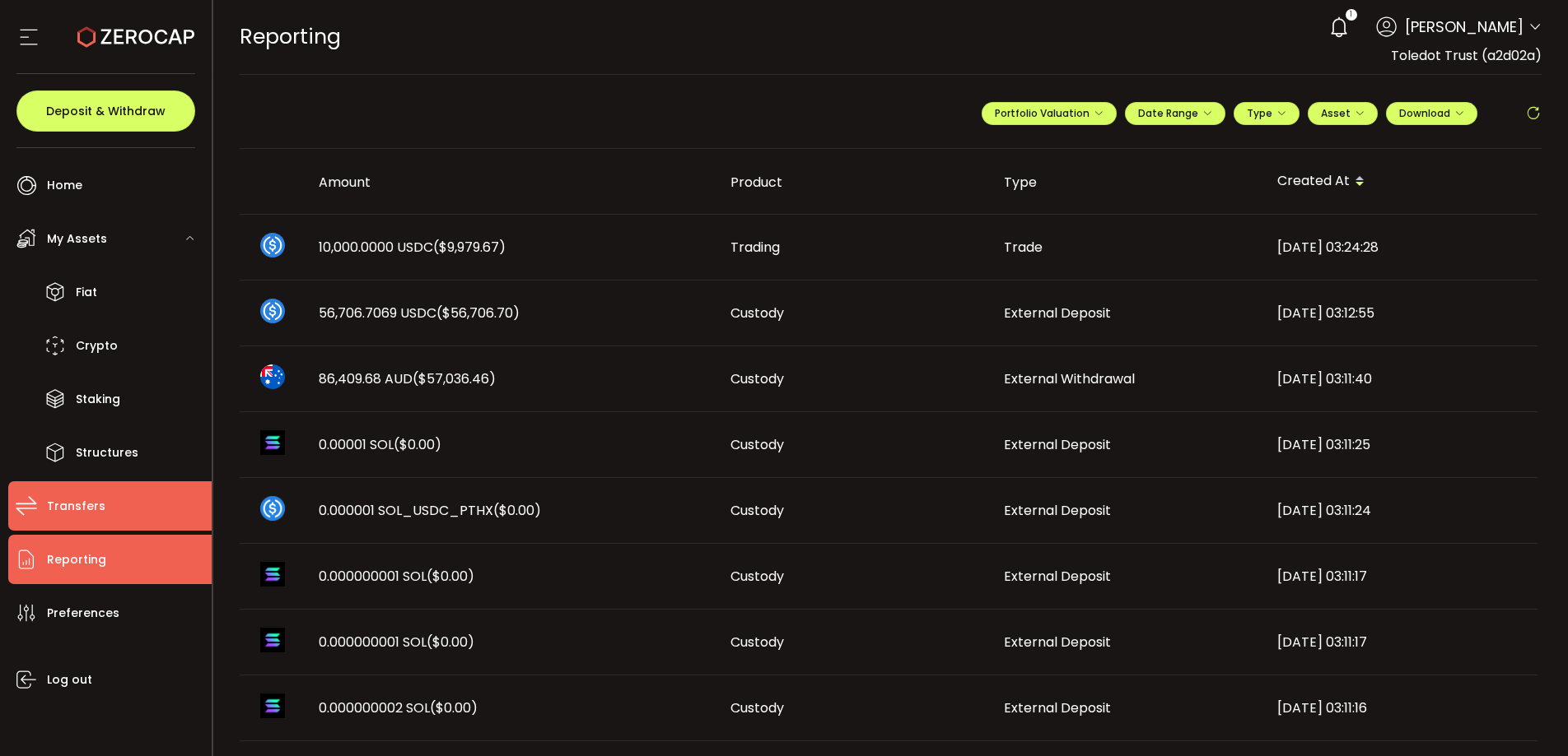
click at [96, 501] on span "Transfers" at bounding box center [76, 507] width 58 height 24
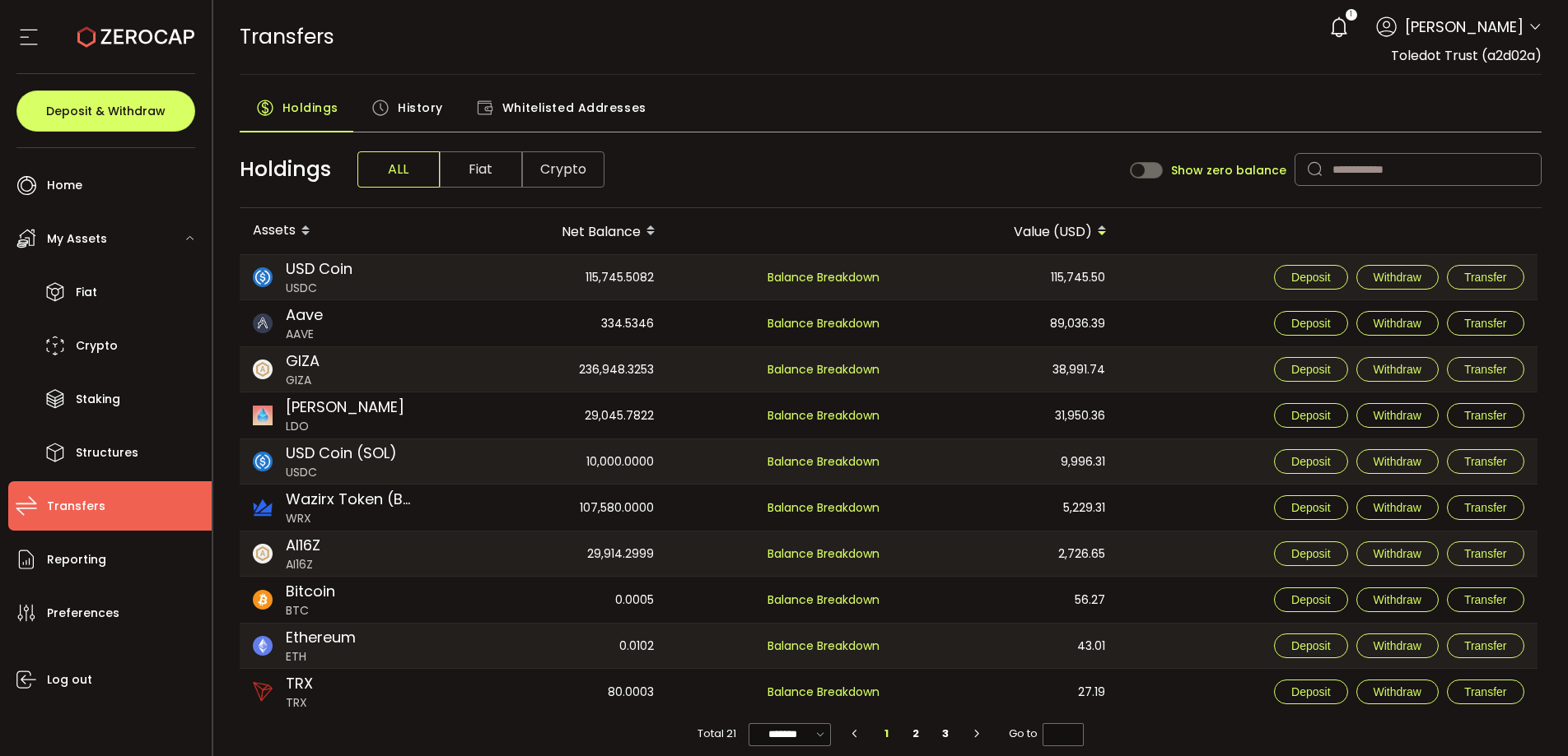
click at [420, 106] on span "History" at bounding box center [420, 107] width 46 height 33
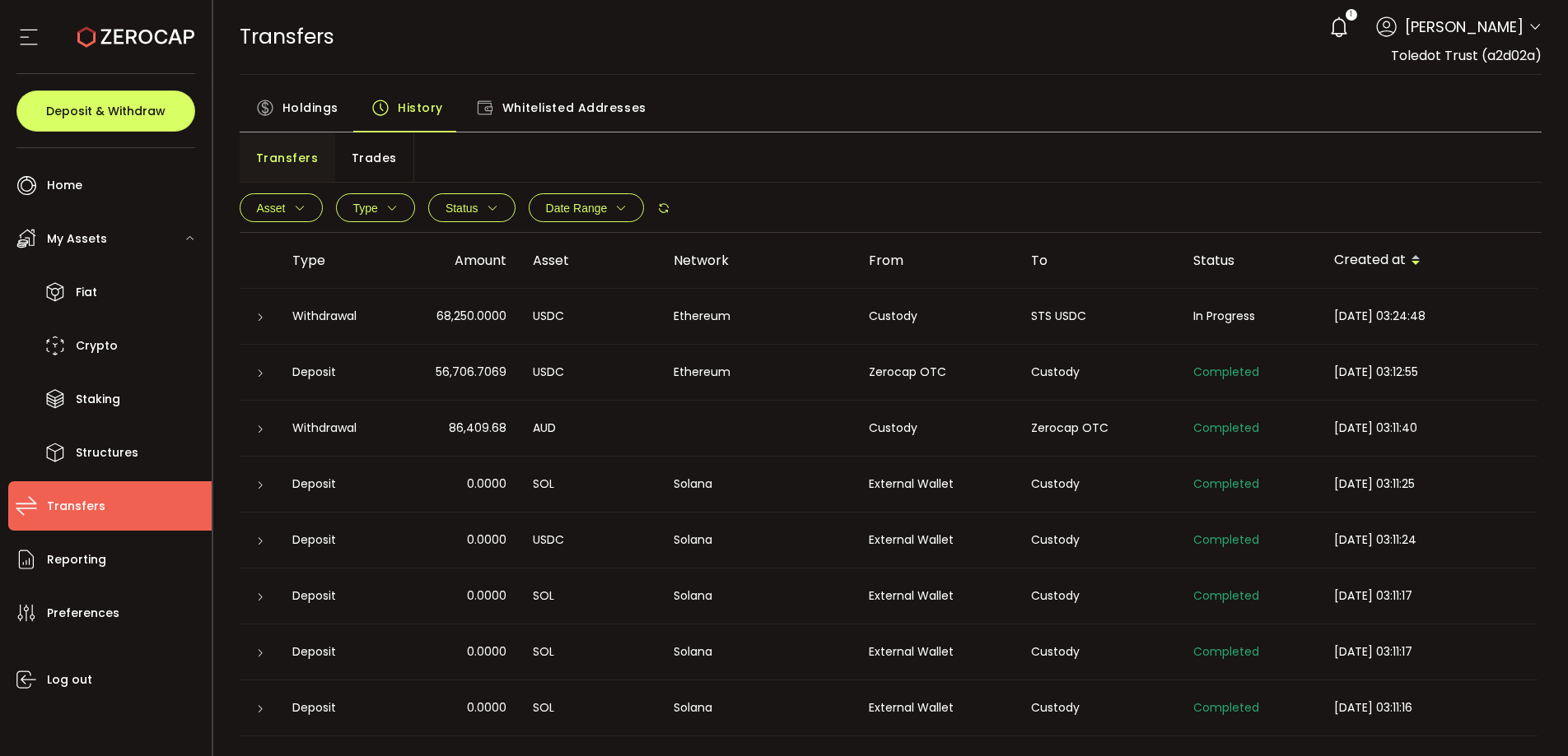
click at [1233, 319] on span "In Progress" at bounding box center [1224, 316] width 62 height 16
click at [325, 328] on td "Withdrawal" at bounding box center [334, 318] width 110 height 56
click at [255, 317] on icon at bounding box center [259, 318] width 10 height 10
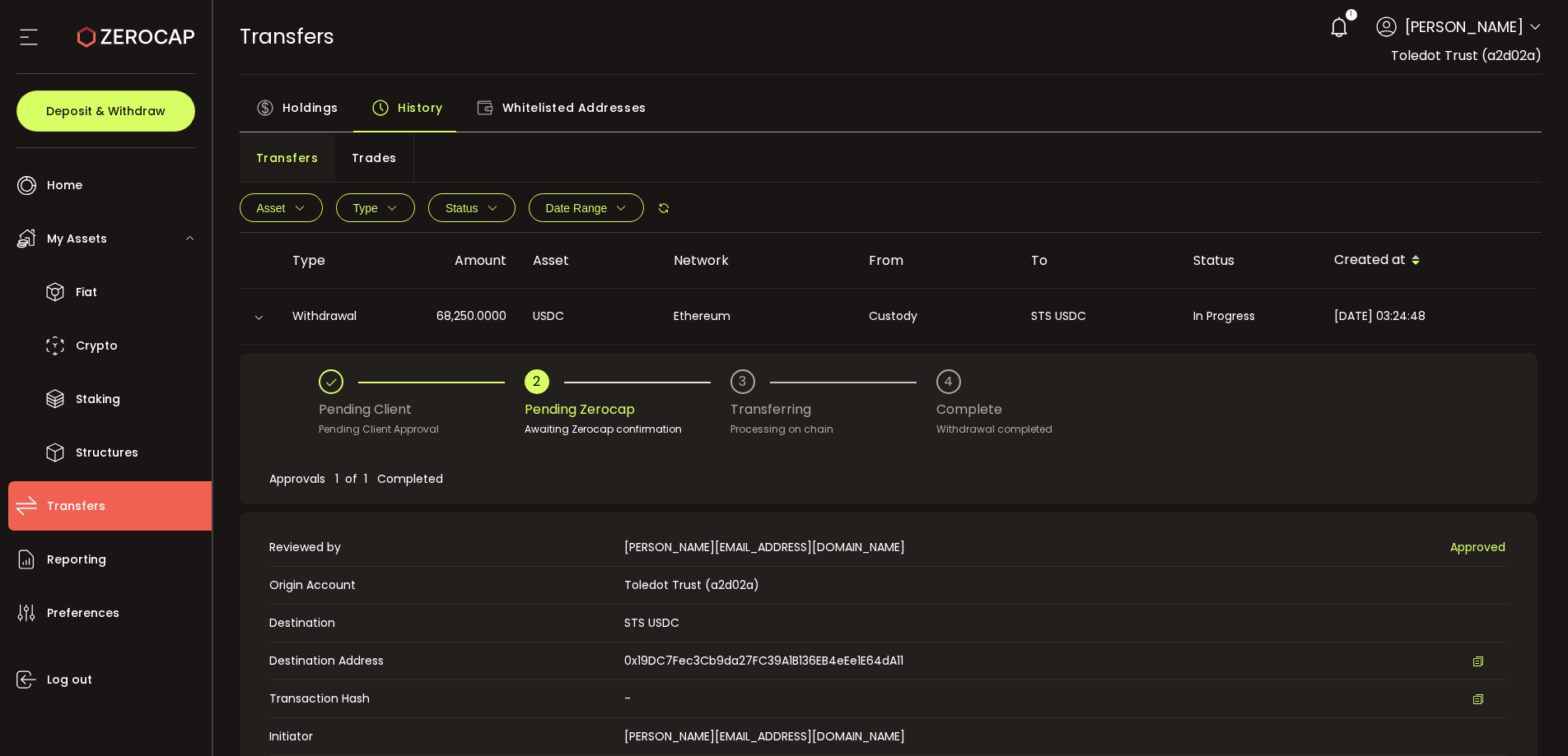
click at [1148, 186] on div "Asset BTC ETH USDT-ERC20 USDT-TRC20 USDT-BEP20 USDC PAXG DOT USD AUD GBP EUR CA…" at bounding box center [890, 208] width 1302 height 49
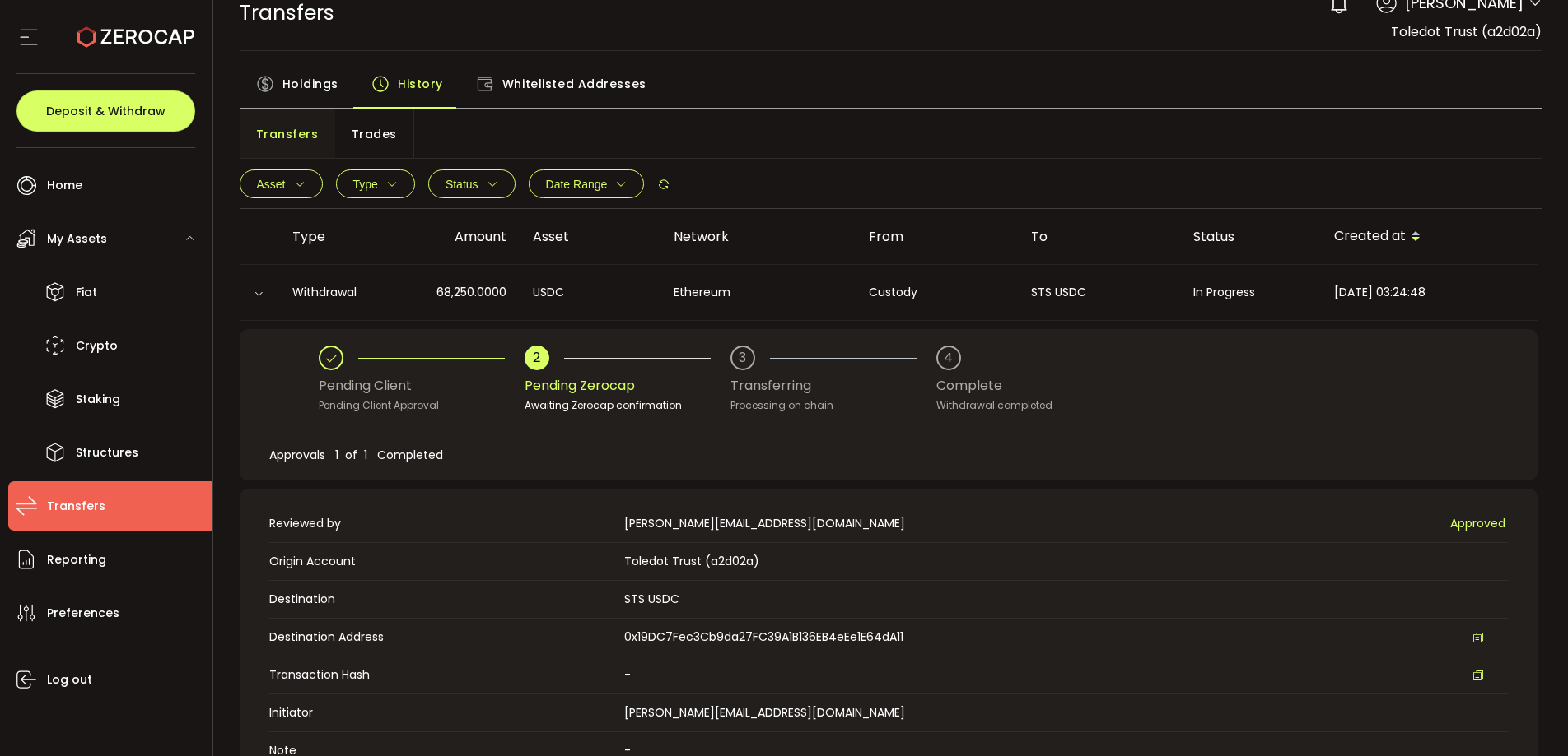
scroll to position [22, 0]
click at [989, 145] on div "Transfers Trades" at bounding box center [890, 136] width 1302 height 49
click at [1103, 134] on div "Transfers Trades" at bounding box center [890, 136] width 1302 height 49
click at [928, 177] on div "Asset BTC ETH USDT-ERC20 USDT-TRC20 USDT-BEP20 USDC PAXG DOT USD AUD GBP EUR CA…" at bounding box center [890, 186] width 1302 height 49
click at [929, 176] on div "Asset BTC ETH USDT-ERC20 USDT-TRC20 USDT-BEP20 USDC PAXG DOT USD AUD GBP EUR CA…" at bounding box center [890, 186] width 1302 height 49
